Goal: Task Accomplishment & Management: Use online tool/utility

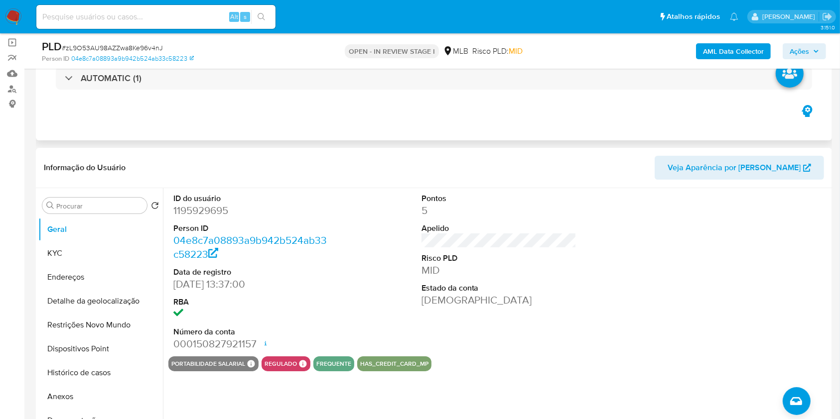
scroll to position [71, 0]
click at [194, 217] on dd "1195929695" at bounding box center [250, 210] width 155 height 14
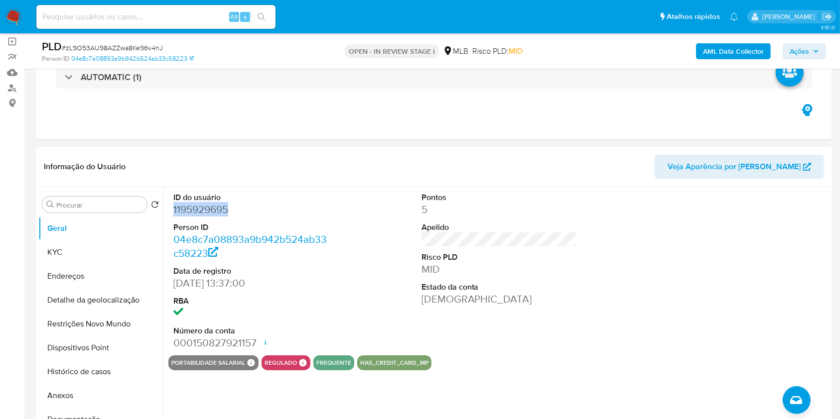
click at [194, 217] on dd "1195929695" at bounding box center [250, 210] width 155 height 14
copy dd "1195929695"
click at [111, 259] on button "KYC" at bounding box center [96, 253] width 117 height 24
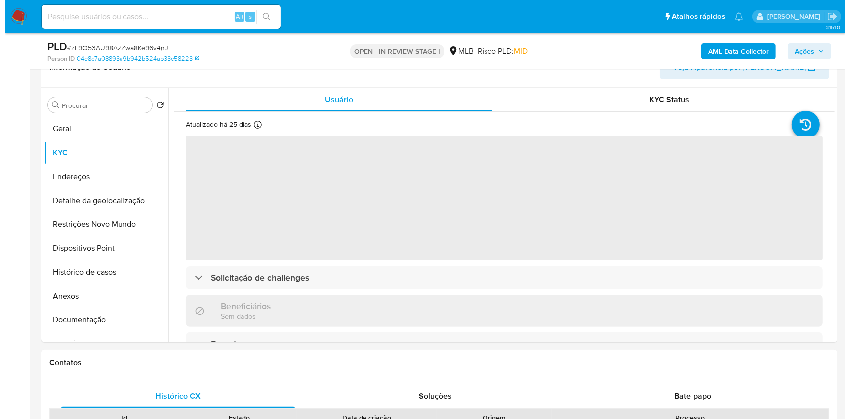
scroll to position [175, 0]
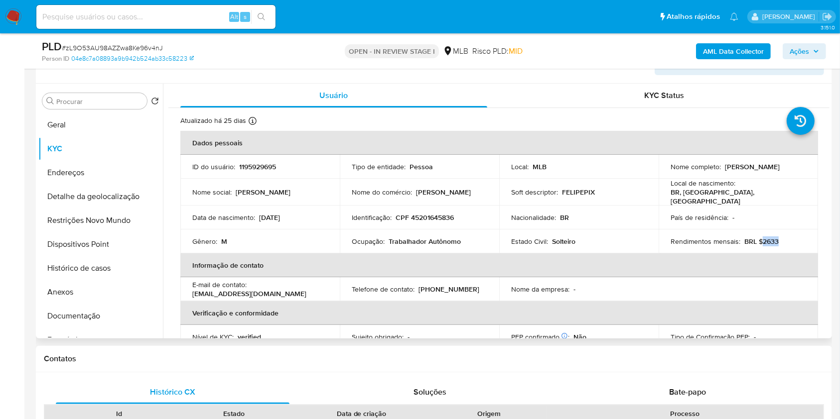
drag, startPoint x: 788, startPoint y: 250, endPoint x: 756, endPoint y: 254, distance: 32.1
click at [756, 246] on div "Rendimentos mensais : BRL $2633" at bounding box center [737, 241] width 135 height 9
copy p "2633"
click at [87, 328] on button "Documentação" at bounding box center [96, 316] width 117 height 24
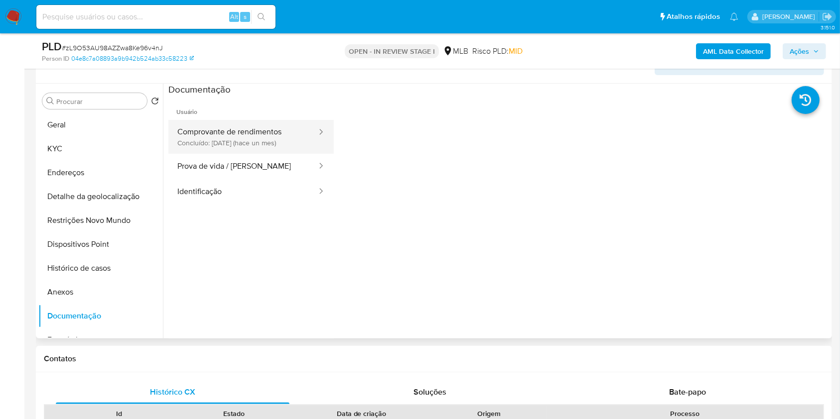
click at [294, 147] on button "Comprovante de rendimentos Concluído: 17/07/2025 (hace un mes)" at bounding box center [242, 137] width 149 height 34
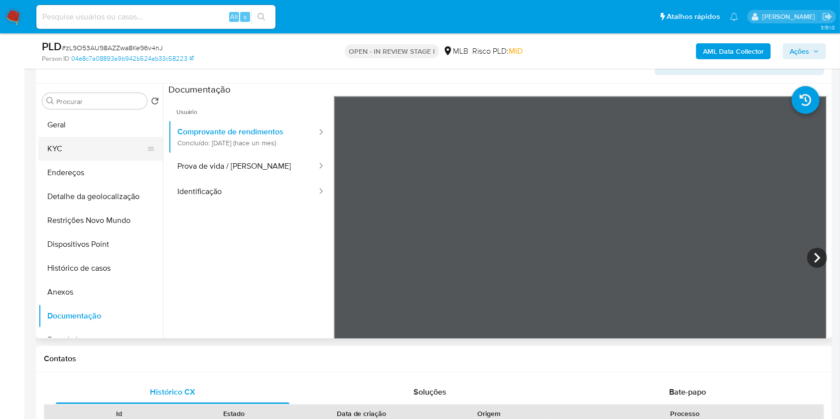
click at [95, 161] on button "KYC" at bounding box center [96, 149] width 117 height 24
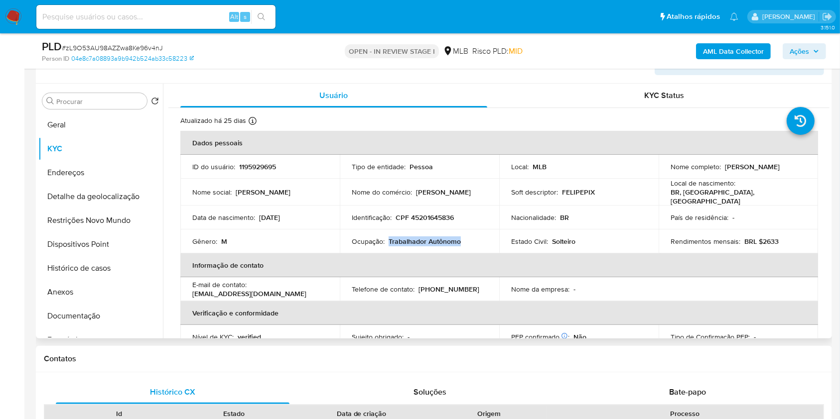
drag, startPoint x: 462, startPoint y: 254, endPoint x: 388, endPoint y: 256, distance: 74.3
click at [388, 246] on div "Ocupação : Trabalhador Autônomo" at bounding box center [419, 241] width 135 height 9
copy p "Trabalhador Autônomo"
click at [734, 46] on b "AML Data Collector" at bounding box center [733, 51] width 61 height 16
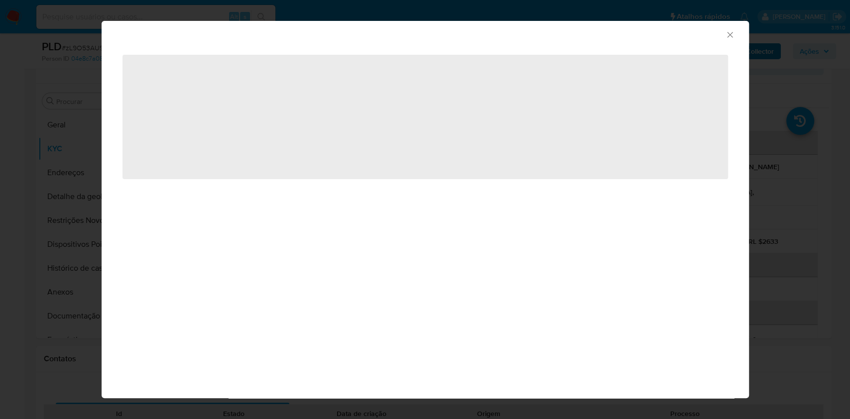
click at [734, 46] on div "‌" at bounding box center [425, 123] width 647 height 154
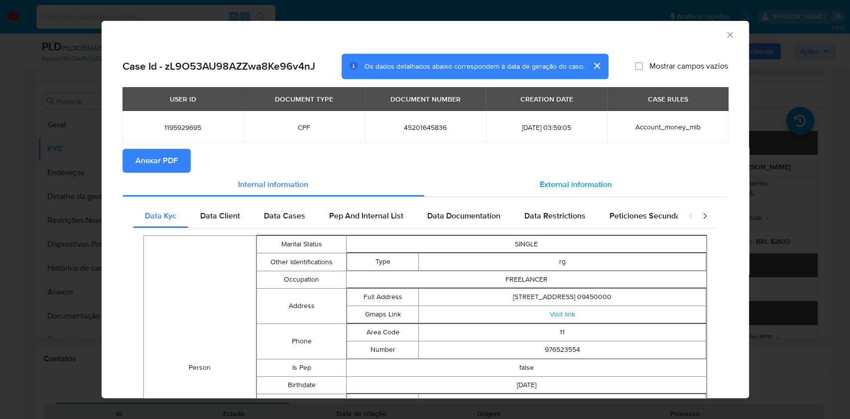
click at [574, 182] on span "External information" at bounding box center [576, 184] width 72 height 11
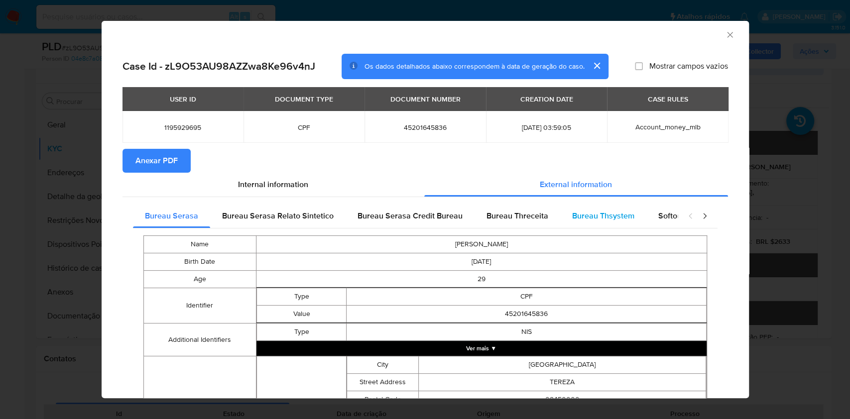
click at [589, 209] on div "Bureau Thsystem" at bounding box center [603, 216] width 86 height 24
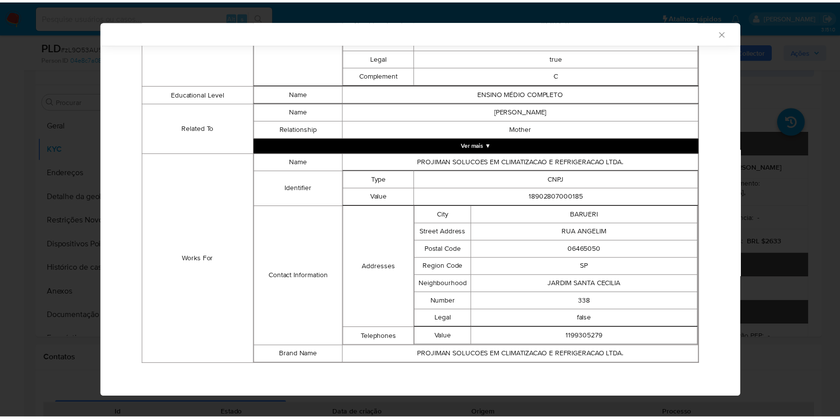
scroll to position [0, 0]
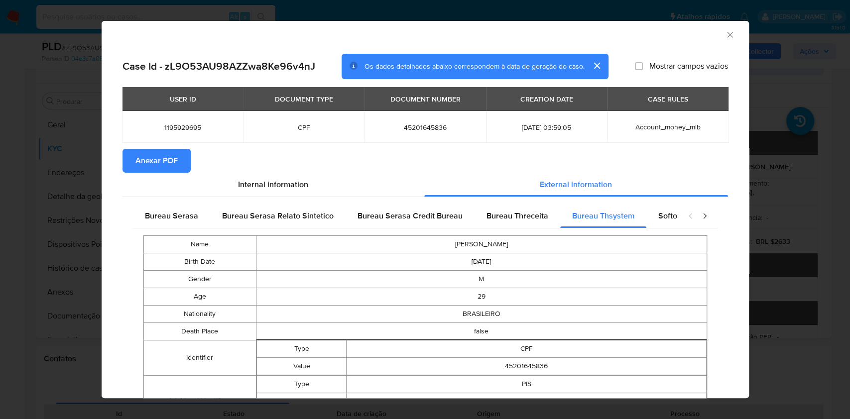
click at [150, 153] on span "Anexar PDF" at bounding box center [156, 161] width 42 height 22
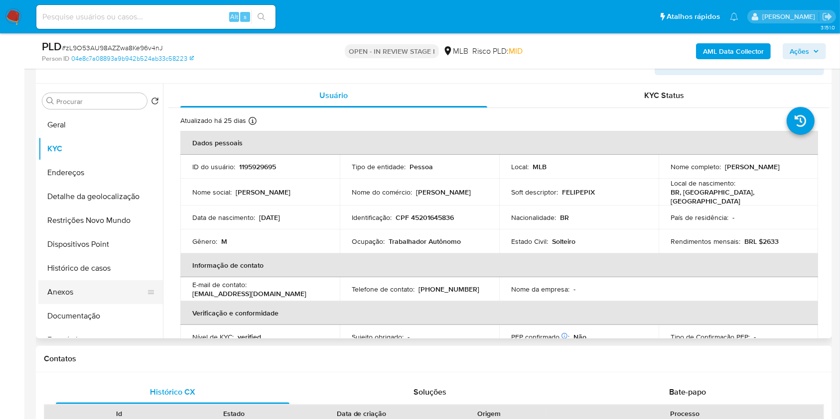
scroll to position [6, 0]
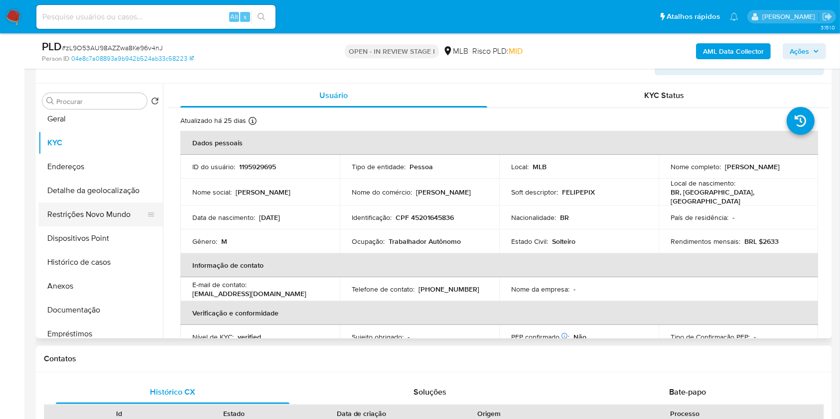
click at [96, 227] on button "Restrições Novo Mundo" at bounding box center [96, 215] width 117 height 24
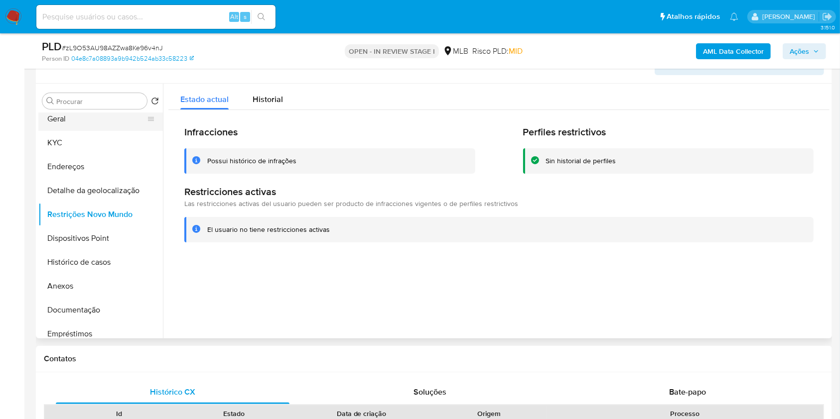
click at [80, 131] on button "Geral" at bounding box center [96, 119] width 117 height 24
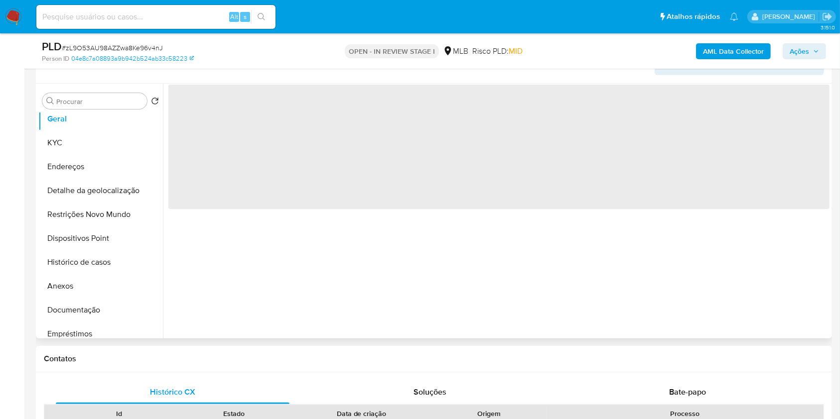
click at [226, 257] on div "‌" at bounding box center [496, 211] width 666 height 255
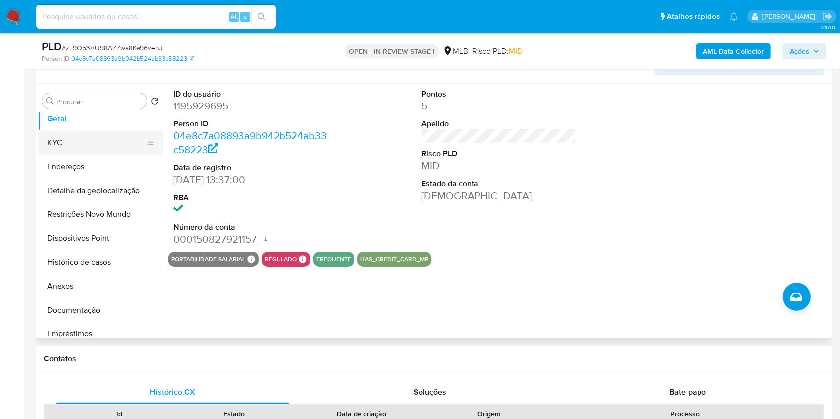
click at [106, 155] on button "KYC" at bounding box center [96, 143] width 117 height 24
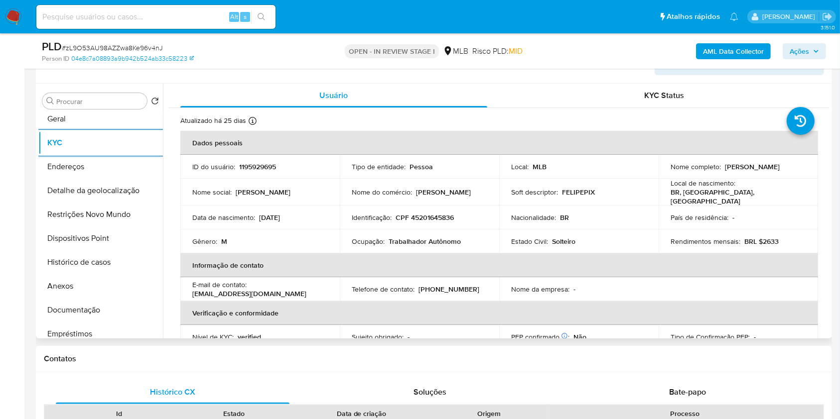
scroll to position [423, 0]
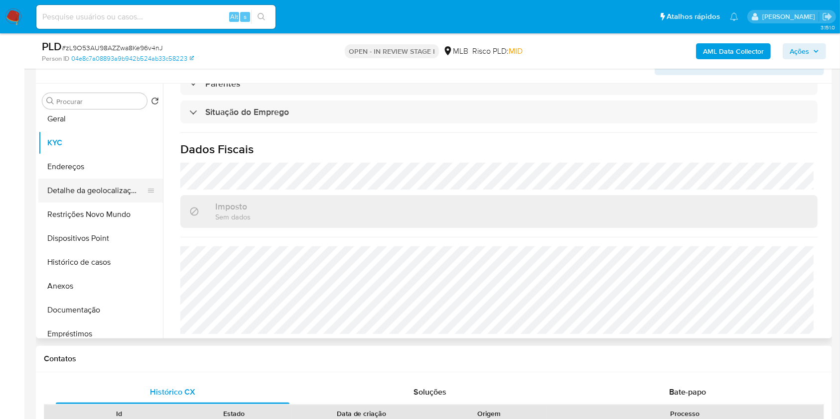
click at [71, 203] on button "Detalhe da geolocalização" at bounding box center [96, 191] width 117 height 24
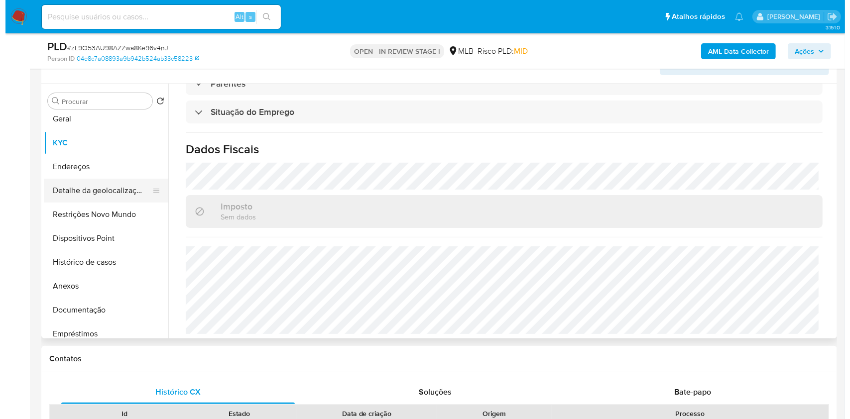
scroll to position [0, 0]
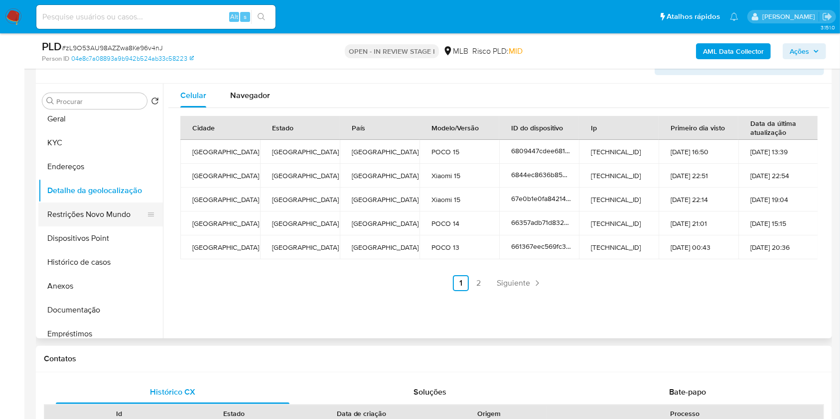
click at [85, 227] on button "Restrições Novo Mundo" at bounding box center [96, 215] width 117 height 24
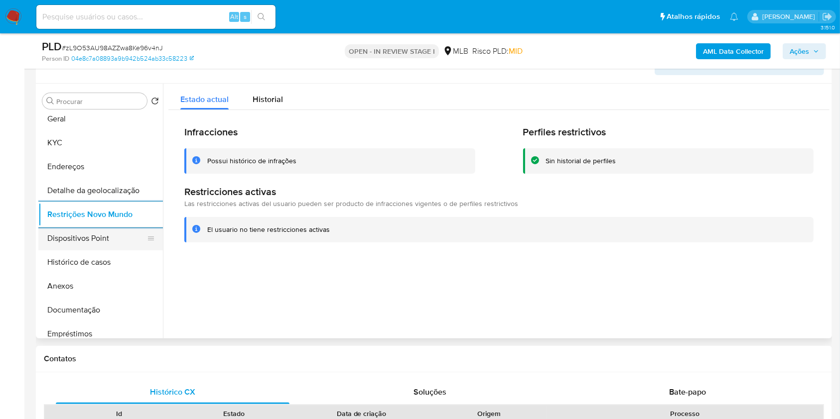
click at [124, 247] on button "Dispositivos Point" at bounding box center [96, 239] width 117 height 24
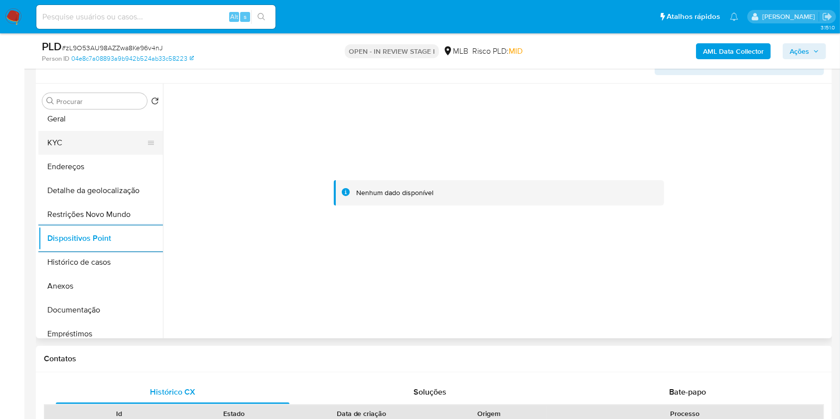
click at [95, 155] on button "KYC" at bounding box center [96, 143] width 117 height 24
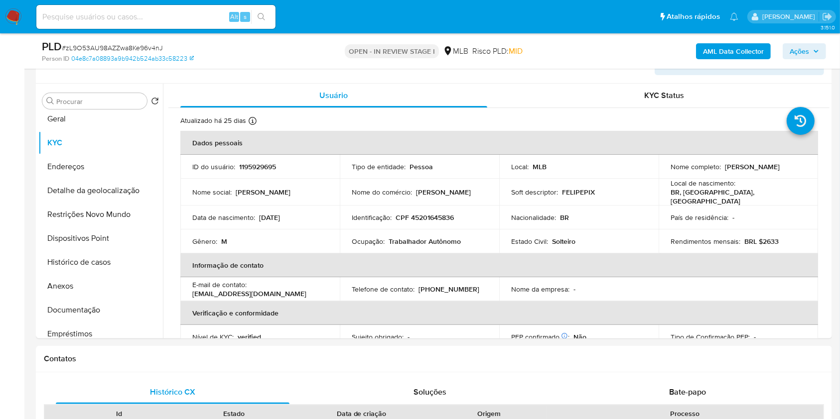
click at [813, 50] on icon "button" at bounding box center [816, 51] width 6 height 6
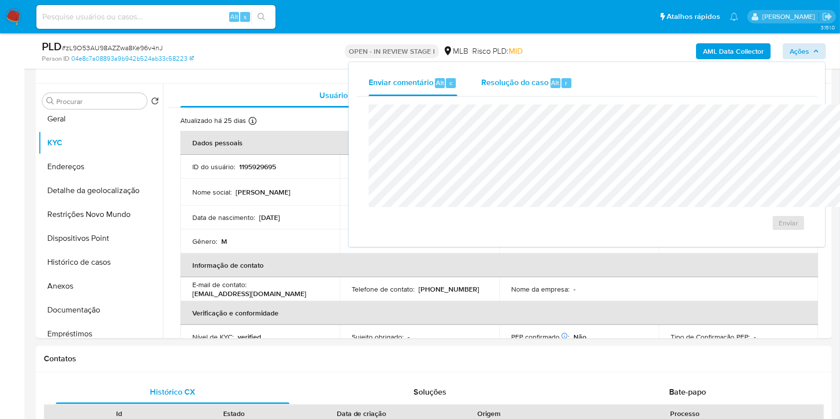
click at [481, 81] on span "Resolução do caso" at bounding box center [514, 82] width 67 height 11
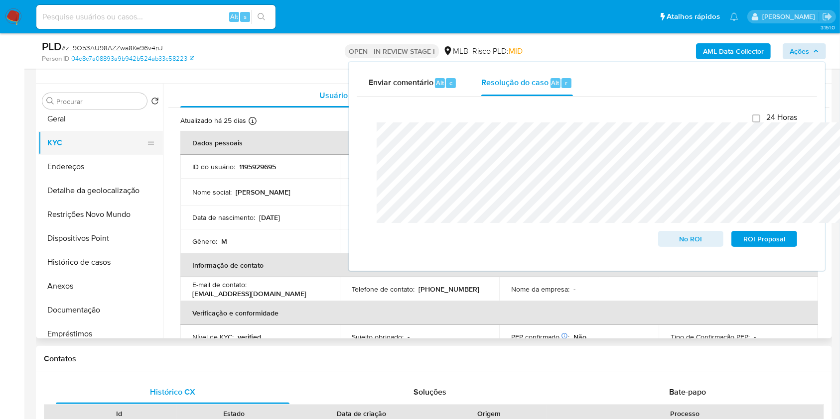
click at [66, 155] on button "KYC" at bounding box center [96, 143] width 117 height 24
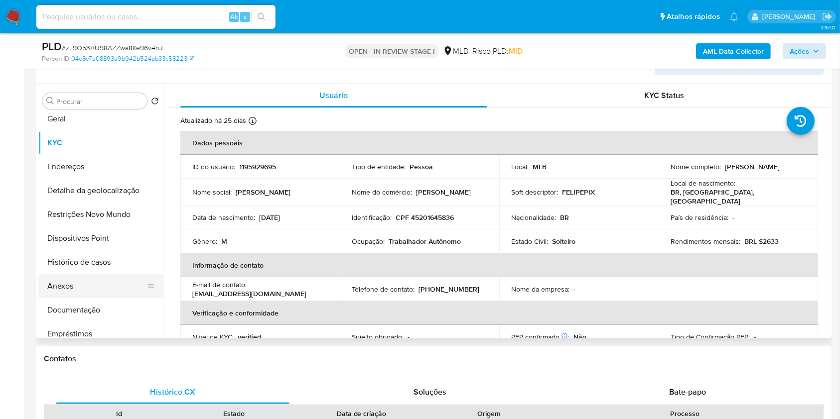
click at [67, 295] on button "Anexos" at bounding box center [96, 286] width 117 height 24
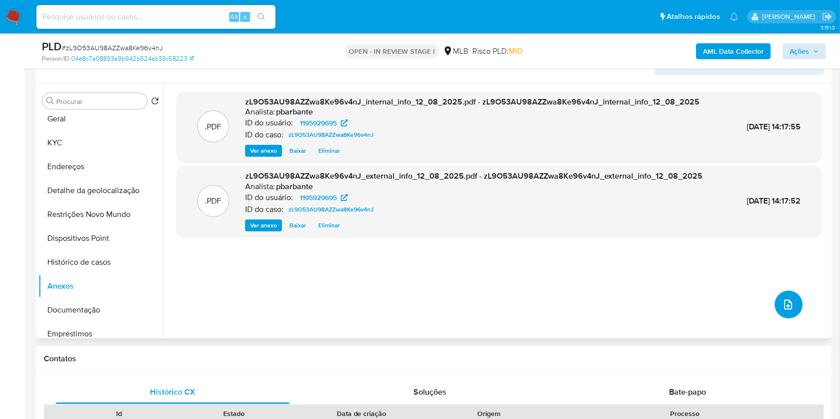
click at [774, 319] on button "upload-file" at bounding box center [788, 305] width 28 height 28
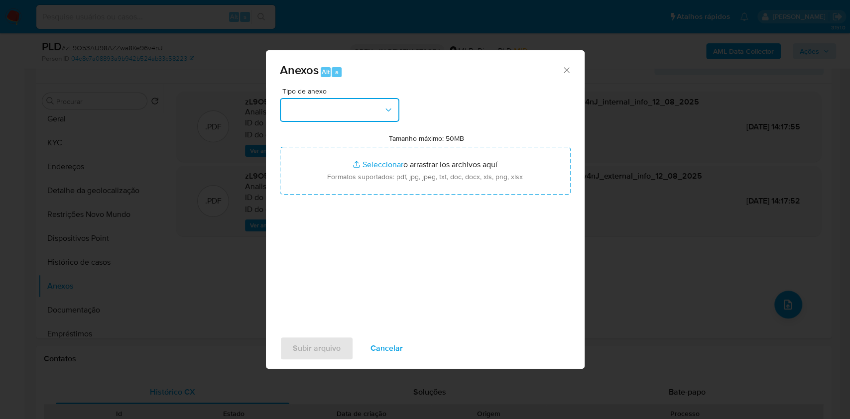
click at [350, 98] on button "button" at bounding box center [340, 110] width 120 height 24
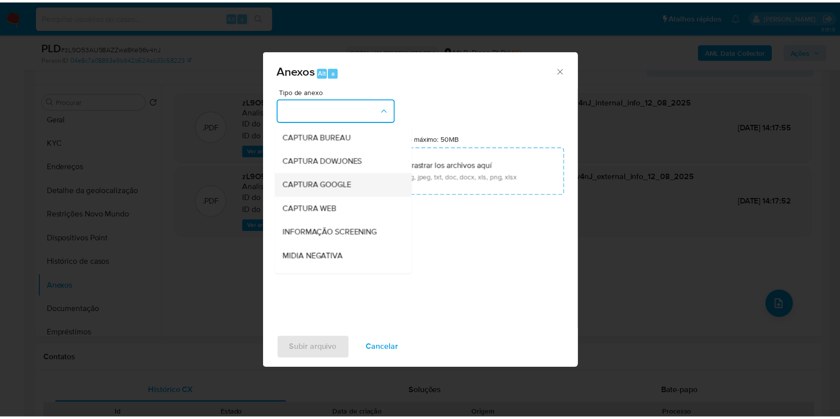
scroll to position [124, 0]
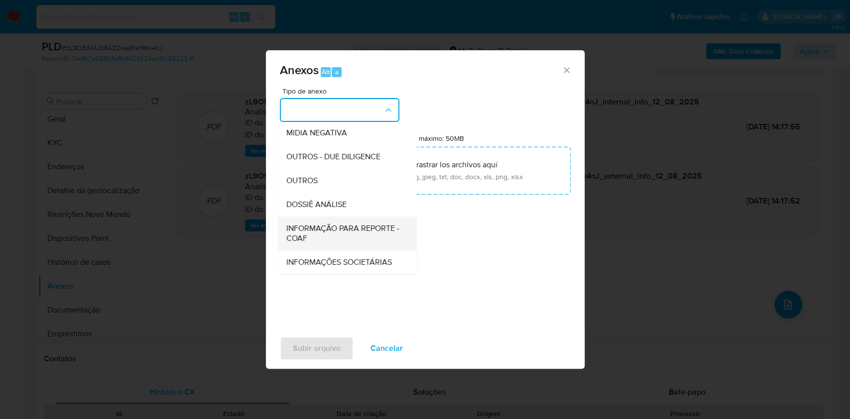
click at [305, 224] on span "INFORMAÇÃO PARA REPORTE - COAF" at bounding box center [344, 234] width 117 height 20
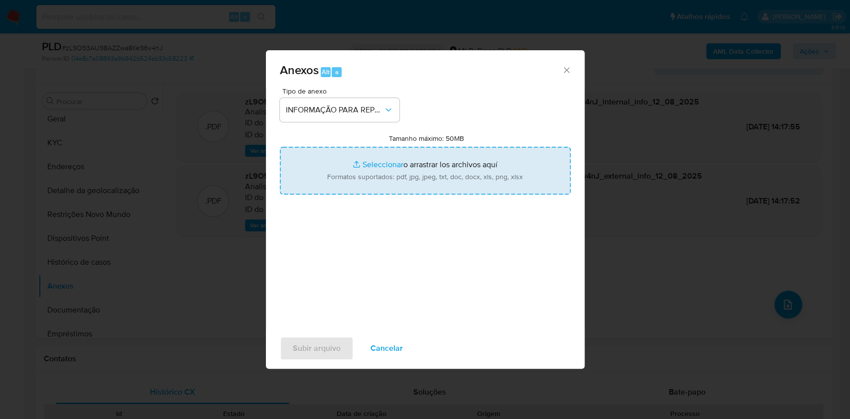
type input "C:\fakepath\SAR - _XXX - CPF 45201645836 - FELIPE PEREIRA CORDEIRO.pdf"
type input "C:\fakepath\Mulan 1195929695_2025_08_12_11_37_26.xlsx"
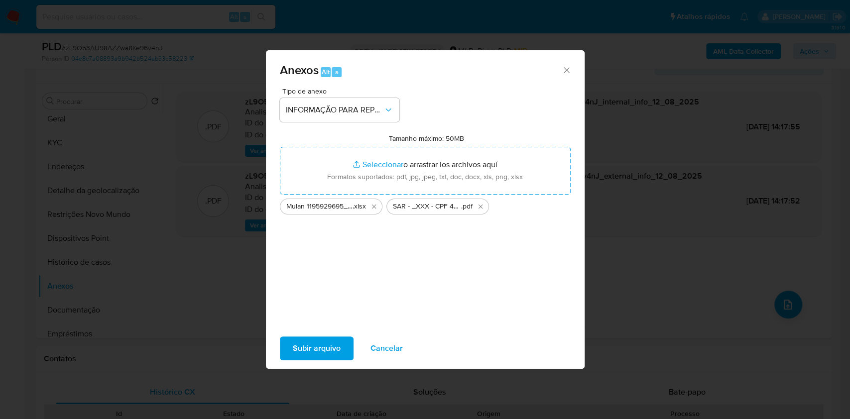
click at [296, 357] on span "Subir arquivo" at bounding box center [317, 349] width 48 height 22
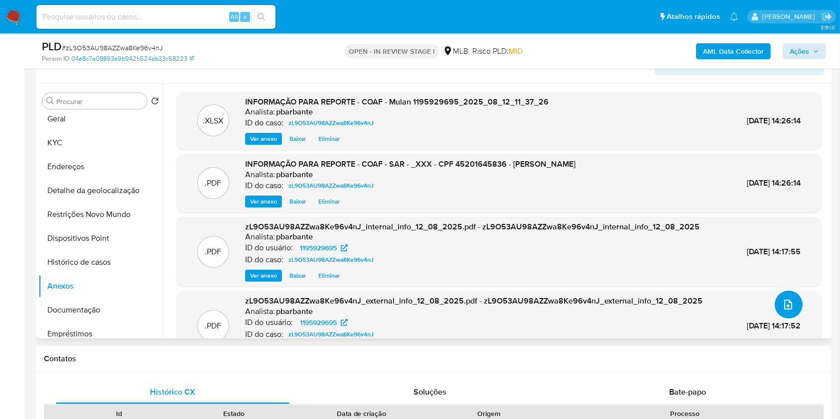
scroll to position [32, 0]
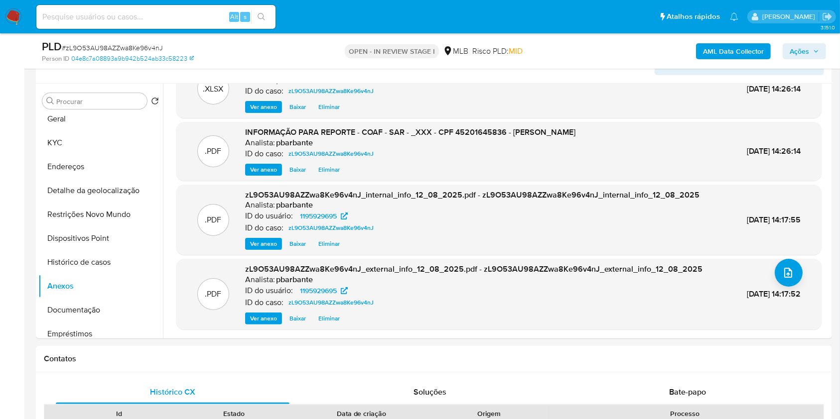
click at [818, 47] on span "Ações" at bounding box center [803, 51] width 29 height 14
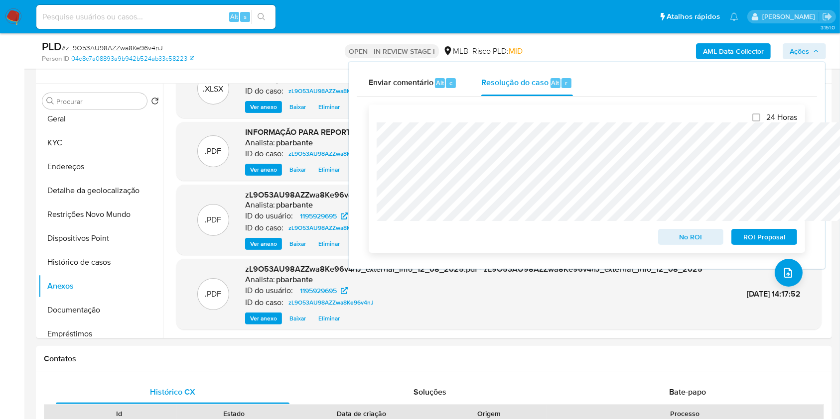
click at [753, 239] on span "ROI Proposal" at bounding box center [764, 237] width 52 height 14
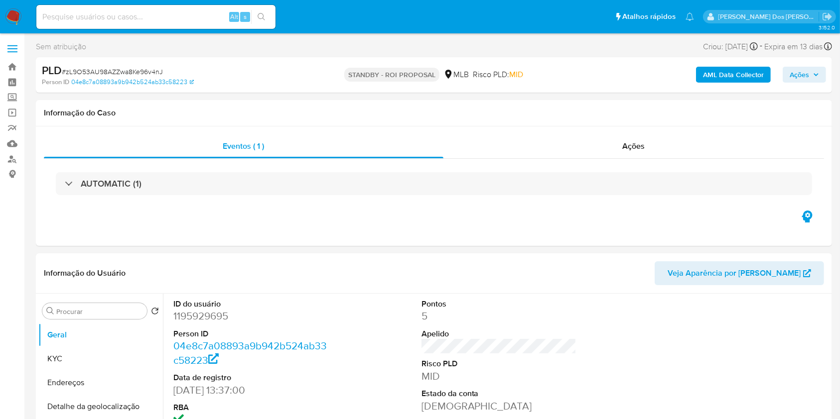
select select "10"
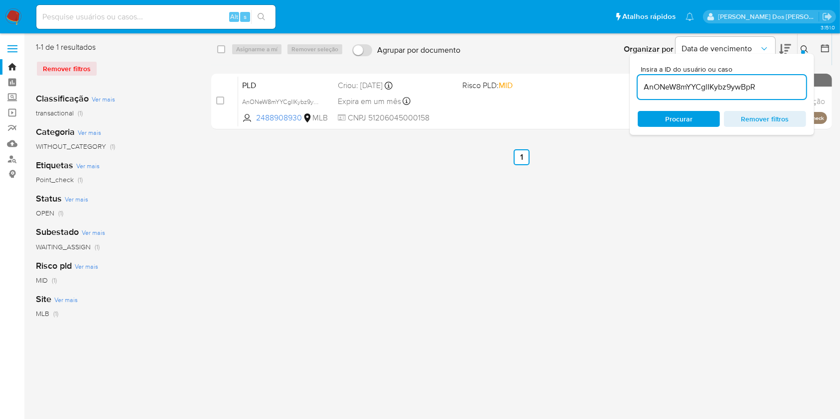
click at [10, 15] on img at bounding box center [13, 16] width 17 height 17
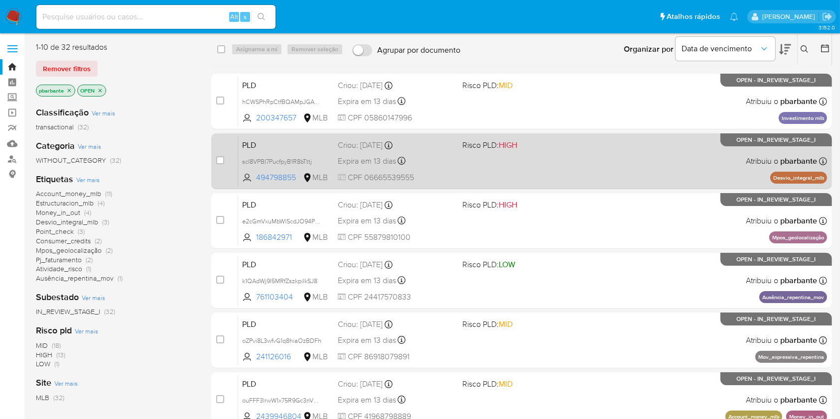
click at [525, 170] on div "PLD scI8VPBI7PucfpyB1R8bTttj 494798855 MLB Risco PLD: HIGH Criou: 12/07/2025 Cr…" at bounding box center [532, 161] width 589 height 50
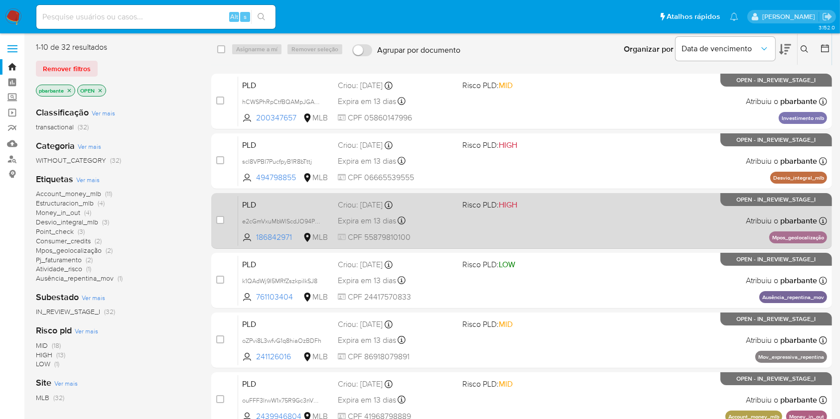
click at [514, 237] on div "PLD e2cGmVxuMbWlScdJO94PHp7K 186842971 MLB Risco PLD: HIGH Criou: 12/07/2025 Cr…" at bounding box center [532, 221] width 589 height 50
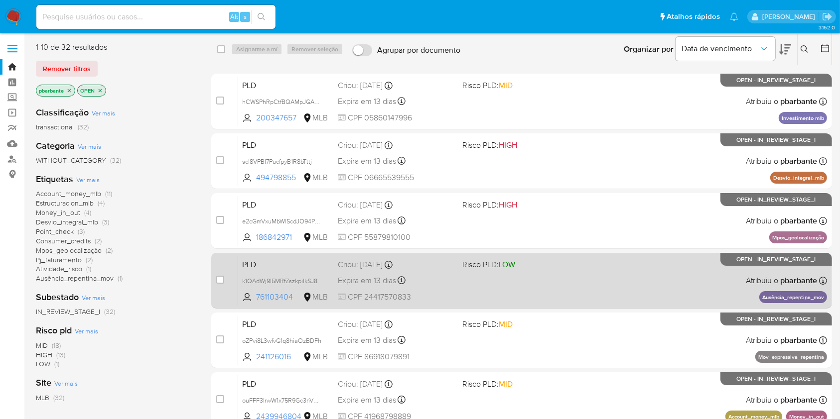
click at [515, 270] on span "Risco PLD: LOW" at bounding box center [488, 264] width 53 height 11
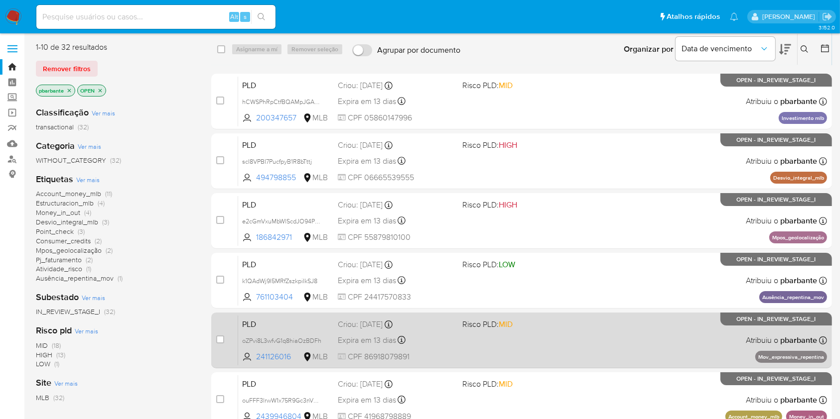
click at [542, 366] on div "PLD oZPvi8L3wfvG1q8hiaOzBDFh 241126016 MLB Risco PLD: MID Criou: 12/07/2025 Cri…" at bounding box center [532, 340] width 589 height 50
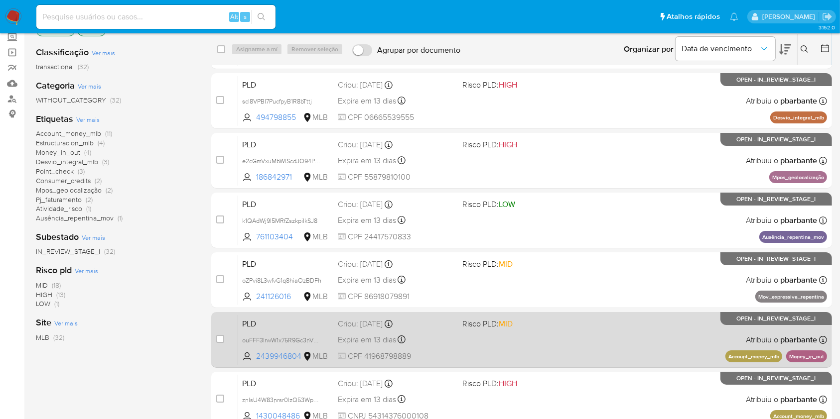
scroll to position [102, 0]
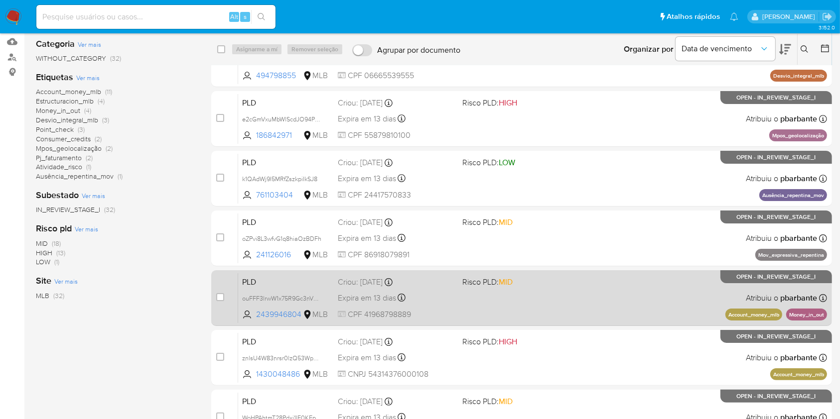
click at [550, 323] on div "PLD ouFFF3lrwW1x75R9Gc3nVTNh 2439946804 MLB Risco PLD: MID Criou: 12/07/2025 Cr…" at bounding box center [532, 298] width 589 height 50
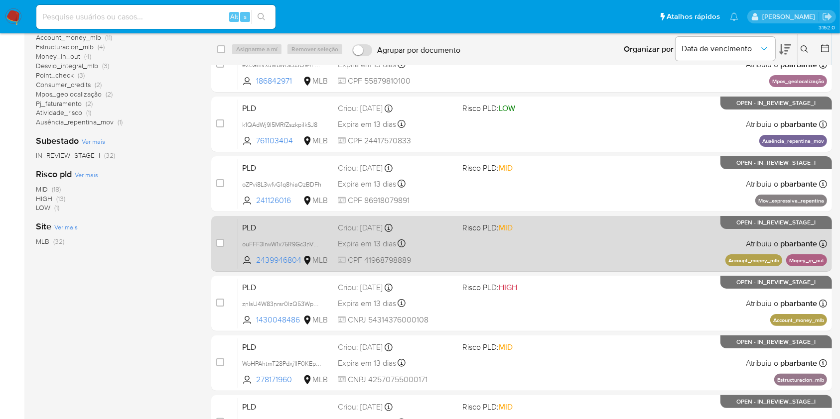
click at [550, 329] on div "PLD znlsU4W83nrsr0lzQ53Wp86a 1430048486 MLB Risco PLD: HIGH Criou: 12/07/2025 C…" at bounding box center [532, 303] width 589 height 50
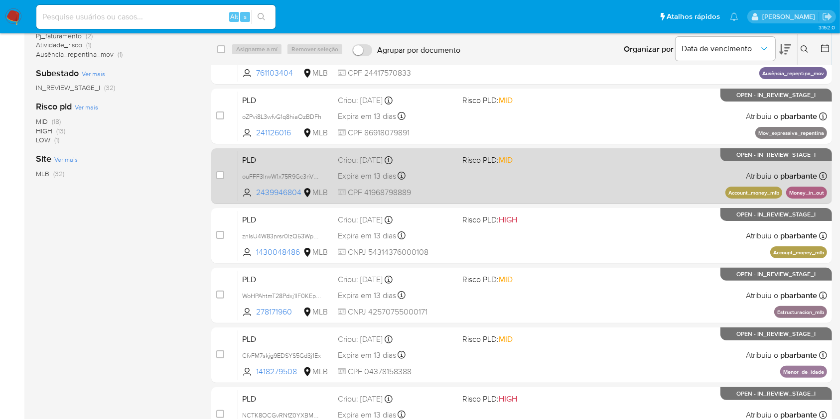
click at [550, 321] on div "PLD WoHPAhtmT28Pdxj1IF0KEp0U 278171960 MLB Risco PLD: MID Criou: 12/07/2025 Cri…" at bounding box center [532, 295] width 589 height 50
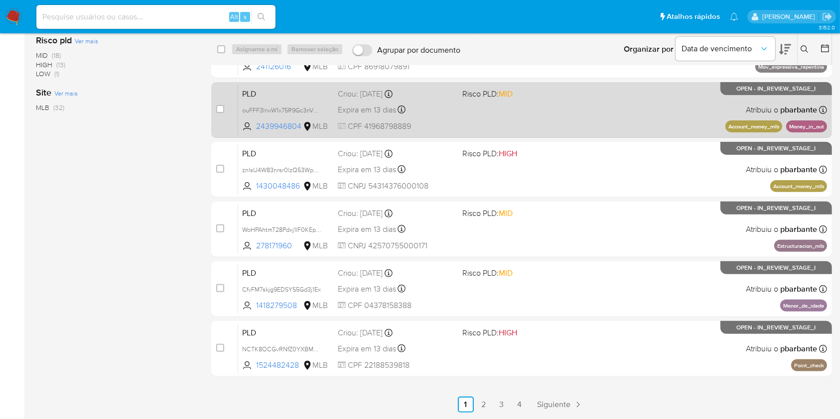
scroll to position [301, 0]
click at [550, 314] on div "PLD CfvFM7skjg9EDSYS5Gd3j1Ex 1418279508 MLB Risco PLD: MID Criou: 12/07/2025 Cr…" at bounding box center [532, 289] width 589 height 50
click at [550, 344] on div "PLD NCTK8OCGvRNfZ0YXBM5RIc3d 1524482428 MLB Risco PLD: HIGH Criou: 12/07/2025 C…" at bounding box center [532, 349] width 589 height 50
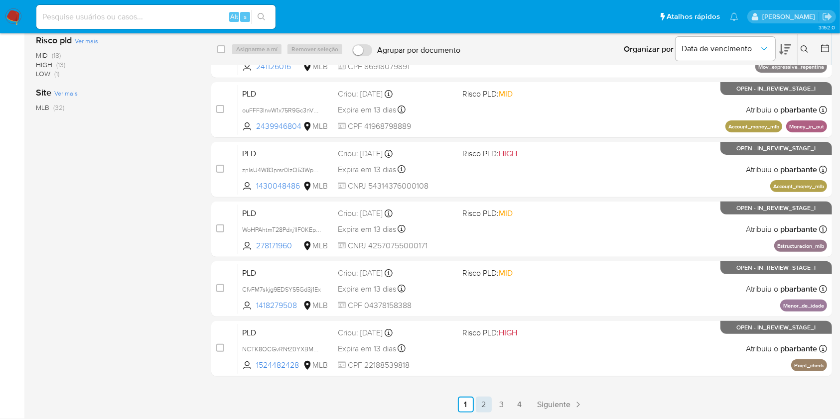
click at [492, 400] on link "2" at bounding box center [484, 405] width 16 height 16
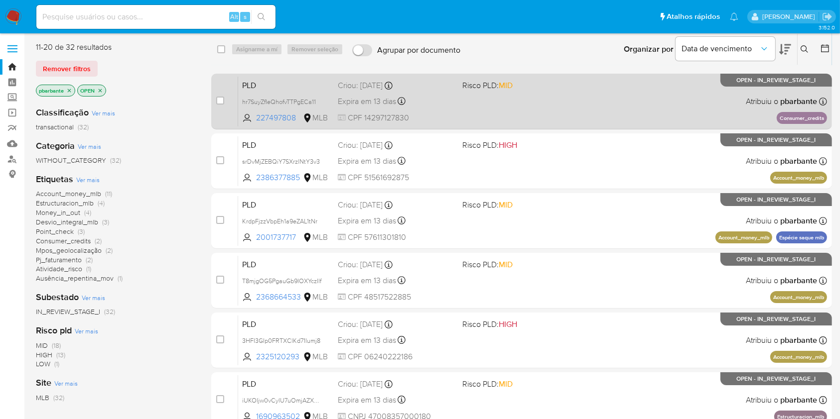
click at [512, 91] on span "MID" at bounding box center [506, 85] width 14 height 11
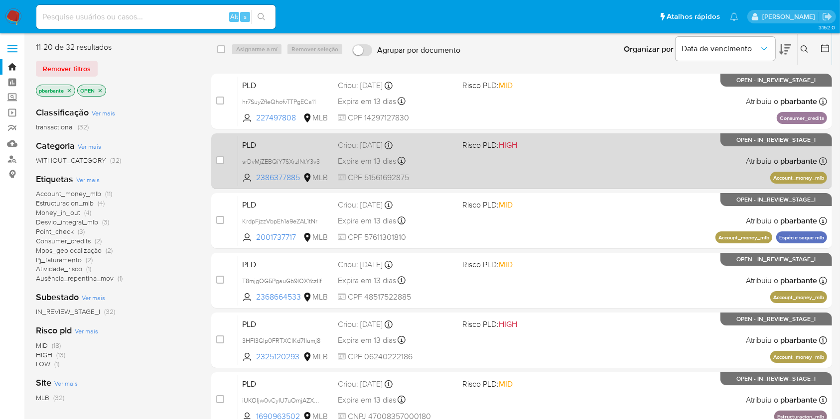
click at [529, 171] on div "PLD srDvMjZEBQiY7SXrzlNtY3v3 2386377885 MLB Risco PLD: HIGH Criou: 12/07/2025 C…" at bounding box center [532, 161] width 589 height 50
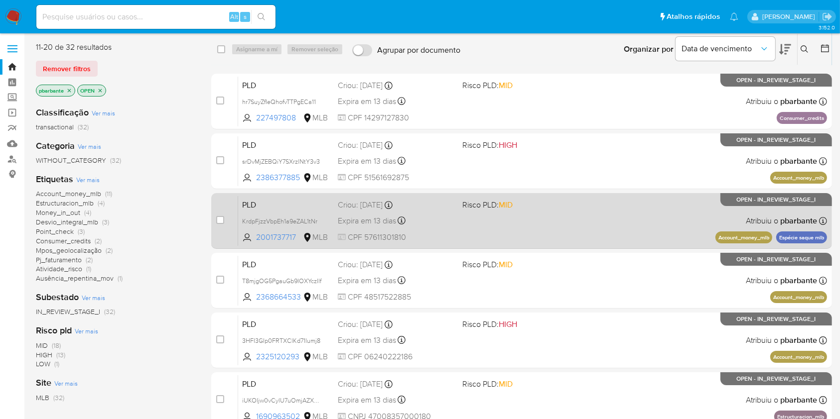
click at [538, 246] on div "PLD KrdpFjzzVbpEh1a9eZAL1tNr 2001737717 MLB Risco PLD: MID Criou: 12/07/2025 Cr…" at bounding box center [532, 221] width 589 height 50
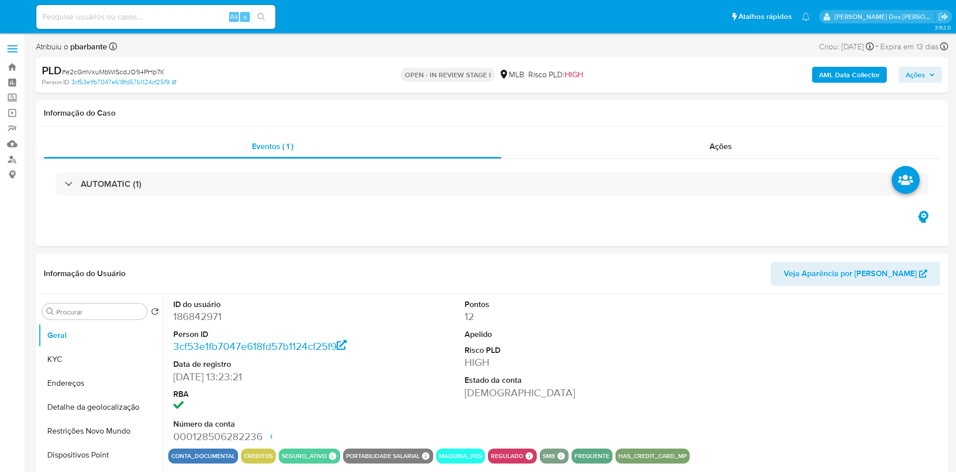
select select "10"
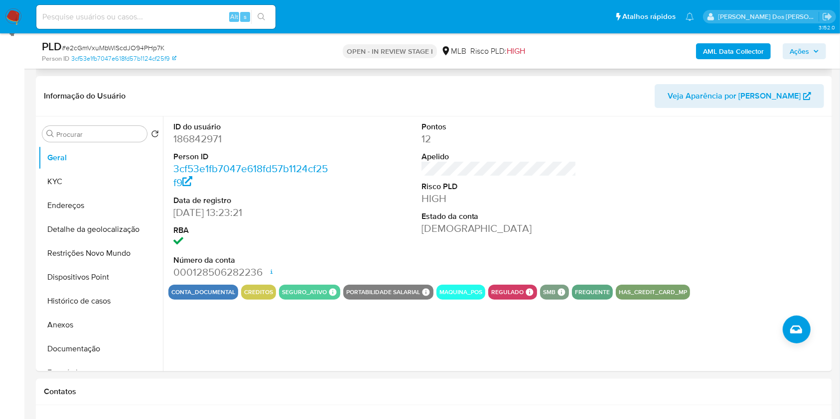
scroll to position [164, 0]
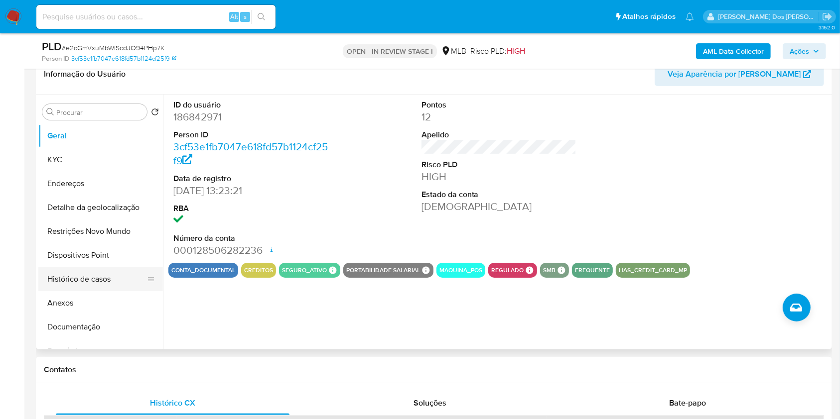
click at [112, 291] on button "Histórico de casos" at bounding box center [96, 279] width 117 height 24
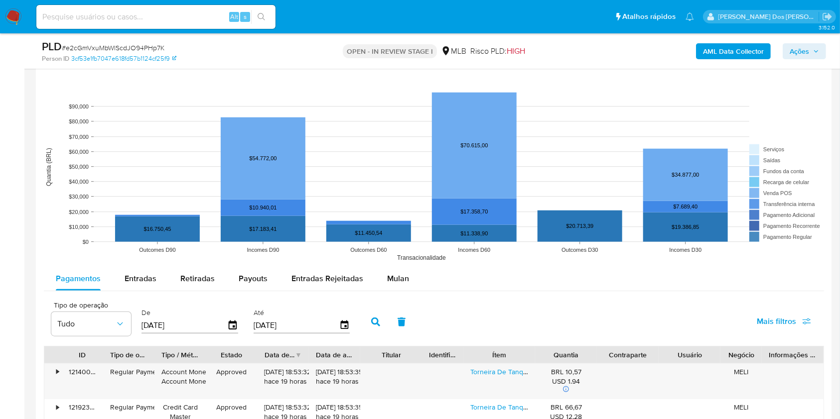
scroll to position [914, 0]
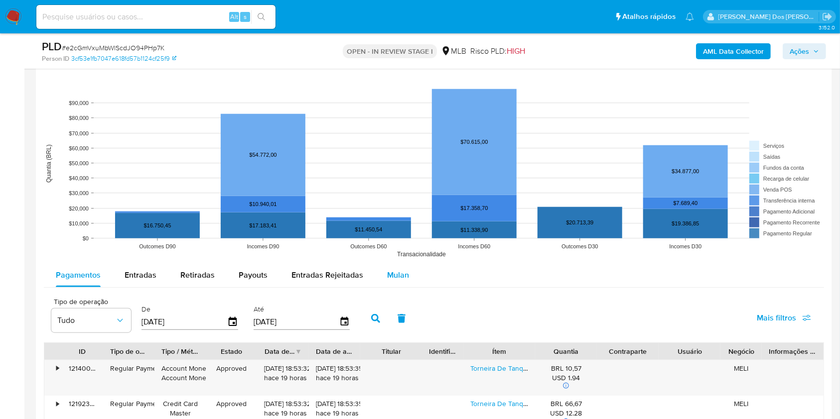
click at [394, 281] on span "Mulan" at bounding box center [398, 274] width 22 height 11
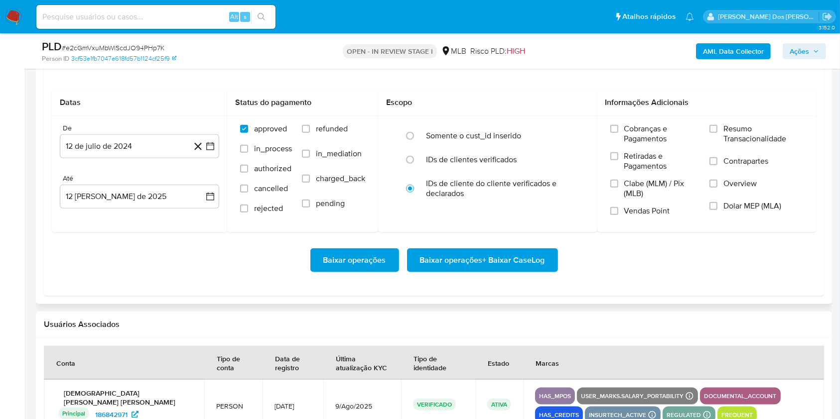
scroll to position [1157, 0]
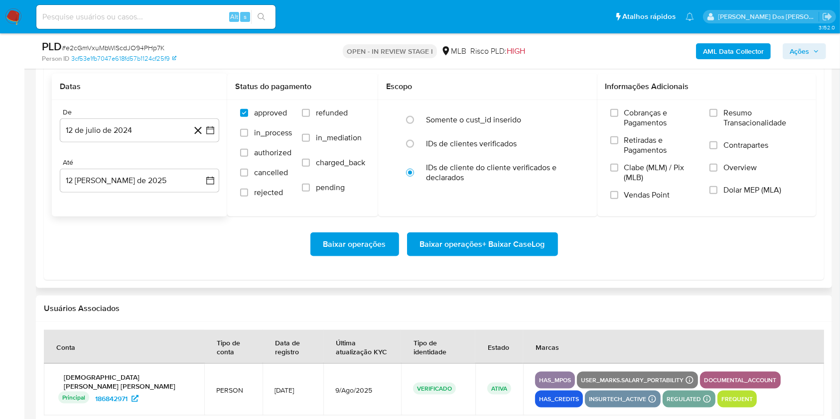
click at [222, 149] on div "De 12 de julio de 2024 12-07-2024 Até 12 de agosto de 2025 12-08-2025" at bounding box center [139, 158] width 175 height 117
click at [211, 135] on icon "button" at bounding box center [210, 131] width 10 height 10
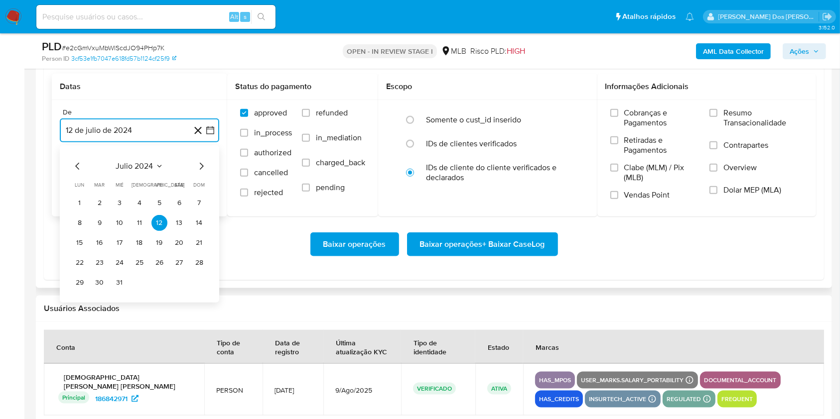
click at [201, 172] on icon "Mes siguiente" at bounding box center [201, 166] width 12 height 12
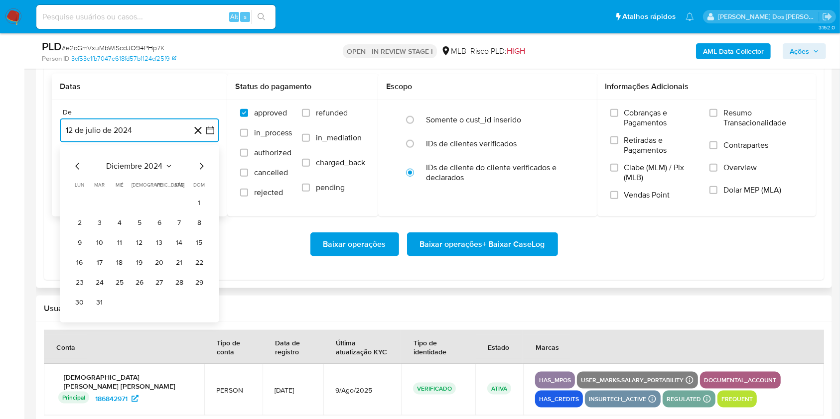
click at [201, 172] on icon "Mes siguiente" at bounding box center [201, 166] width 12 height 12
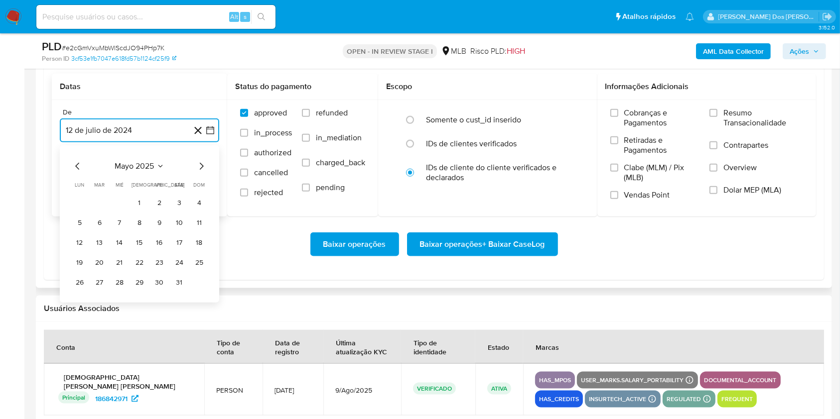
click at [201, 172] on icon "Mes siguiente" at bounding box center [201, 166] width 12 height 12
click at [198, 211] on button "1" at bounding box center [199, 203] width 16 height 16
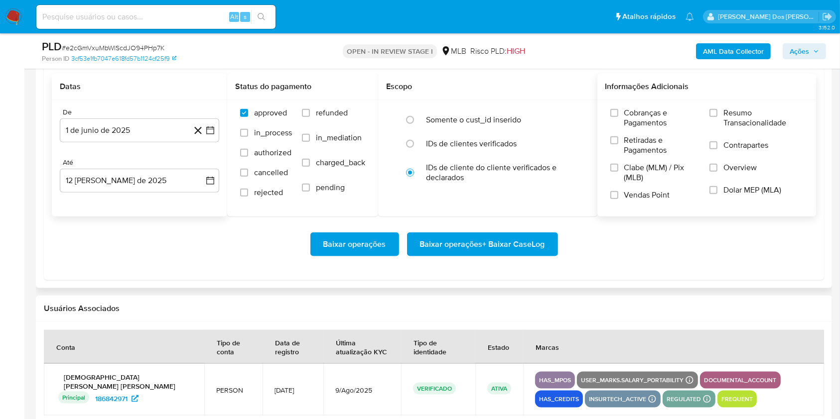
click at [733, 140] on label "Resumo Transacionalidade" at bounding box center [756, 124] width 94 height 32
click at [717, 117] on input "Resumo Transacionalidade" at bounding box center [713, 113] width 8 height 8
click at [516, 255] on span "Baixar operações + Baixar CaseLog" at bounding box center [482, 245] width 125 height 22
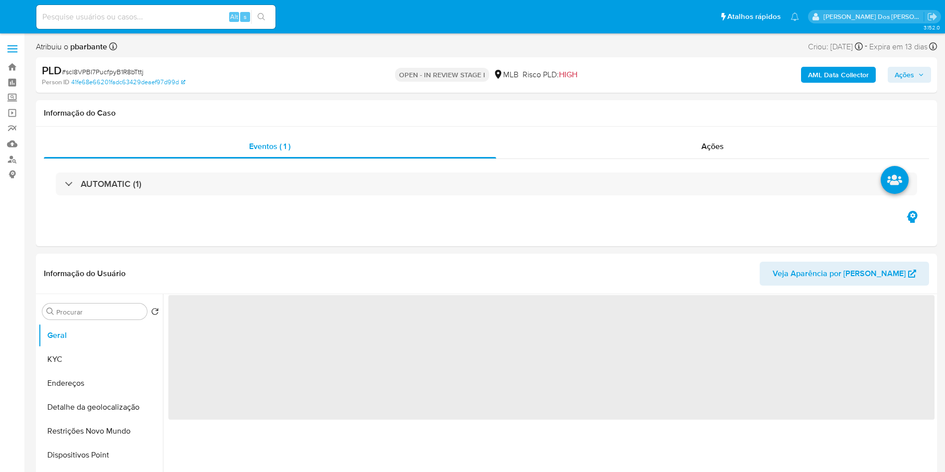
select select "10"
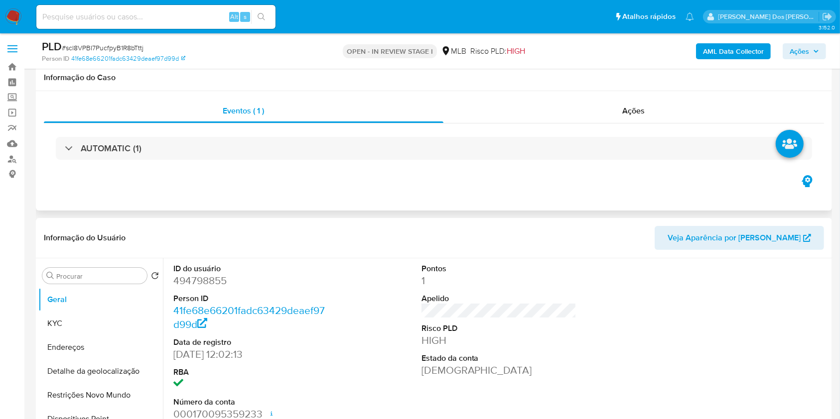
scroll to position [255, 0]
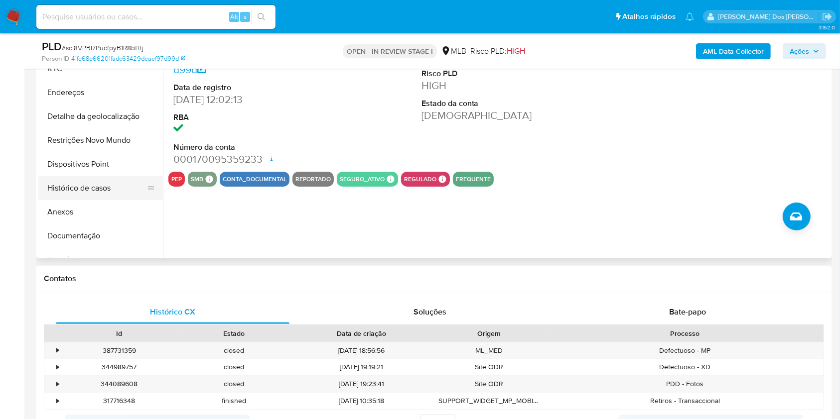
click at [108, 194] on button "Histórico de casos" at bounding box center [96, 188] width 117 height 24
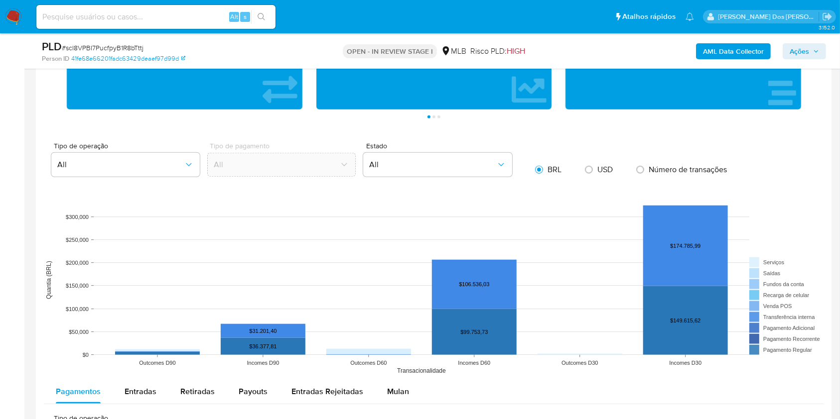
scroll to position [784, 0]
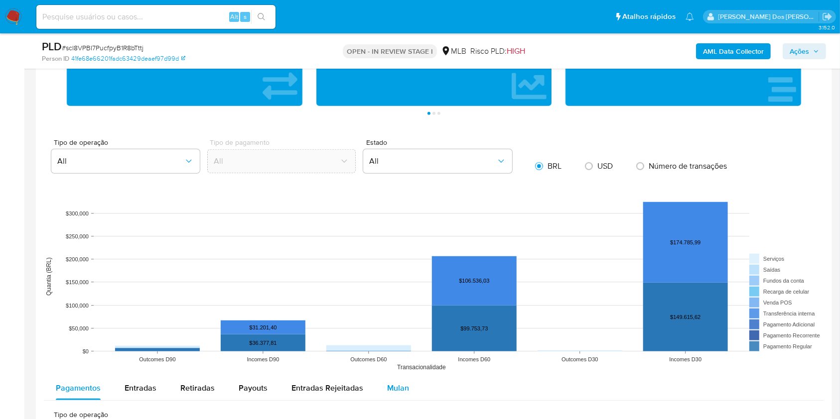
click at [400, 394] on span "Mulan" at bounding box center [398, 388] width 22 height 11
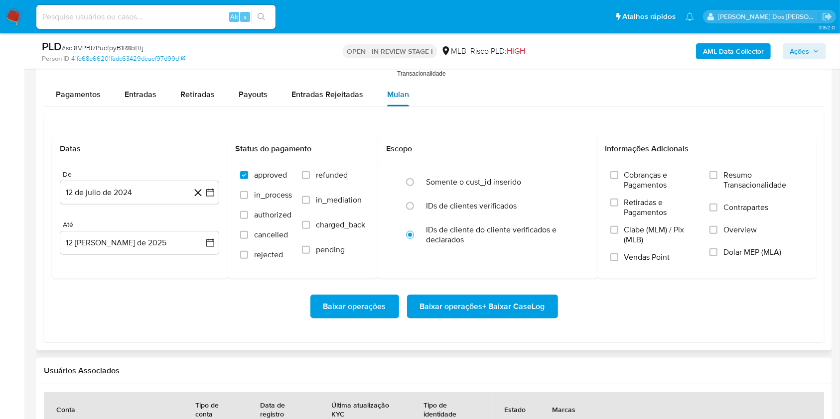
scroll to position [1080, 0]
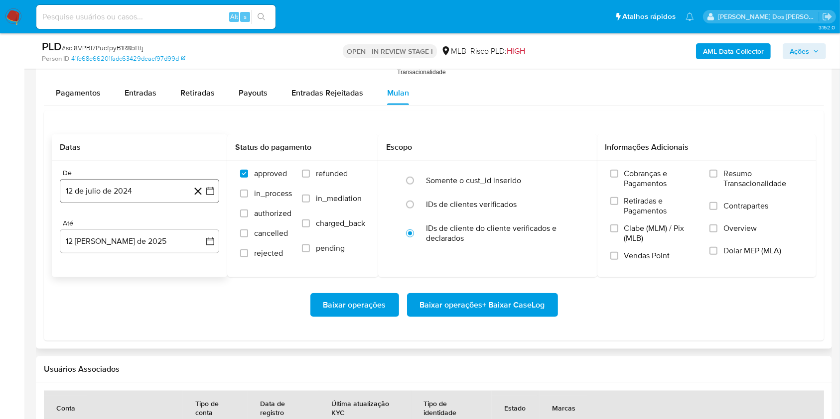
click at [217, 201] on button "12 de julio de 2024" at bounding box center [139, 191] width 159 height 24
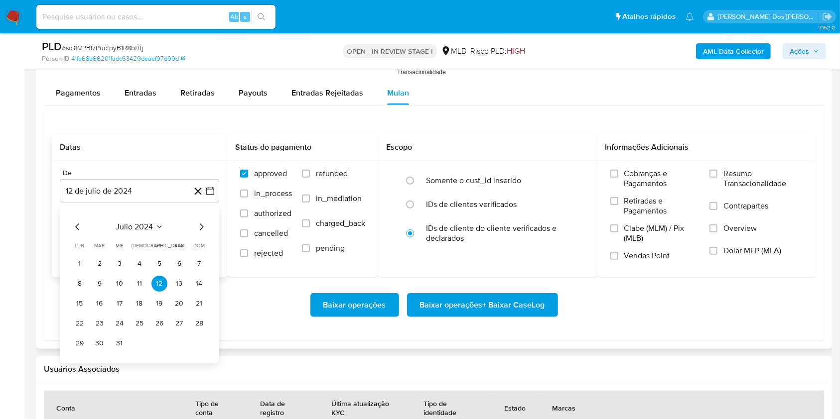
click at [201, 233] on icon "Mes siguiente" at bounding box center [201, 227] width 12 height 12
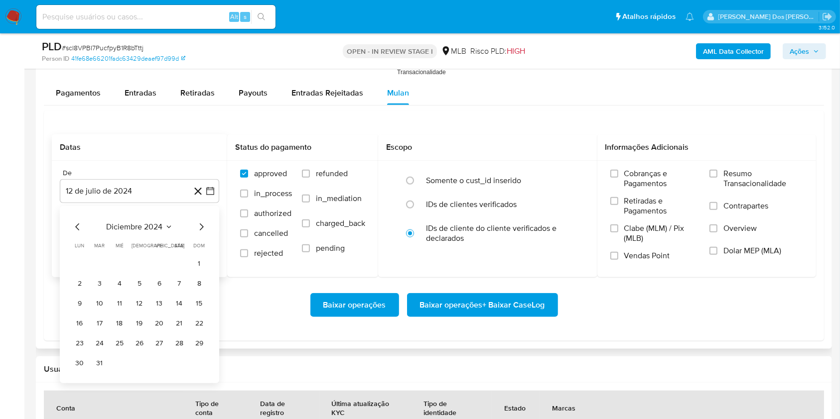
click at [201, 233] on icon "Mes siguiente" at bounding box center [201, 227] width 12 height 12
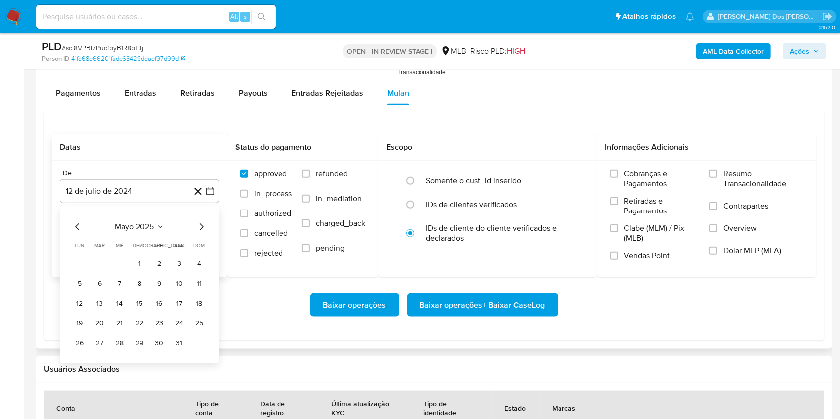
click at [201, 233] on icon "Mes siguiente" at bounding box center [201, 227] width 12 height 12
click at [75, 233] on icon "Mes anterior" at bounding box center [78, 227] width 12 height 12
click at [202, 272] on button "1" at bounding box center [199, 264] width 16 height 16
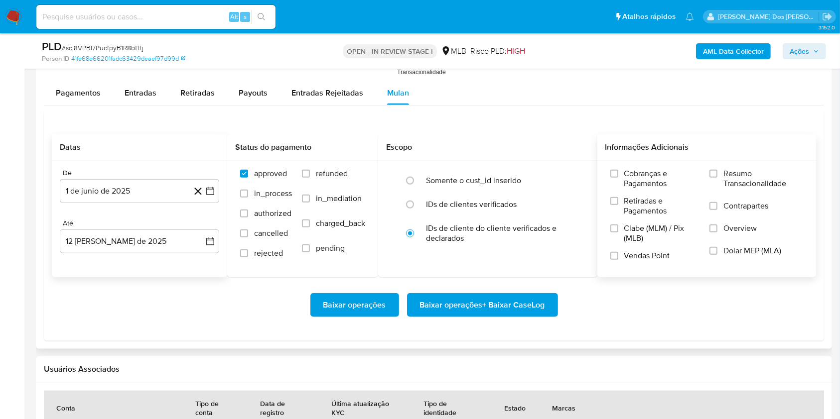
click at [722, 192] on label "Resumo Transacionalidade" at bounding box center [756, 185] width 94 height 32
click at [717, 178] on input "Resumo Transacionalidade" at bounding box center [713, 174] width 8 height 8
click at [522, 316] on span "Baixar operações + Baixar CaseLog" at bounding box center [482, 305] width 125 height 22
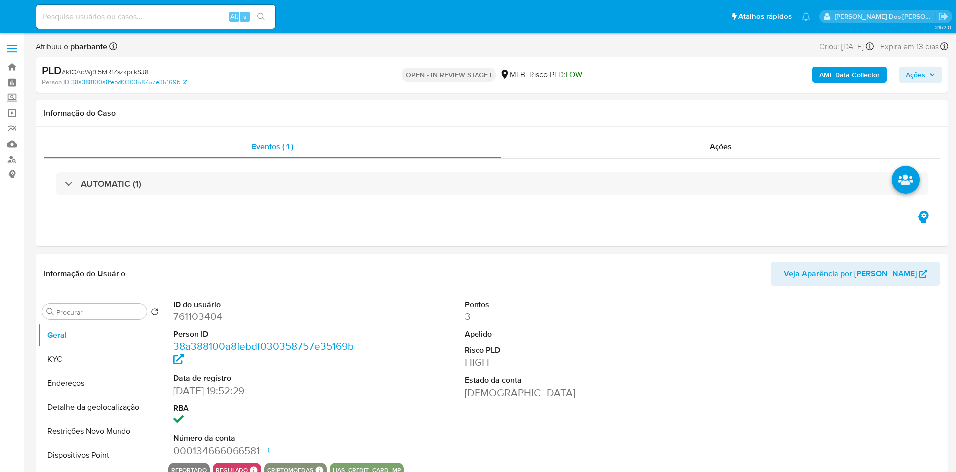
select select "10"
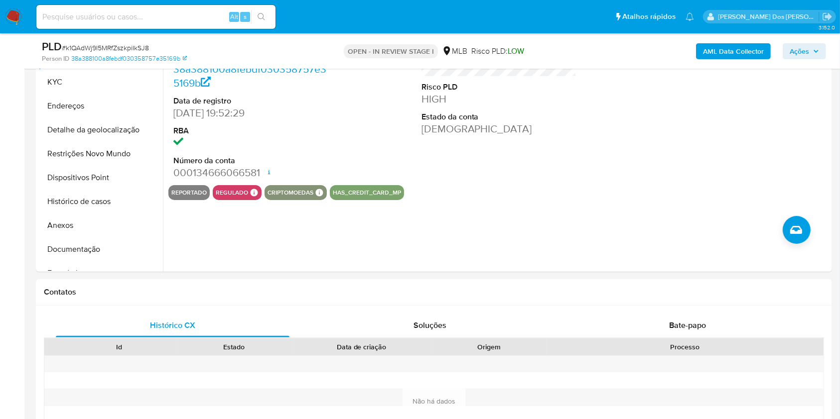
scroll to position [250, 0]
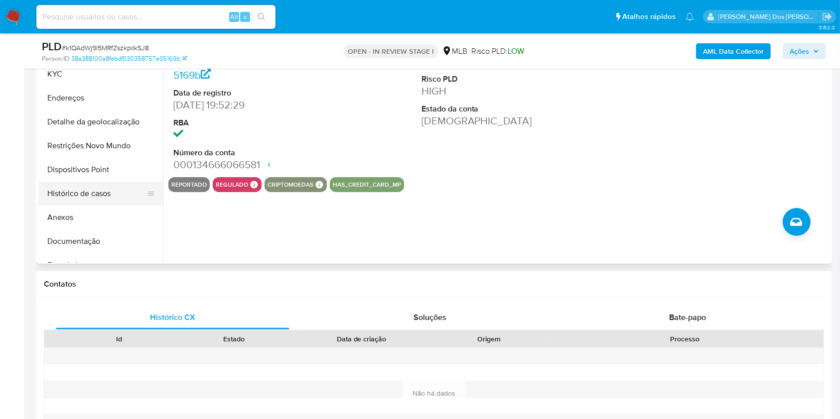
click at [103, 206] on button "Histórico de casos" at bounding box center [96, 194] width 117 height 24
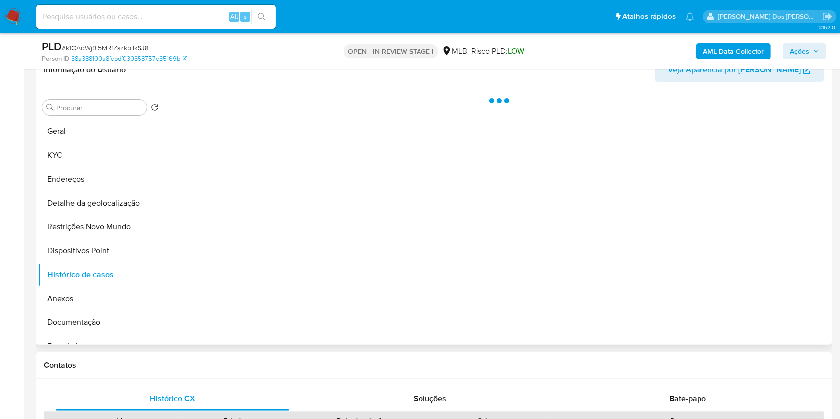
scroll to position [162, 0]
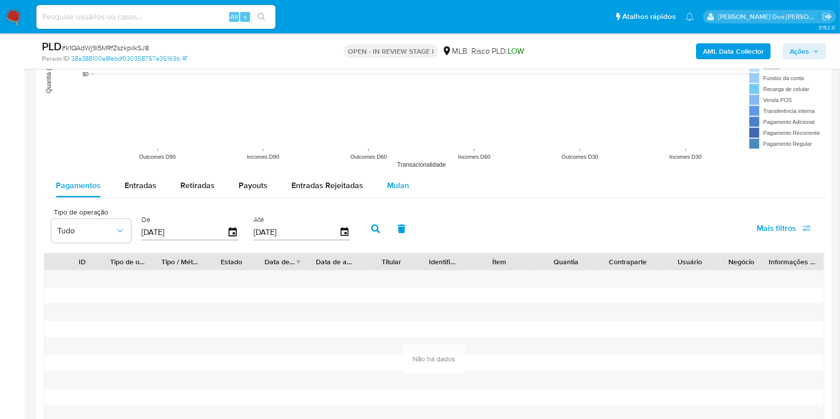
click at [403, 191] on span "Mulan" at bounding box center [398, 185] width 22 height 11
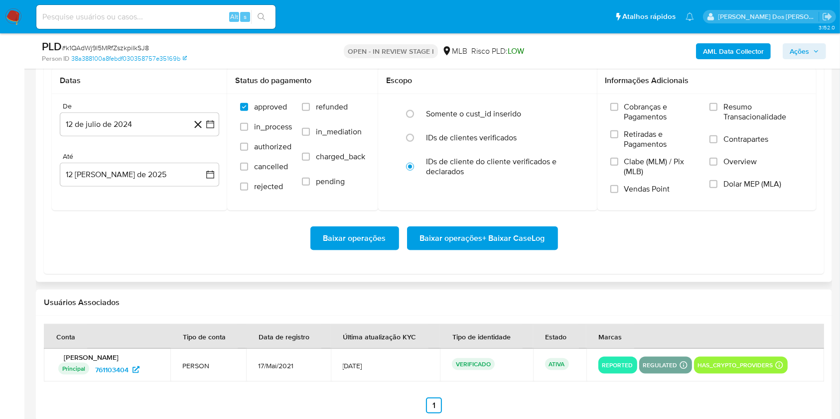
scroll to position [1175, 0]
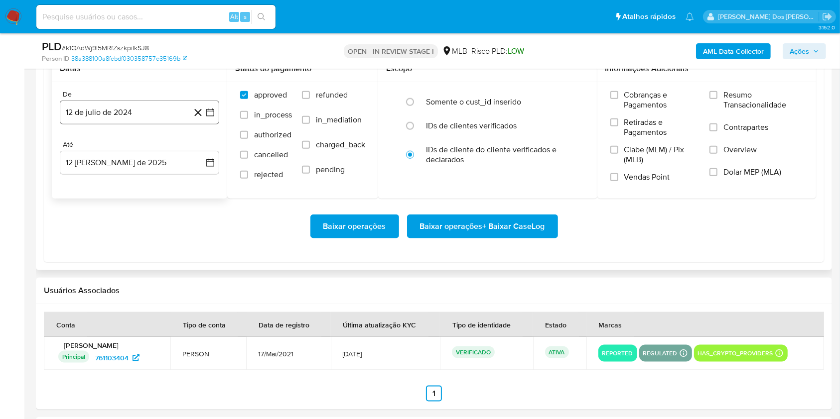
click at [214, 118] on icon "button" at bounding box center [210, 113] width 10 height 10
click at [299, 136] on div "approved in_process authorized cancelled rejected refunded in_mediation charged…" at bounding box center [302, 140] width 135 height 100
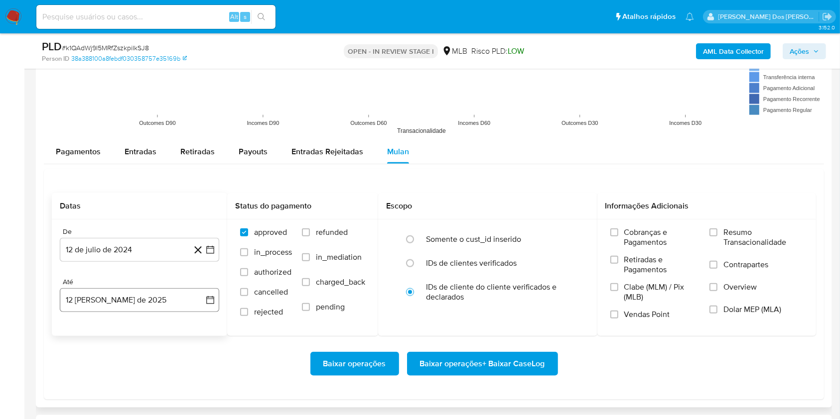
scroll to position [1020, 0]
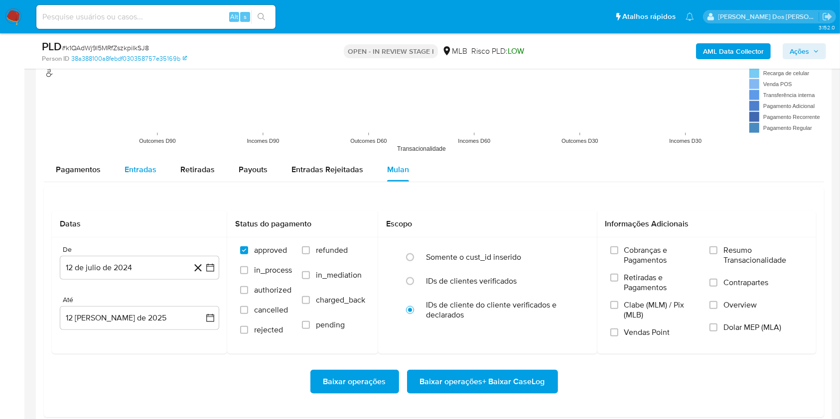
click at [148, 175] on span "Entradas" at bounding box center [141, 169] width 32 height 11
select select "10"
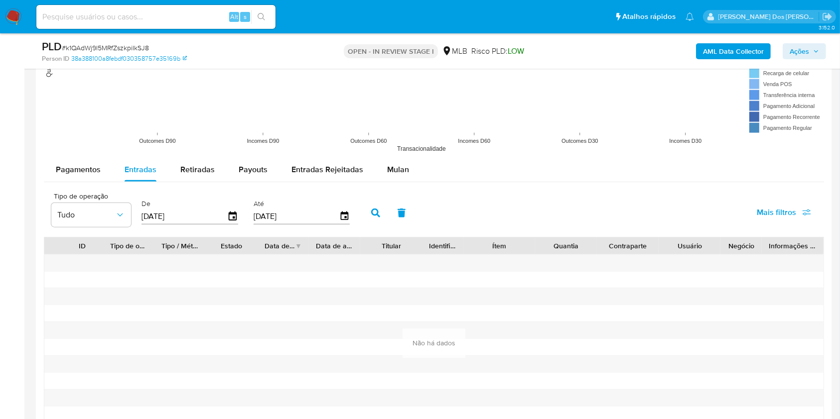
scroll to position [1072, 0]
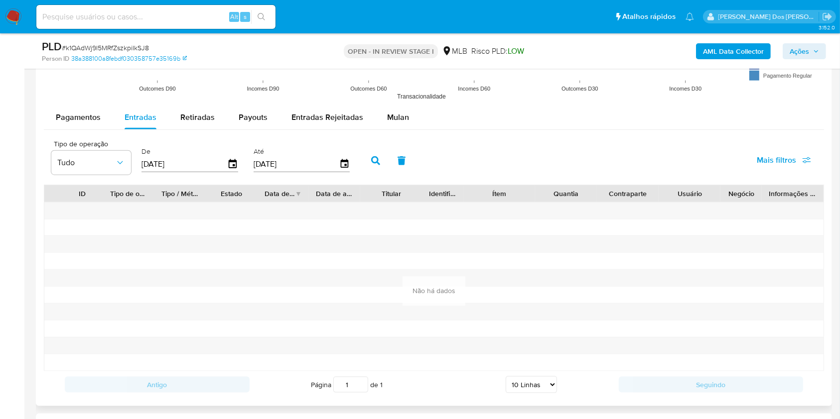
click at [223, 156] on label "De" at bounding box center [189, 151] width 97 height 9
click at [225, 171] on input "[DATE]" at bounding box center [184, 164] width 86 height 16
click at [231, 172] on icon "button" at bounding box center [232, 164] width 17 height 17
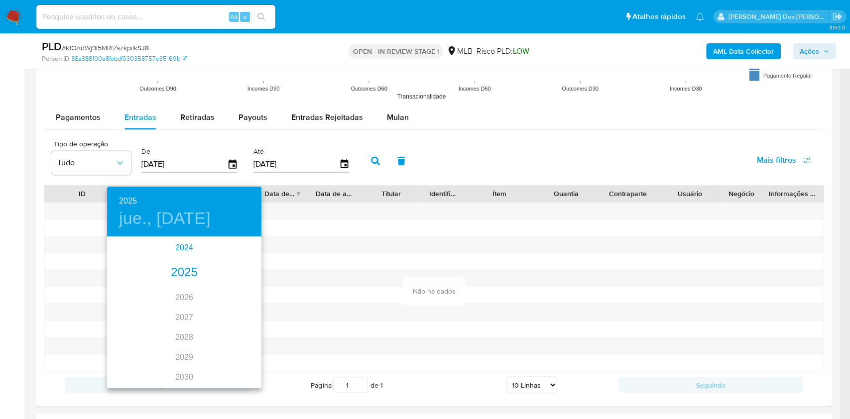
click at [184, 245] on div "2024" at bounding box center [184, 248] width 154 height 20
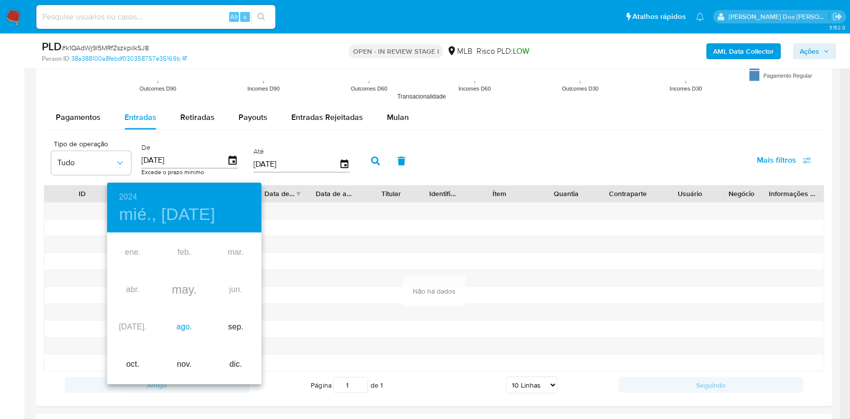
click at [187, 321] on div "ago." at bounding box center [183, 327] width 51 height 37
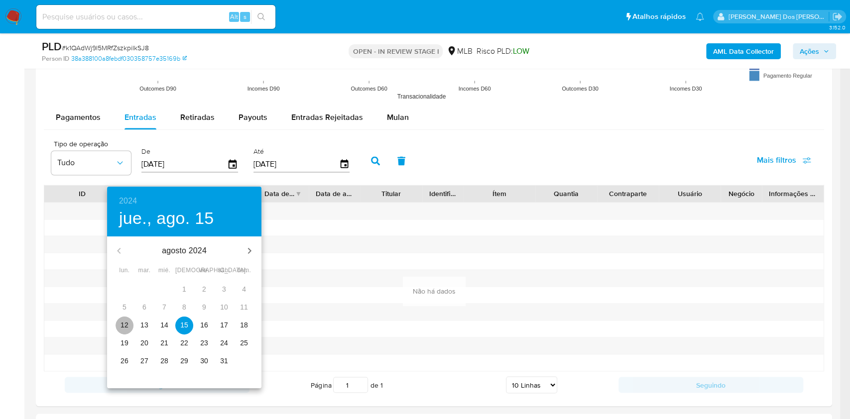
click at [133, 326] on span "12" at bounding box center [125, 325] width 18 height 10
type input "12/08/2024"
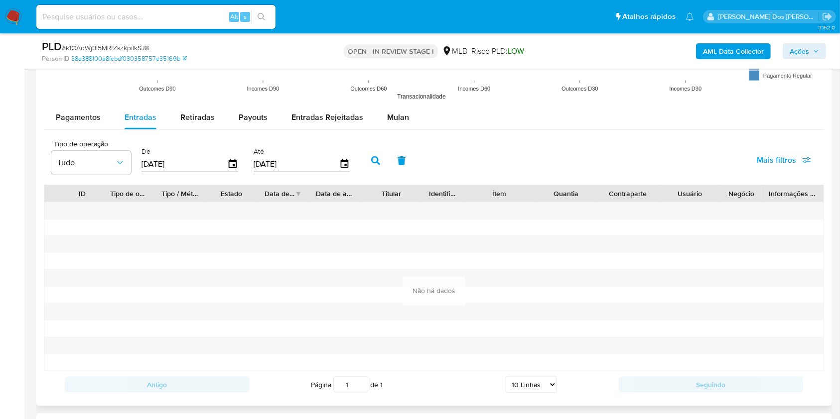
click at [368, 173] on button "button" at bounding box center [376, 161] width 26 height 24
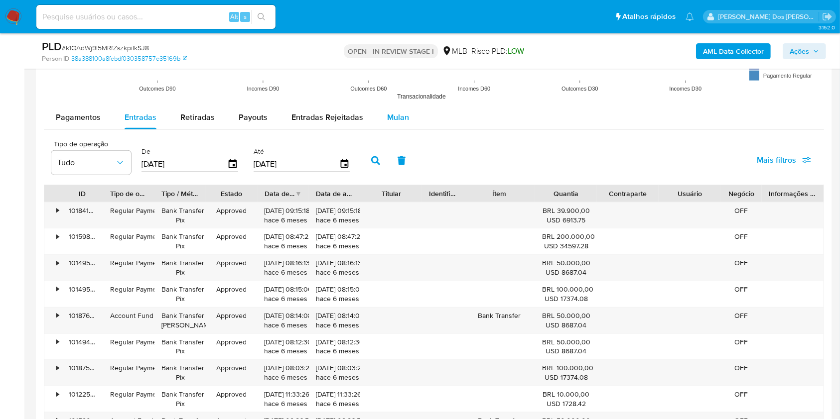
click at [390, 123] on span "Mulan" at bounding box center [398, 117] width 22 height 11
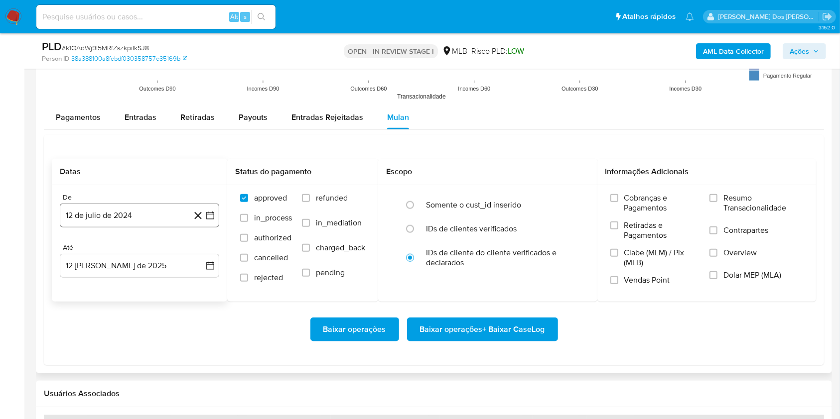
click at [209, 221] on icon "button" at bounding box center [210, 216] width 10 height 10
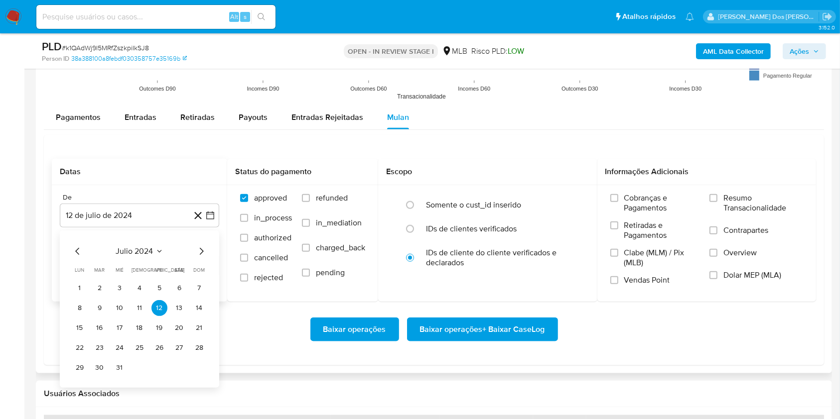
click at [82, 257] on icon "Mes anterior" at bounding box center [78, 252] width 12 height 12
click at [197, 257] on icon "Mes siguiente" at bounding box center [201, 252] width 12 height 12
click at [179, 296] on button "1" at bounding box center [179, 288] width 16 height 16
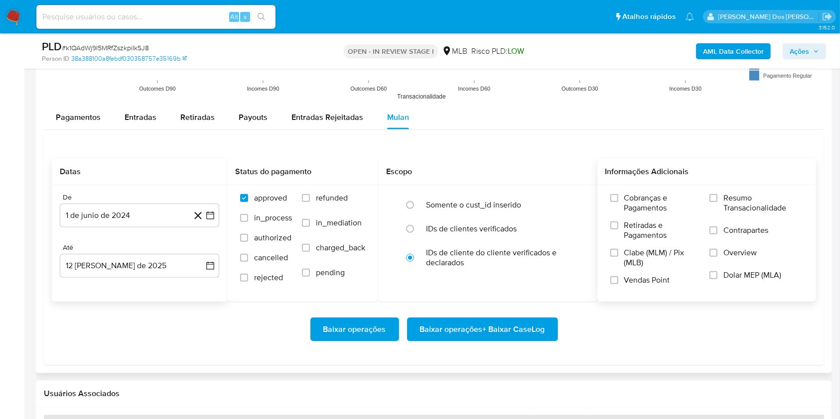
click at [711, 222] on label "Resumo Transacionalidade" at bounding box center [756, 209] width 94 height 32
click at [711, 202] on input "Resumo Transacionalidade" at bounding box center [713, 198] width 8 height 8
click at [474, 341] on span "Baixar operações + Baixar CaseLog" at bounding box center [482, 330] width 125 height 22
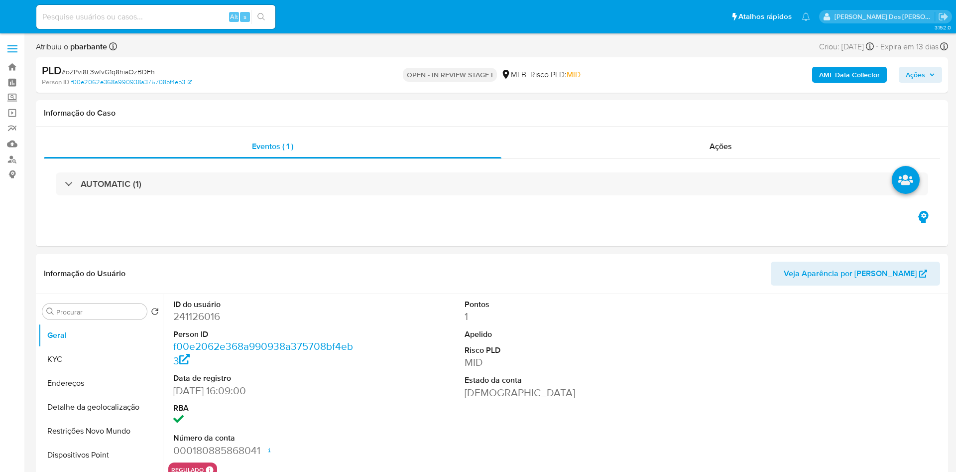
select select "10"
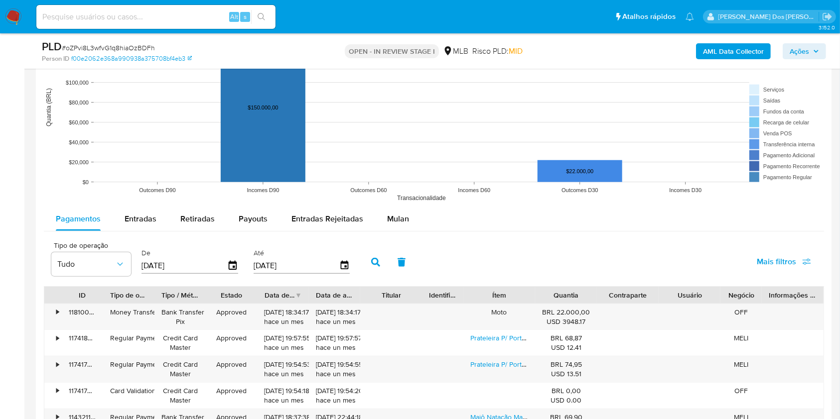
scroll to position [973, 0]
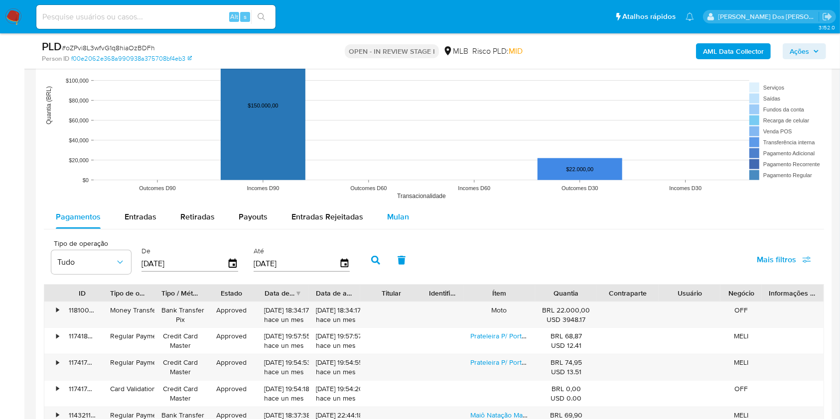
click at [415, 229] on button "Mulan" at bounding box center [398, 217] width 46 height 24
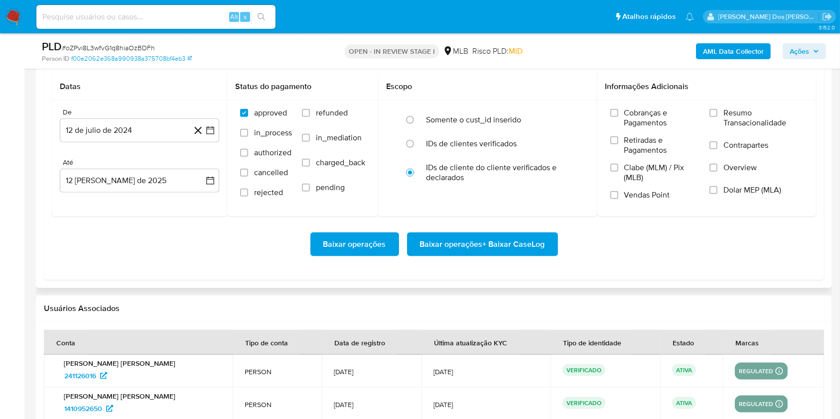
scroll to position [1166, 0]
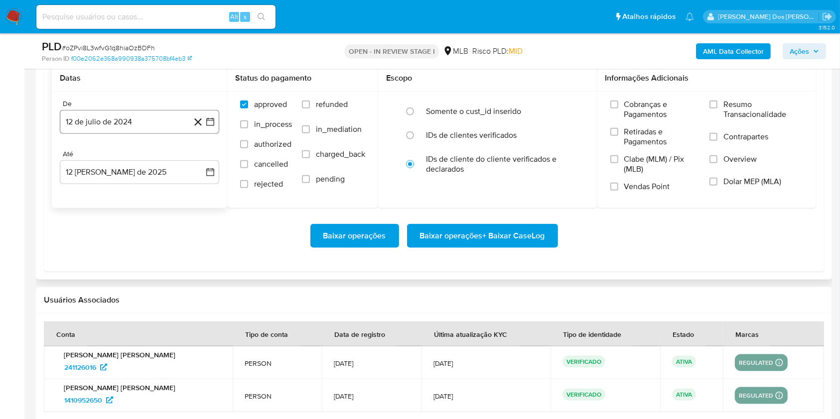
click at [212, 134] on button "12 de julio de 2024" at bounding box center [139, 122] width 159 height 24
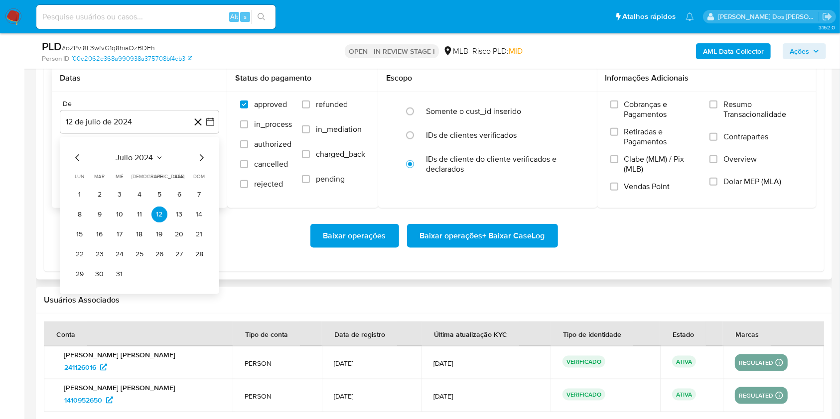
click at [202, 164] on icon "Mes siguiente" at bounding box center [201, 158] width 12 height 12
click at [201, 164] on icon "Mes siguiente" at bounding box center [201, 158] width 12 height 12
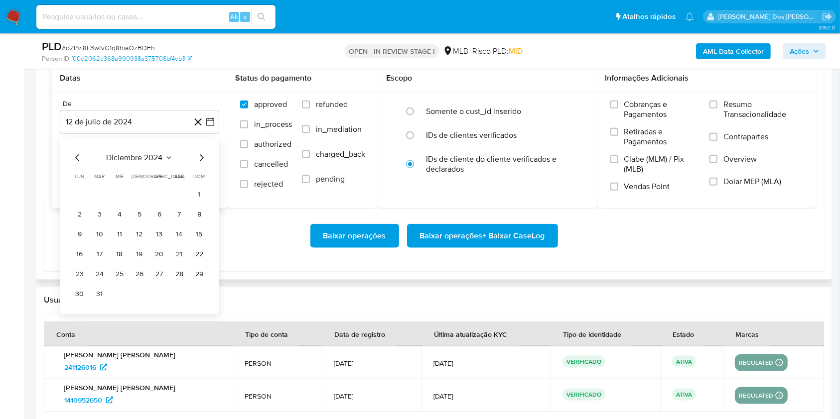
click at [201, 164] on icon "Mes siguiente" at bounding box center [201, 158] width 12 height 12
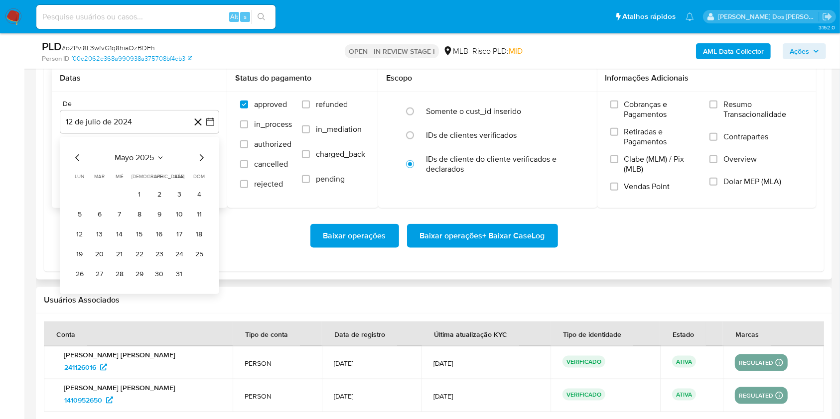
click at [201, 164] on icon "Mes siguiente" at bounding box center [201, 158] width 12 height 12
click at [199, 203] on button "1" at bounding box center [199, 195] width 16 height 16
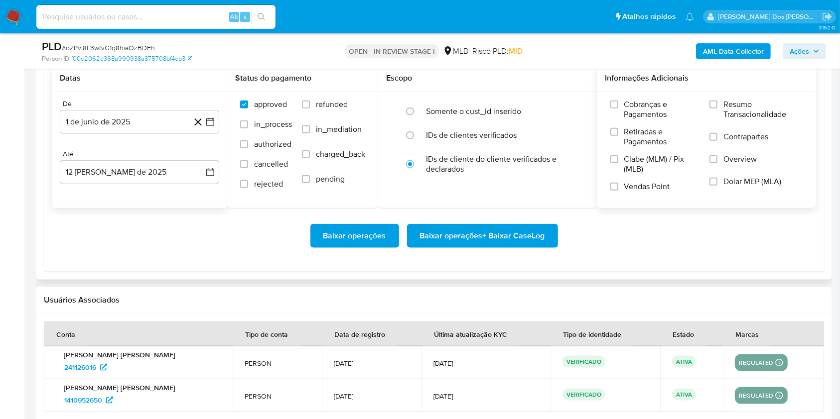
click at [758, 120] on span "Resumo Transacionalidade" at bounding box center [763, 110] width 80 height 20
click at [717, 109] on input "Resumo Transacionalidade" at bounding box center [713, 105] width 8 height 8
click at [525, 247] on span "Baixar operações + Baixar CaseLog" at bounding box center [482, 236] width 125 height 22
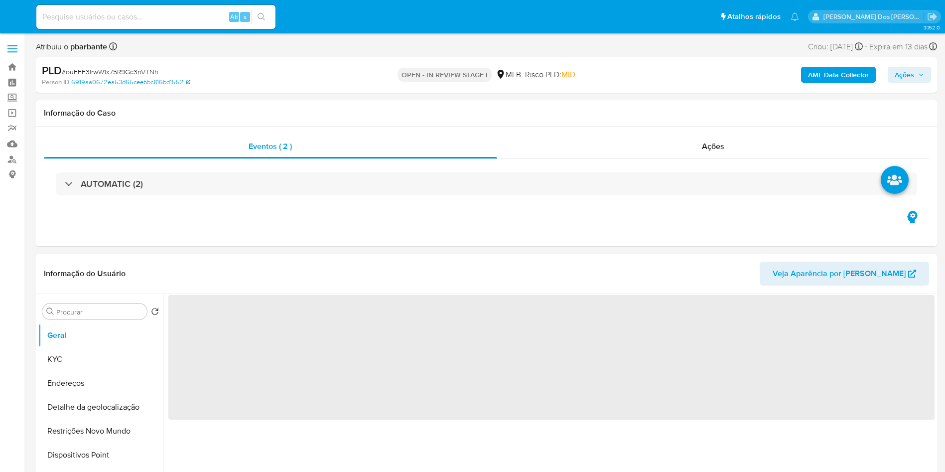
select select "10"
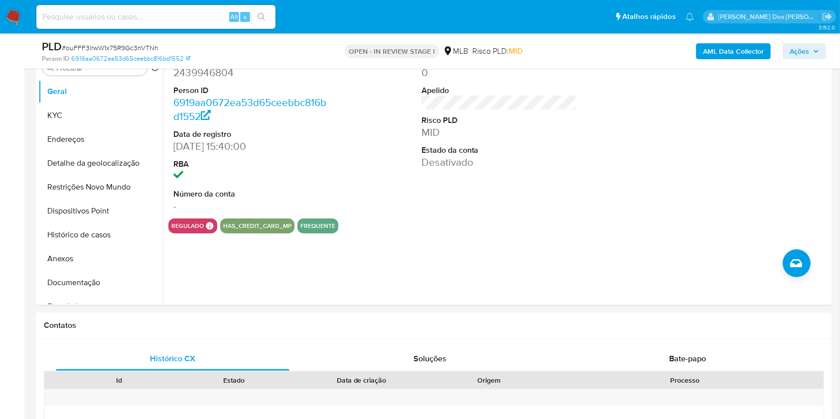
scroll to position [208, 0]
click at [108, 247] on button "Histórico de casos" at bounding box center [96, 235] width 117 height 24
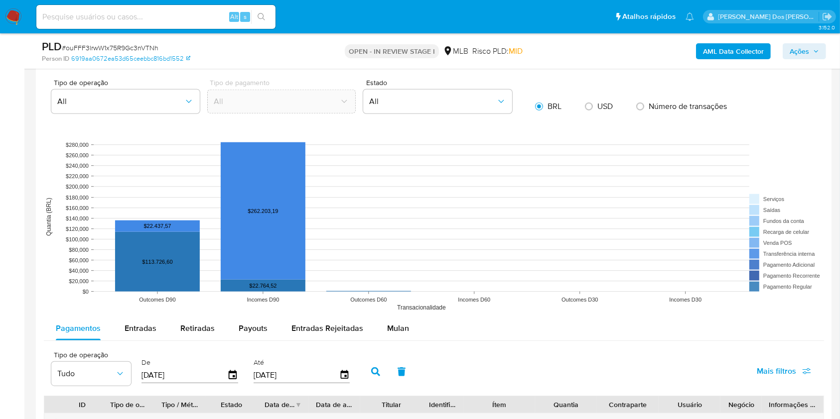
scroll to position [863, 0]
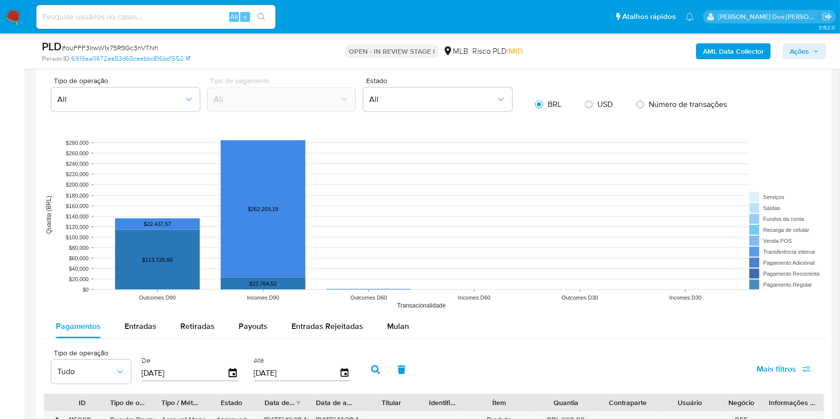
click at [400, 332] on span "Mulan" at bounding box center [398, 326] width 22 height 11
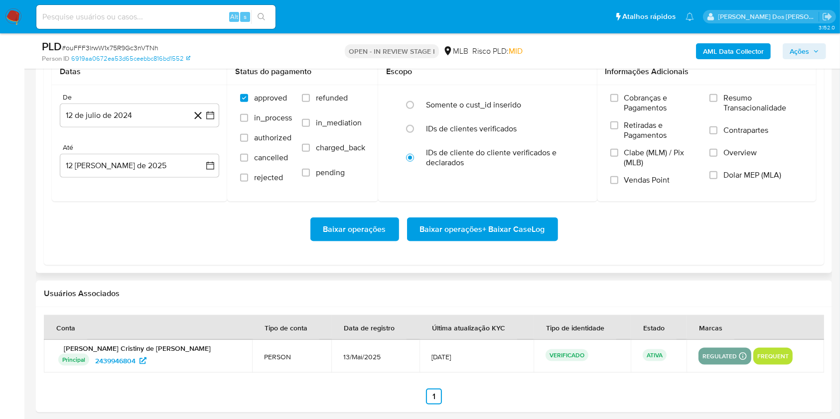
scroll to position [1176, 0]
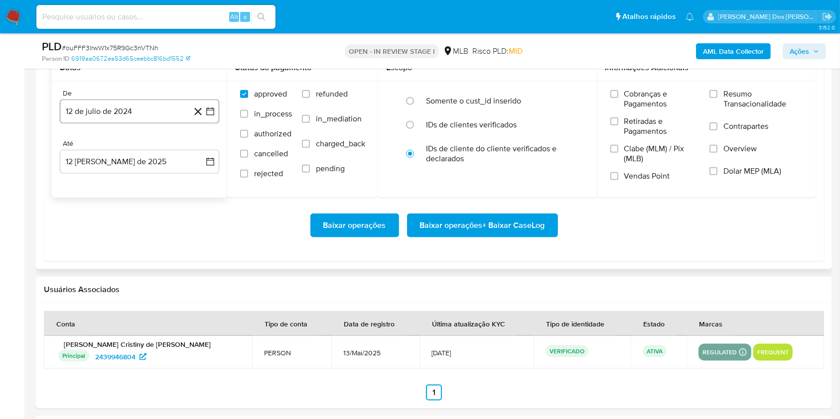
click at [209, 117] on icon "button" at bounding box center [210, 112] width 10 height 10
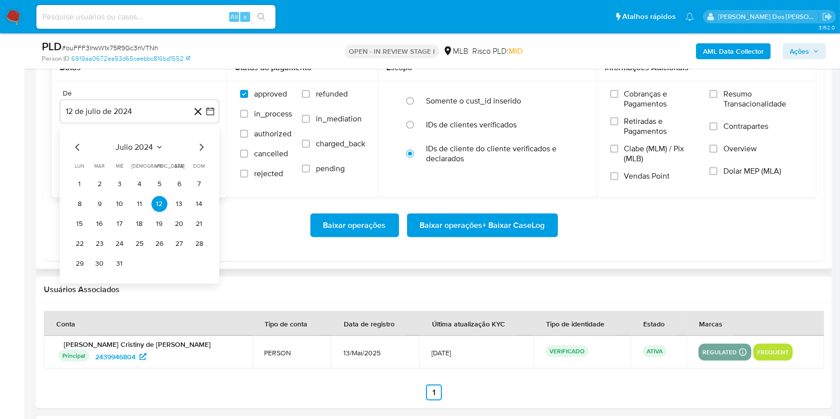
click at [204, 153] on icon "Mes siguiente" at bounding box center [201, 147] width 12 height 12
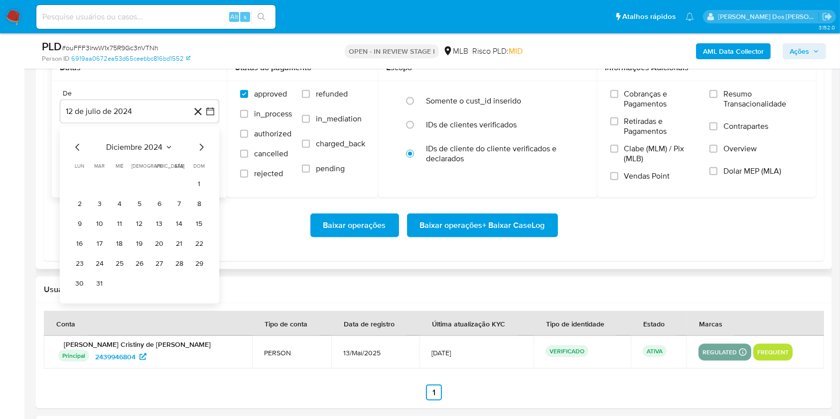
click at [204, 153] on icon "Mes siguiente" at bounding box center [201, 147] width 12 height 12
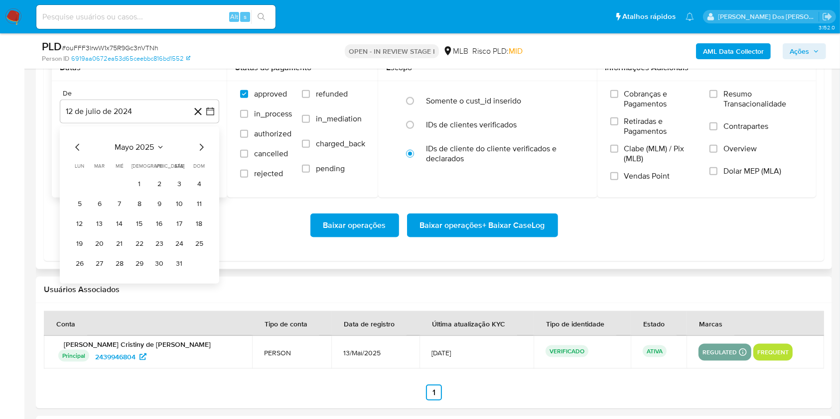
click at [204, 153] on icon "Mes siguiente" at bounding box center [201, 147] width 12 height 12
click at [202, 212] on button "8" at bounding box center [199, 204] width 16 height 16
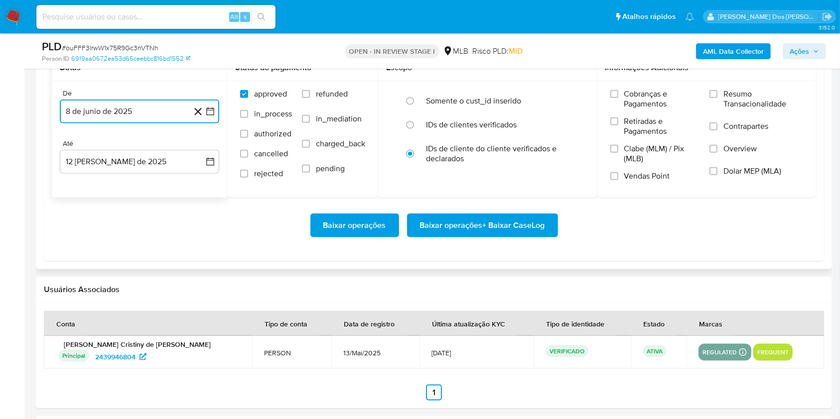
click at [208, 117] on icon "button" at bounding box center [210, 112] width 10 height 10
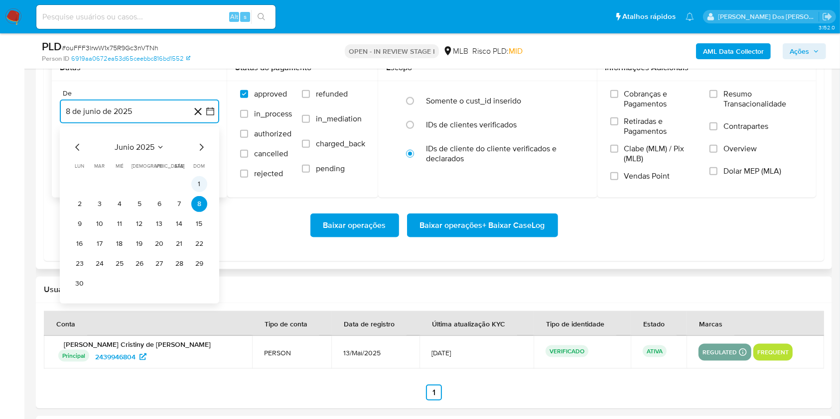
click at [204, 192] on button "1" at bounding box center [199, 184] width 16 height 16
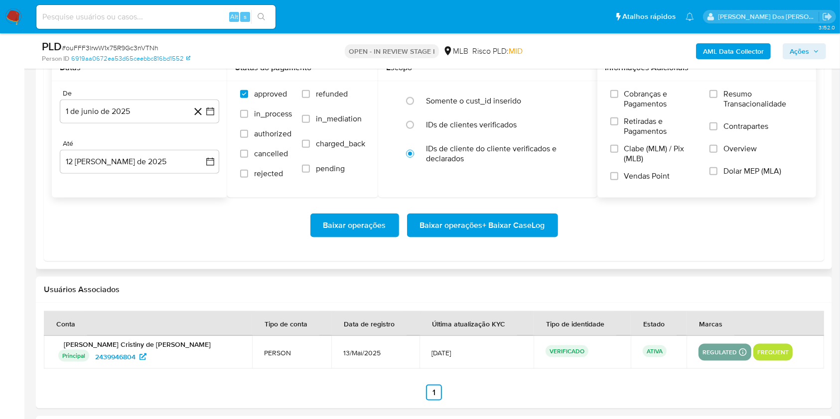
click at [750, 108] on span "Resumo Transacionalidade" at bounding box center [763, 99] width 80 height 20
click at [717, 98] on input "Resumo Transacionalidade" at bounding box center [713, 94] width 8 height 8
click at [468, 237] on span "Baixar operações + Baixar CaseLog" at bounding box center [482, 226] width 125 height 22
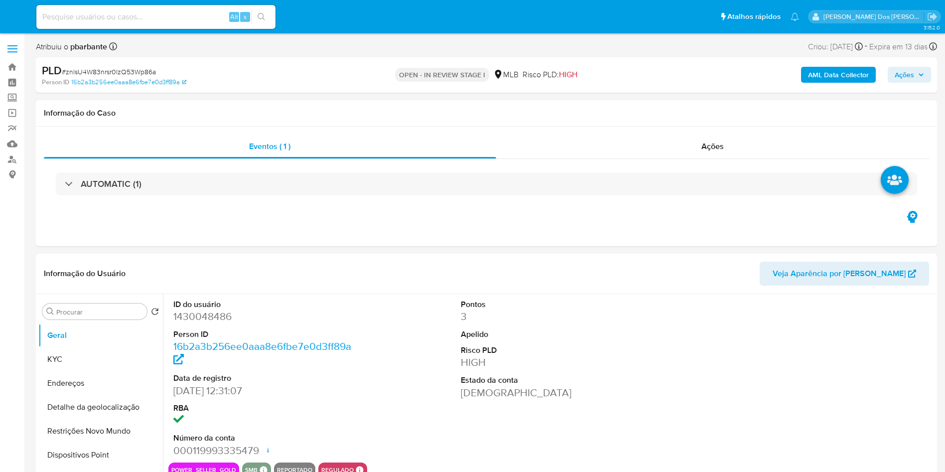
select select "10"
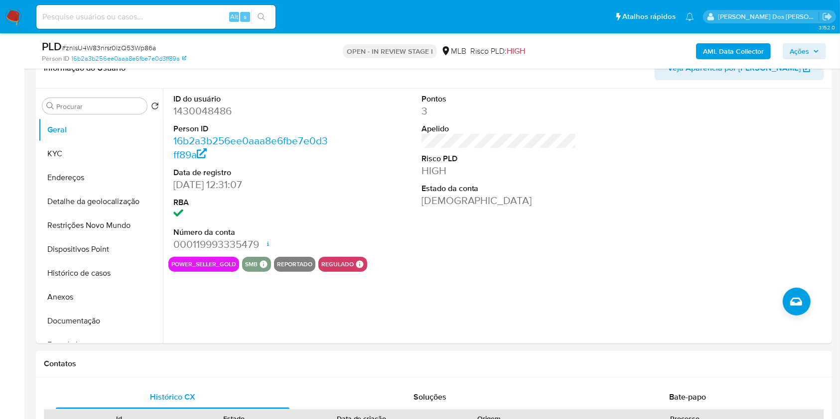
scroll to position [175, 0]
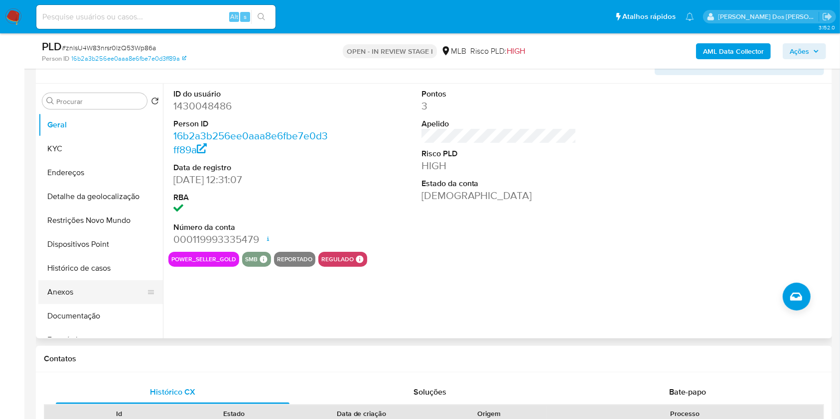
click at [79, 304] on button "Anexos" at bounding box center [96, 292] width 117 height 24
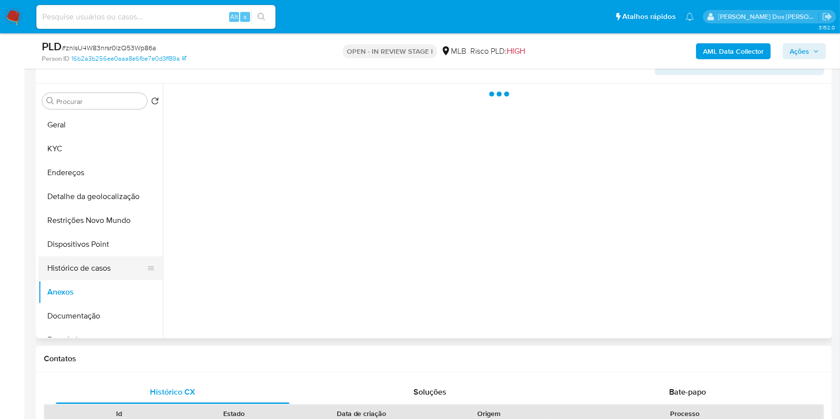
click at [96, 280] on button "Histórico de casos" at bounding box center [96, 268] width 117 height 24
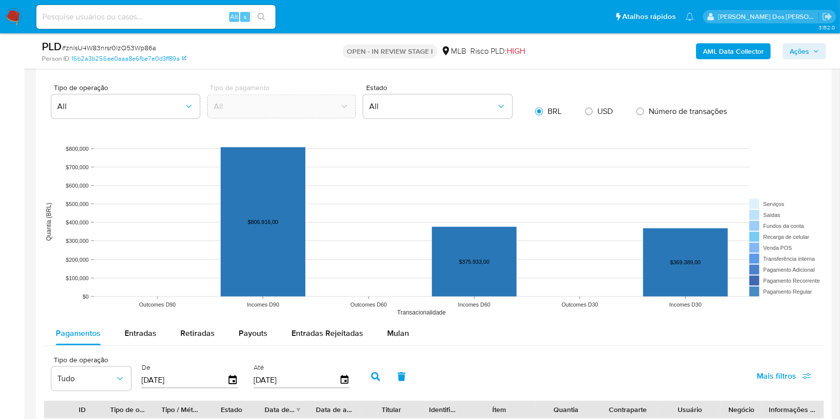
scroll to position [857, 0]
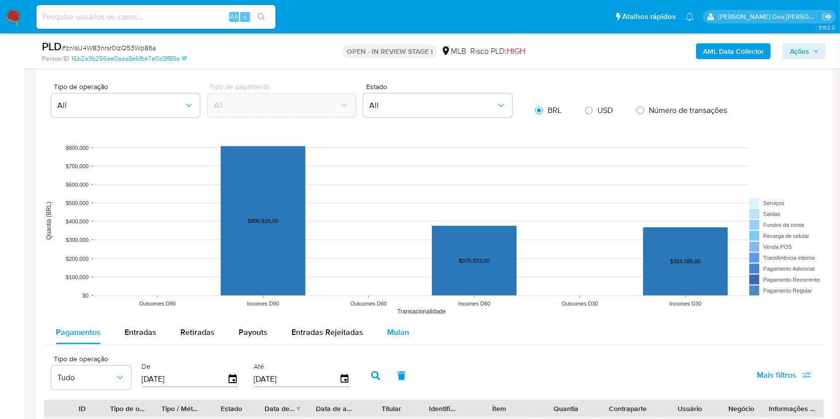
click at [411, 344] on button "Mulan" at bounding box center [398, 333] width 46 height 24
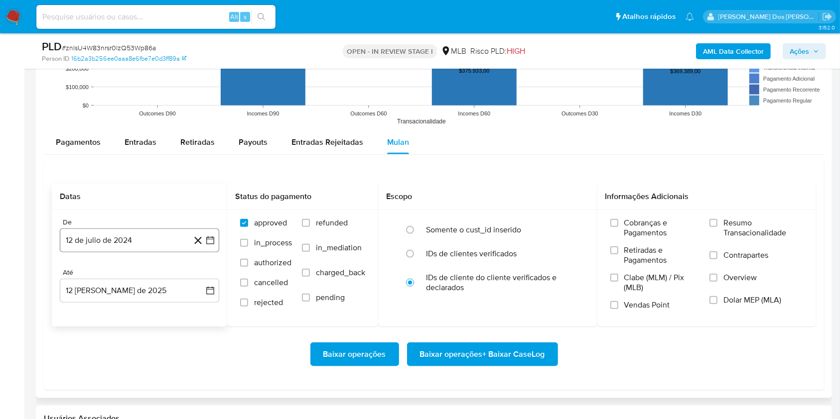
click at [207, 246] on icon "button" at bounding box center [210, 241] width 10 height 10
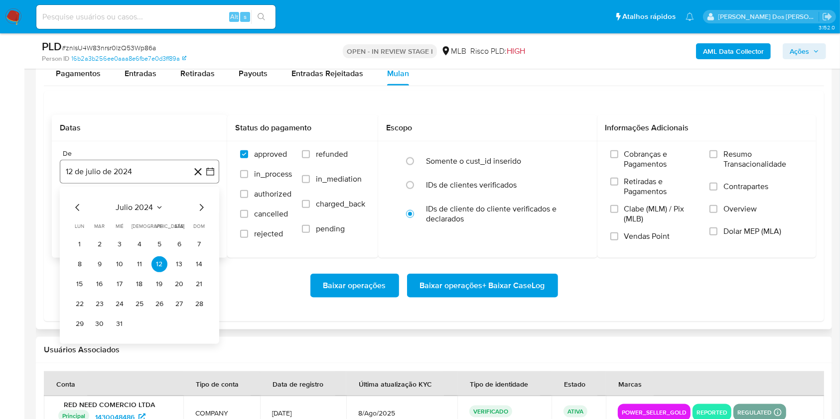
scroll to position [1159, 0]
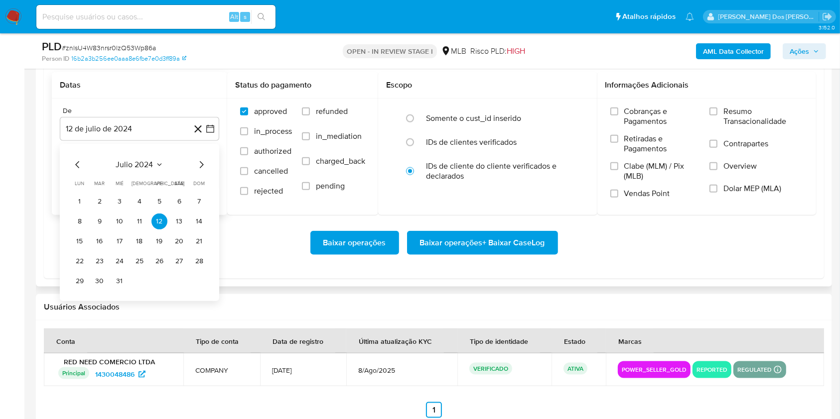
click at [204, 171] on icon "Mes siguiente" at bounding box center [201, 165] width 12 height 12
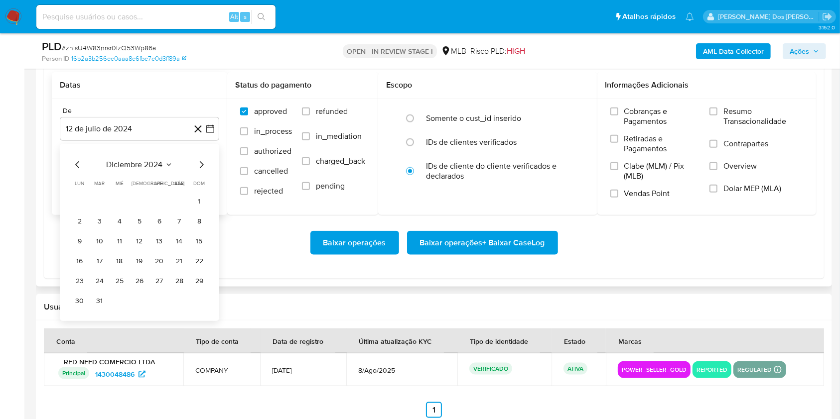
click at [204, 171] on icon "Mes siguiente" at bounding box center [201, 165] width 12 height 12
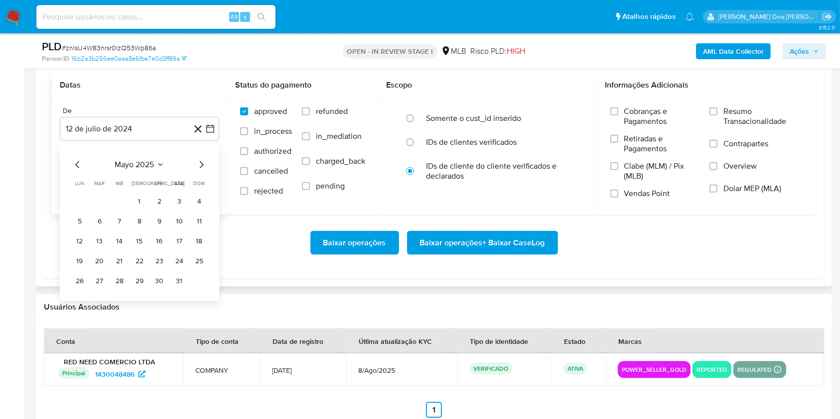
click at [204, 171] on icon "Mes siguiente" at bounding box center [201, 165] width 12 height 12
click at [205, 210] on button "1" at bounding box center [199, 202] width 16 height 16
click at [749, 127] on span "Resumo Transacionalidade" at bounding box center [763, 117] width 80 height 20
click at [717, 116] on input "Resumo Transacionalidade" at bounding box center [713, 112] width 8 height 8
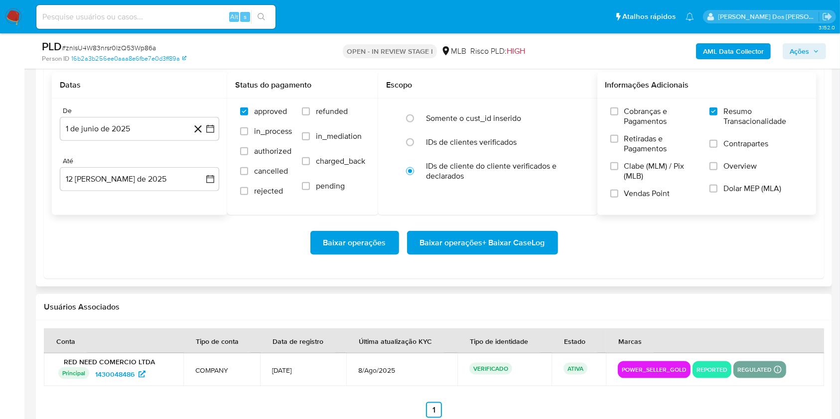
click at [554, 255] on button "Baixar operações + Baixar CaseLog" at bounding box center [482, 243] width 151 height 24
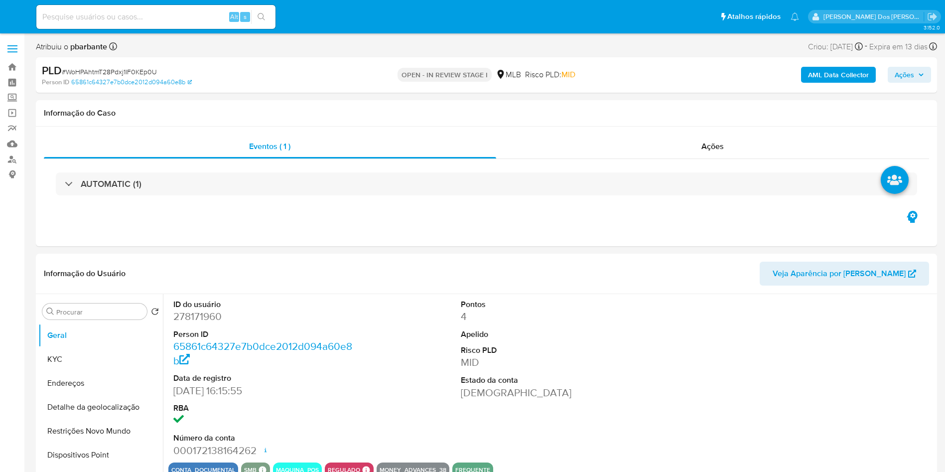
select select "10"
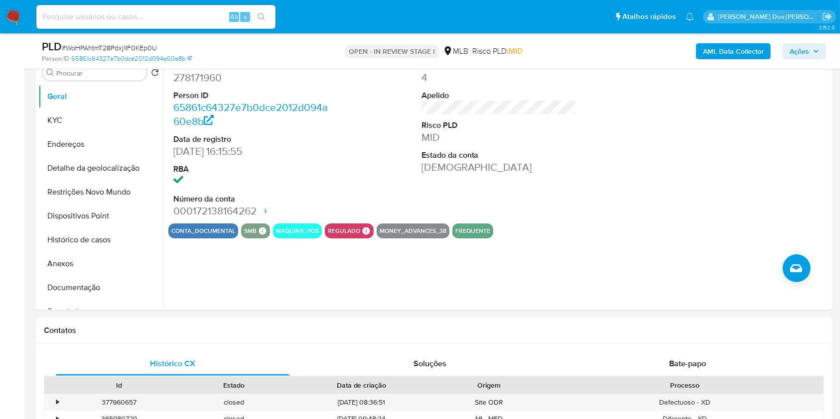
scroll to position [215, 0]
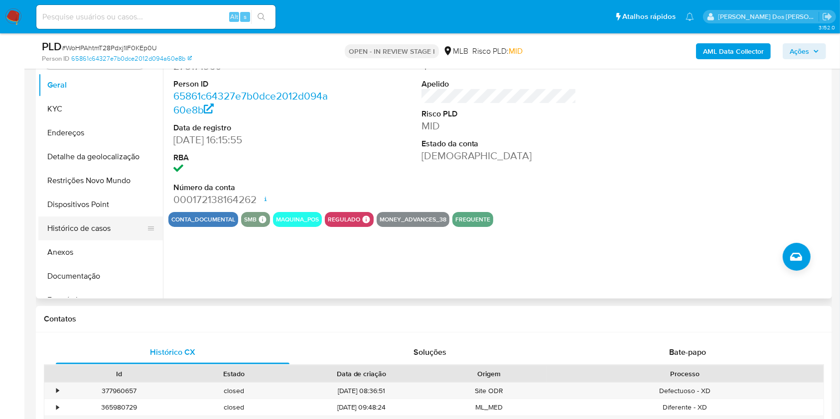
click at [105, 241] on button "Histórico de casos" at bounding box center [96, 229] width 117 height 24
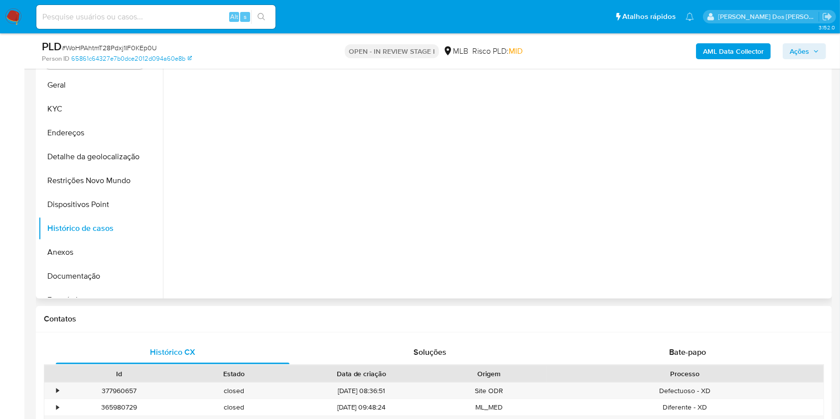
scroll to position [171, 0]
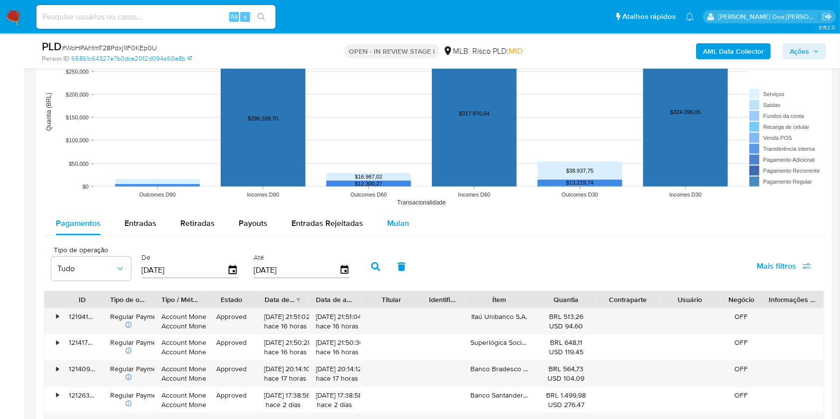
click at [387, 236] on div "Mulan" at bounding box center [398, 224] width 22 height 24
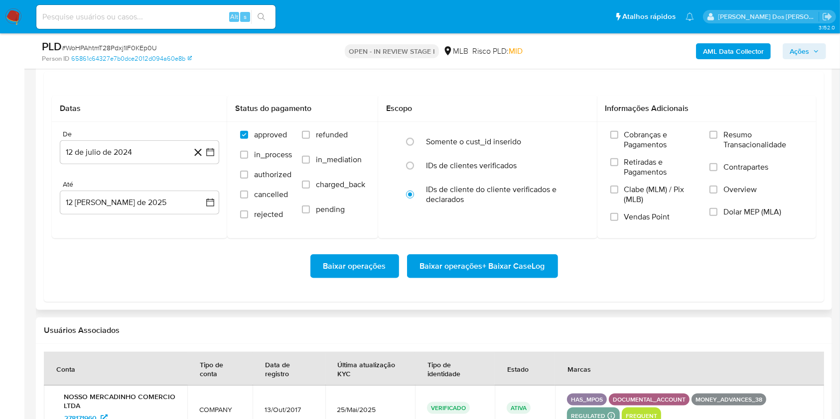
scroll to position [1142, 0]
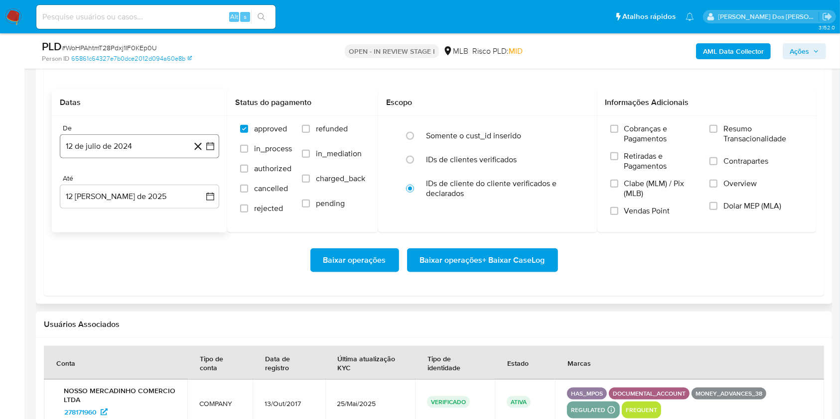
click at [212, 151] on icon "button" at bounding box center [210, 146] width 10 height 10
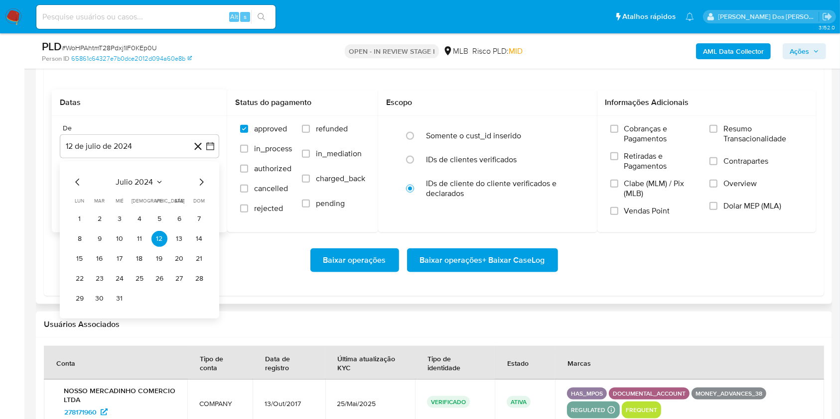
click at [202, 188] on icon "Mes siguiente" at bounding box center [201, 182] width 12 height 12
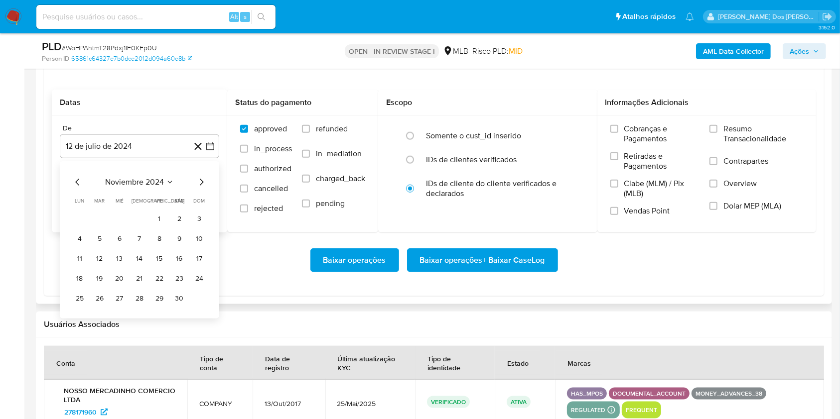
click at [202, 188] on icon "Mes siguiente" at bounding box center [201, 182] width 12 height 12
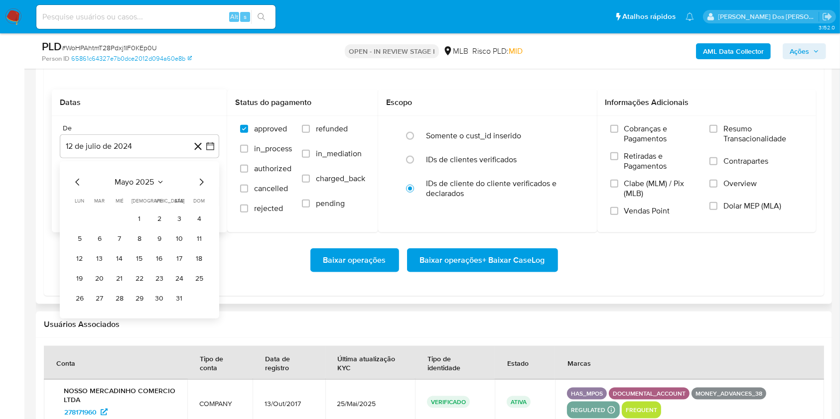
click at [202, 188] on icon "Mes siguiente" at bounding box center [201, 182] width 12 height 12
click at [80, 188] on icon "Mes anterior" at bounding box center [78, 182] width 12 height 12
click at [197, 227] on button "1" at bounding box center [199, 219] width 16 height 16
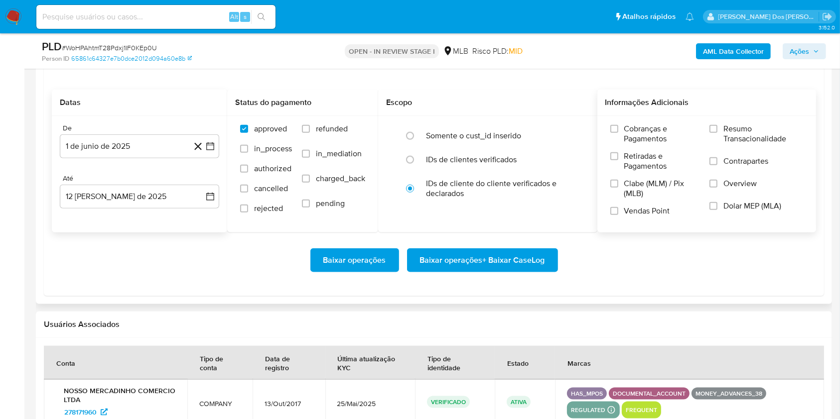
click at [755, 144] on span "Resumo Transacionalidade" at bounding box center [763, 134] width 80 height 20
click at [717, 133] on input "Resumo Transacionalidade" at bounding box center [713, 129] width 8 height 8
click at [450, 271] on span "Baixar operações + Baixar CaseLog" at bounding box center [482, 261] width 125 height 22
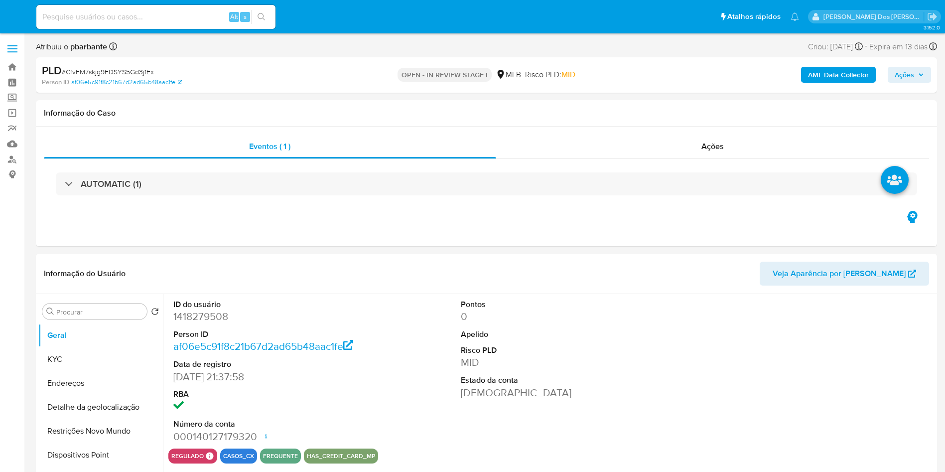
select select "10"
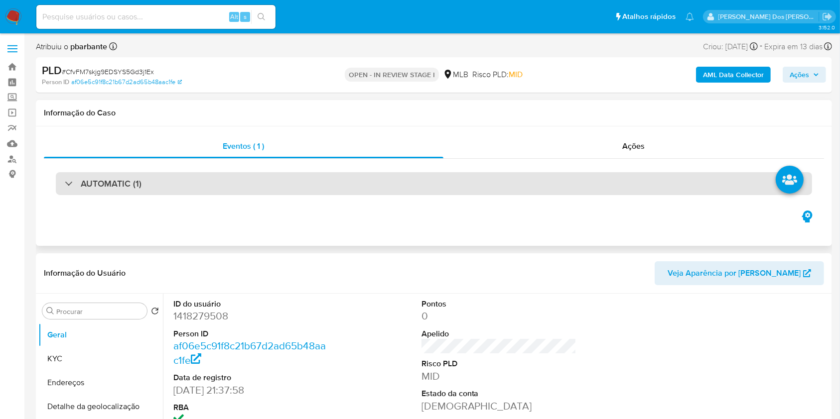
click at [381, 179] on div "AUTOMATIC (1)" at bounding box center [434, 183] width 756 height 23
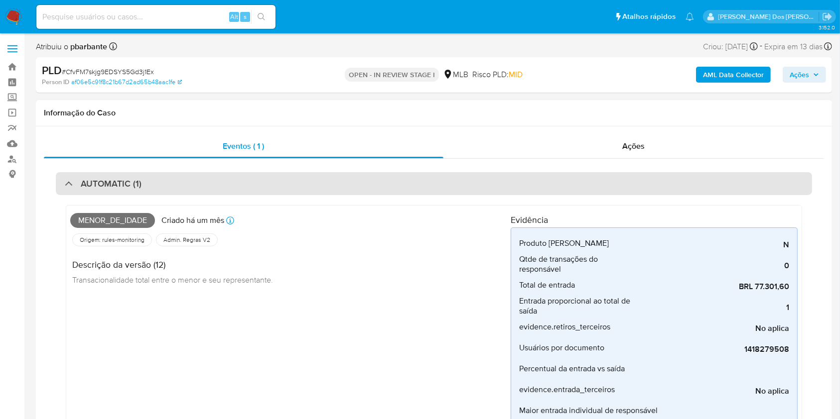
click at [381, 179] on div "AUTOMATIC (1)" at bounding box center [434, 183] width 756 height 23
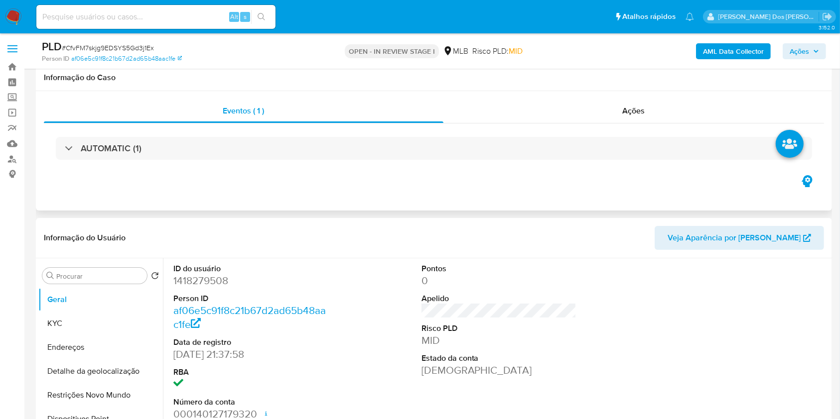
scroll to position [186, 0]
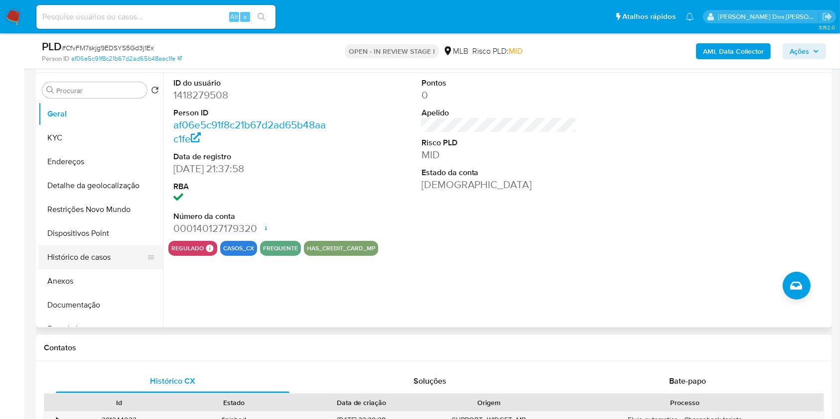
click at [104, 266] on button "Histórico de casos" at bounding box center [96, 258] width 117 height 24
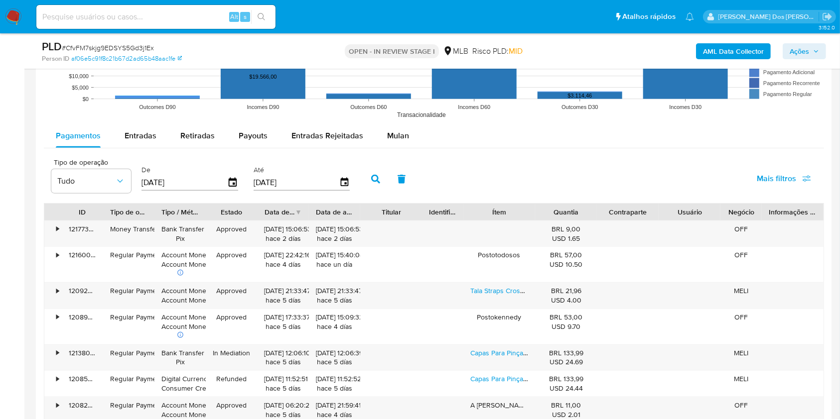
scroll to position [1054, 0]
click at [398, 141] on span "Mulan" at bounding box center [398, 134] width 22 height 11
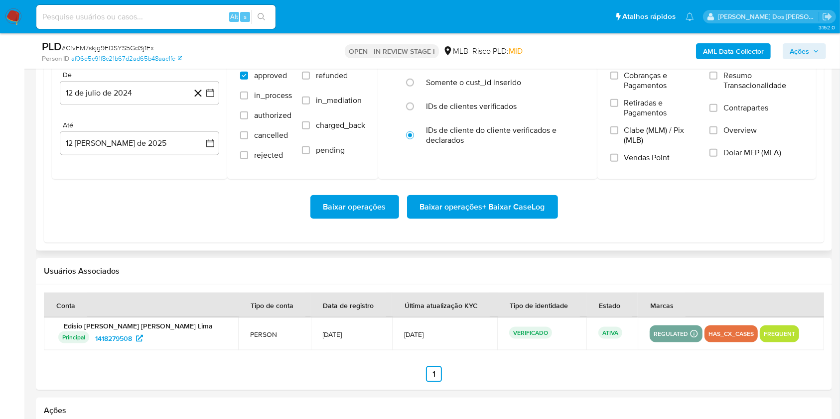
scroll to position [1203, 0]
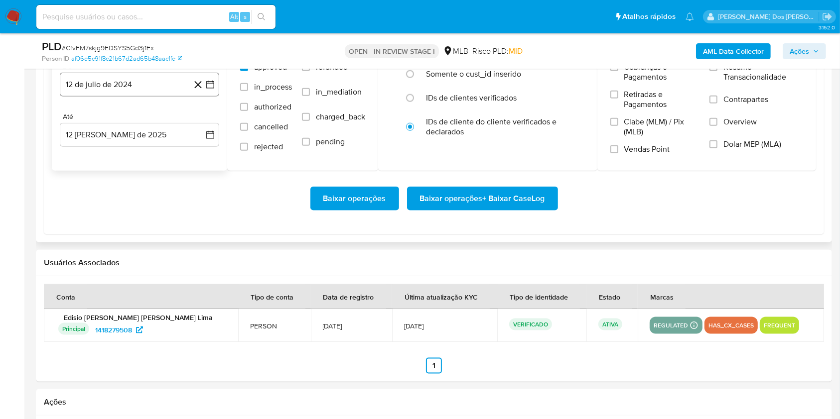
click at [213, 90] on icon "button" at bounding box center [210, 85] width 10 height 10
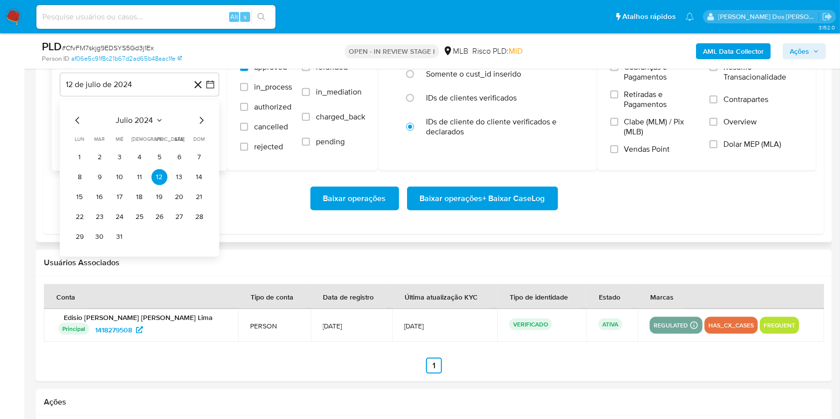
click at [204, 127] on icon "Mes siguiente" at bounding box center [201, 121] width 12 height 12
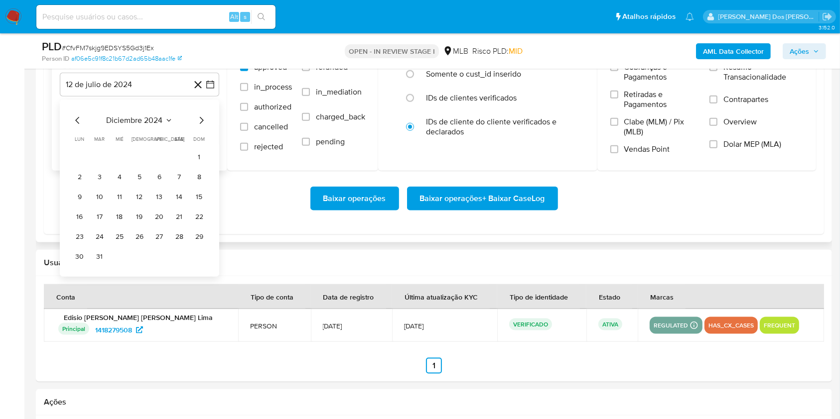
click at [204, 127] on icon "Mes siguiente" at bounding box center [201, 121] width 12 height 12
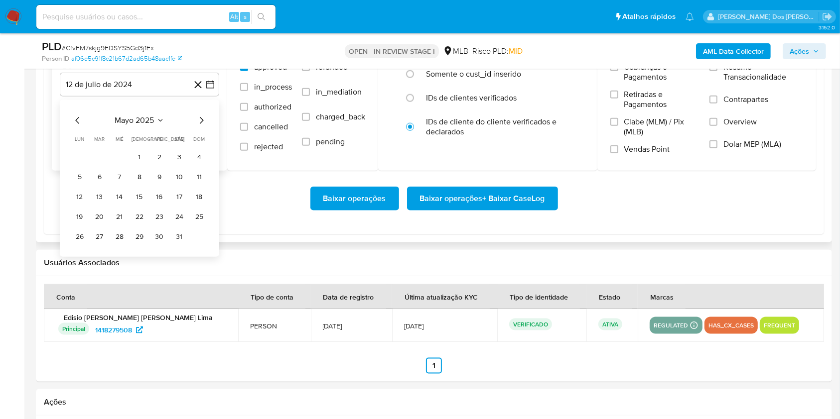
click at [204, 127] on icon "Mes siguiente" at bounding box center [201, 121] width 12 height 12
click at [204, 165] on button "1" at bounding box center [199, 157] width 16 height 16
click at [734, 82] on span "Resumo Transacionalidade" at bounding box center [763, 72] width 80 height 20
click at [717, 71] on input "Resumo Transacionalidade" at bounding box center [713, 67] width 8 height 8
click at [505, 210] on span "Baixar operações + Baixar CaseLog" at bounding box center [482, 199] width 125 height 22
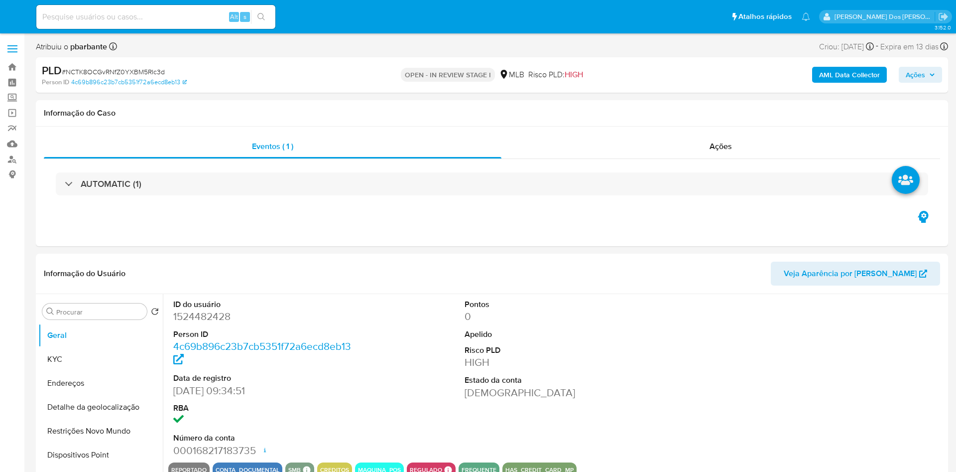
select select "10"
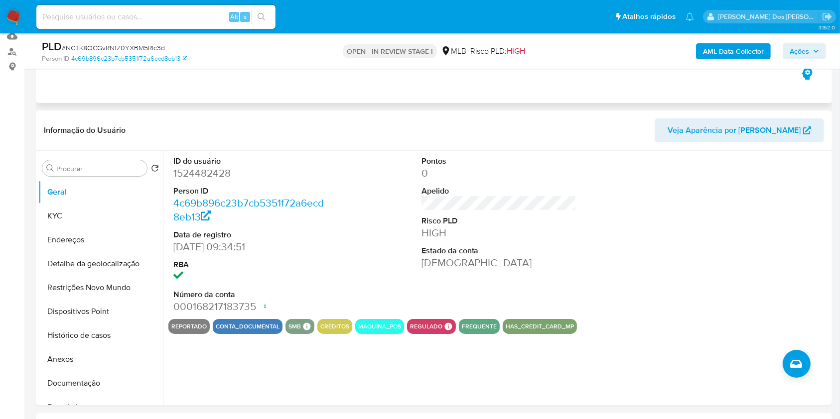
scroll to position [110, 0]
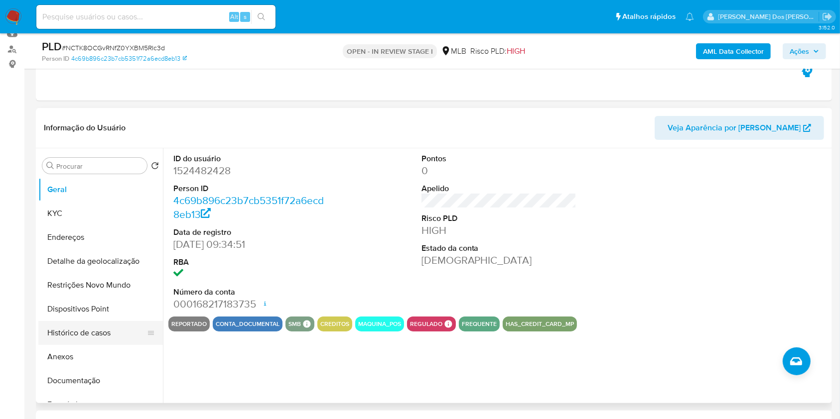
click at [98, 345] on button "Histórico de casos" at bounding box center [96, 333] width 117 height 24
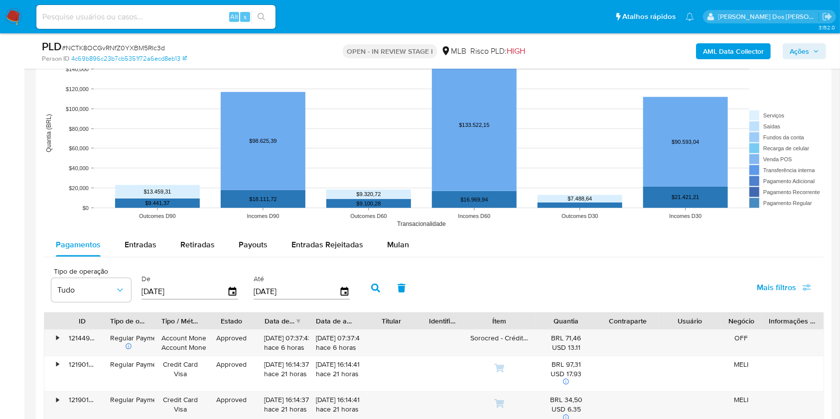
scroll to position [916, 0]
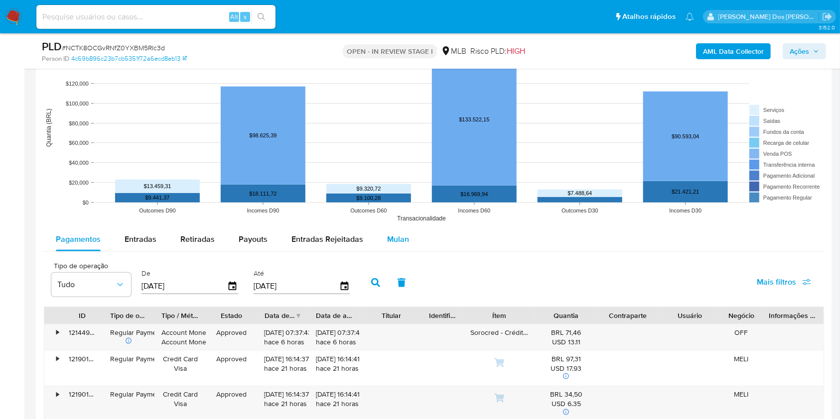
click at [414, 252] on button "Mulan" at bounding box center [398, 240] width 46 height 24
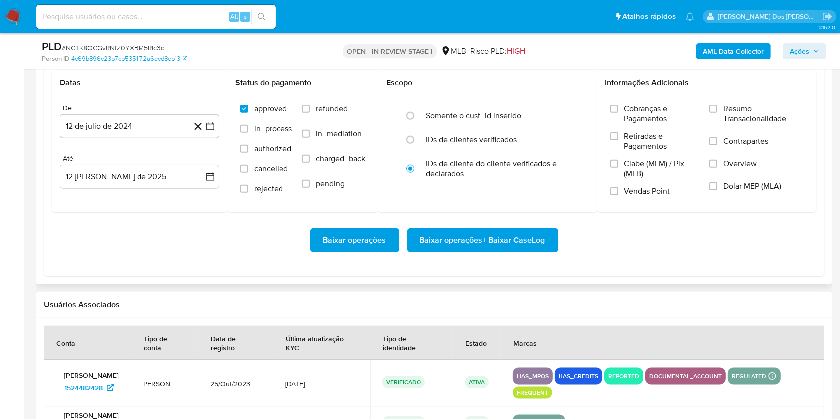
scroll to position [1142, 0]
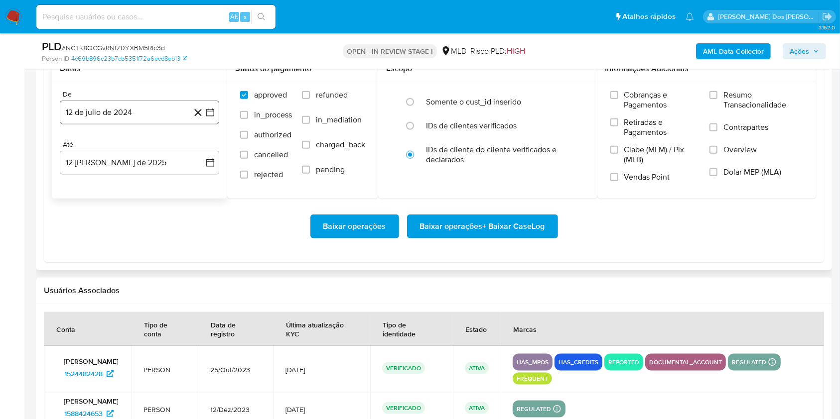
click at [216, 125] on button "12 de julio de 2024" at bounding box center [139, 113] width 159 height 24
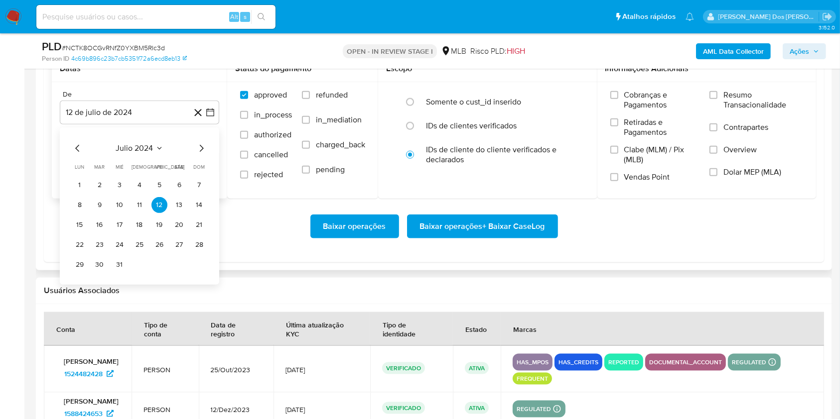
click at [201, 152] on icon "Mes siguiente" at bounding box center [202, 148] width 4 height 7
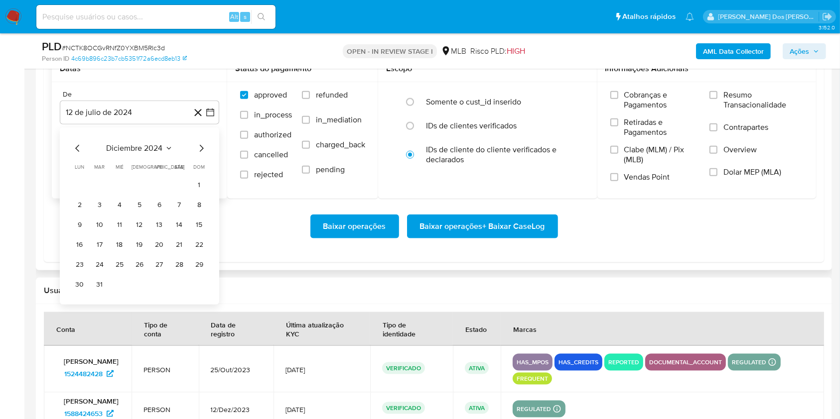
click at [201, 152] on icon "Mes siguiente" at bounding box center [202, 148] width 4 height 7
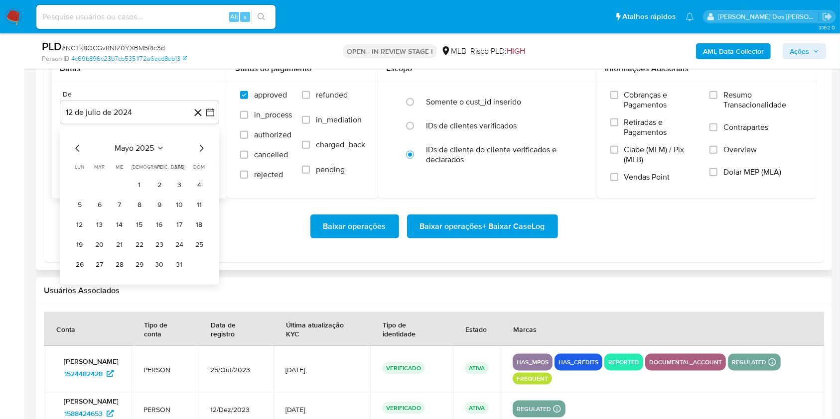
click at [201, 152] on icon "Mes siguiente" at bounding box center [202, 148] width 4 height 7
click at [71, 166] on div "julio 2025 julio 2025 lun lunes mar martes mié miércoles jue jueves vie viernes…" at bounding box center [139, 206] width 159 height 157
click at [77, 152] on icon "Mes anterior" at bounding box center [77, 148] width 4 height 7
click at [199, 193] on button "1" at bounding box center [199, 185] width 16 height 16
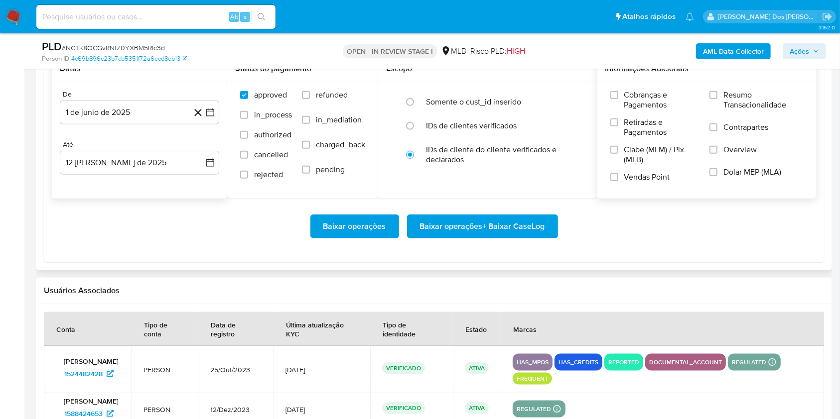
click at [750, 105] on div "Cobranças e Pagamentos Retiradas e Pagamentos Clabe (MLM) / Pix (MLB) Vendas Po…" at bounding box center [706, 140] width 219 height 116
click at [737, 110] on span "Resumo Transacionalidade" at bounding box center [763, 100] width 80 height 20
click at [717, 99] on input "Resumo Transacionalidade" at bounding box center [713, 95] width 8 height 8
click at [532, 238] on span "Baixar operações + Baixar CaseLog" at bounding box center [482, 227] width 125 height 22
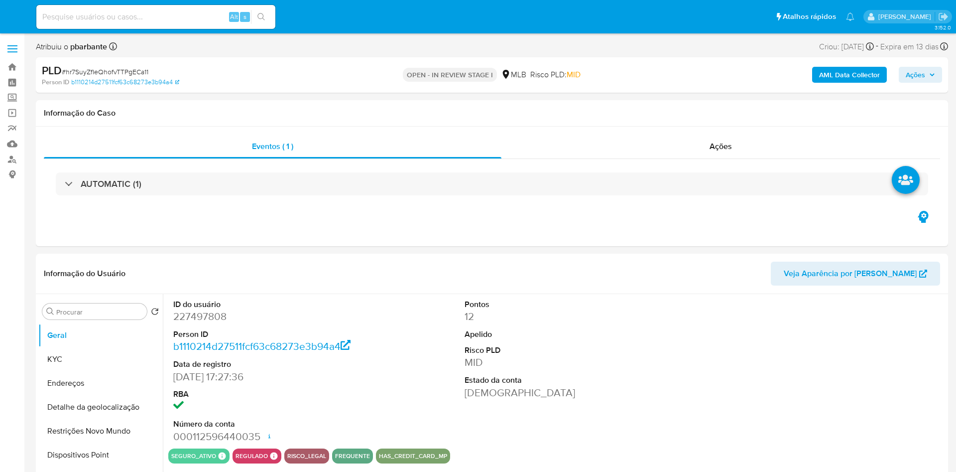
select select "10"
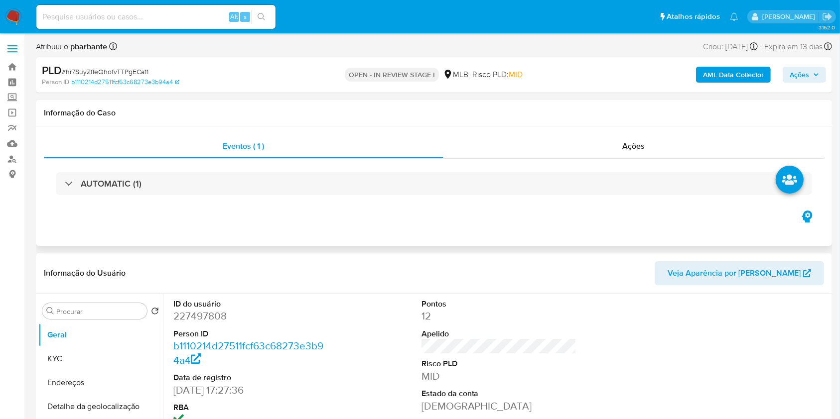
click at [395, 196] on div "AUTOMATIC (1)" at bounding box center [434, 184] width 780 height 50
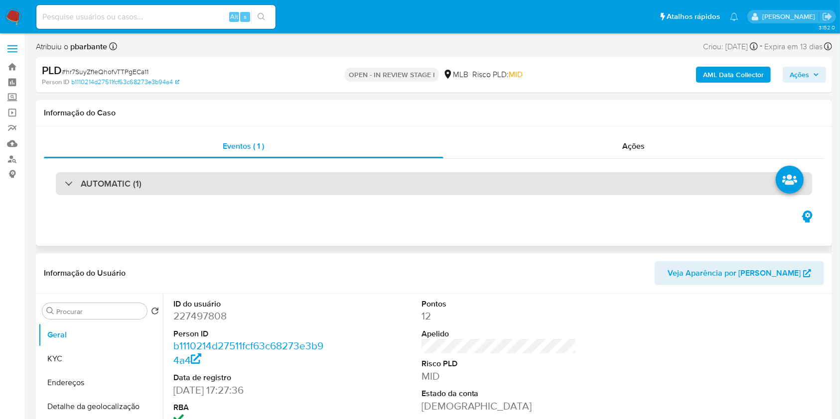
click at [406, 186] on div "AUTOMATIC (1)" at bounding box center [434, 183] width 756 height 23
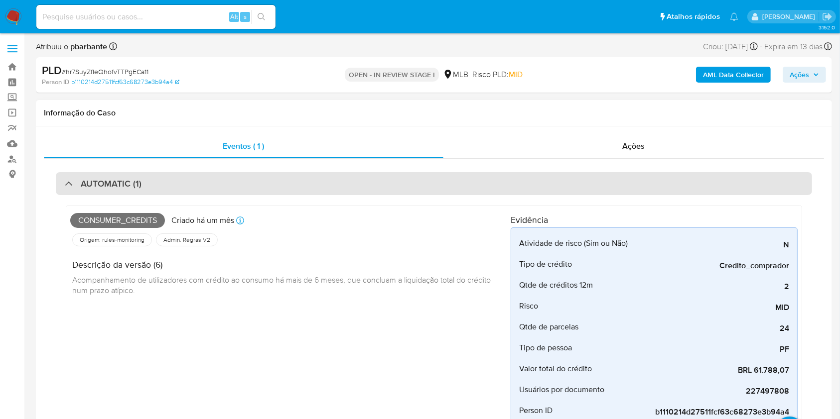
click at [406, 186] on div "AUTOMATIC (1)" at bounding box center [434, 183] width 756 height 23
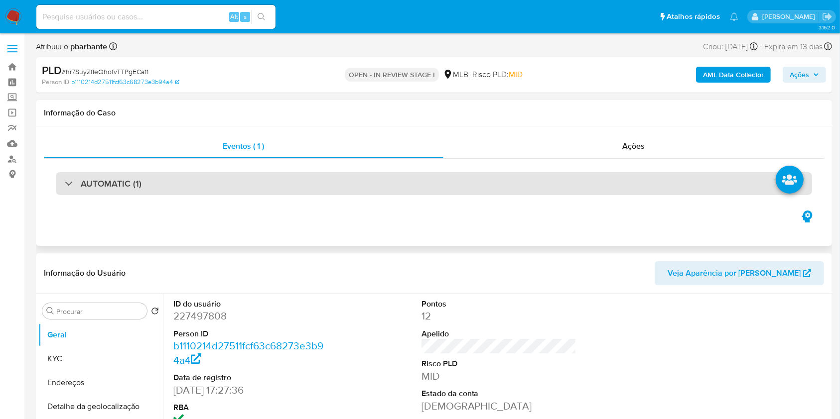
click at [406, 186] on div "AUTOMATIC (1)" at bounding box center [434, 183] width 756 height 23
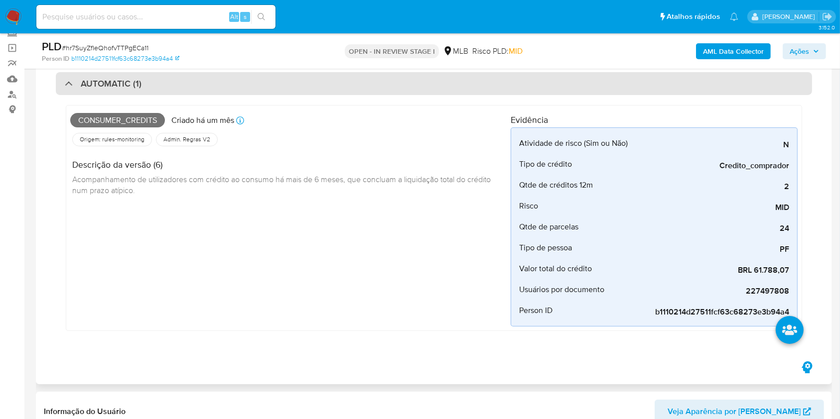
scroll to position [66, 0]
click at [371, 74] on div "AUTOMATIC (1)" at bounding box center [434, 82] width 756 height 23
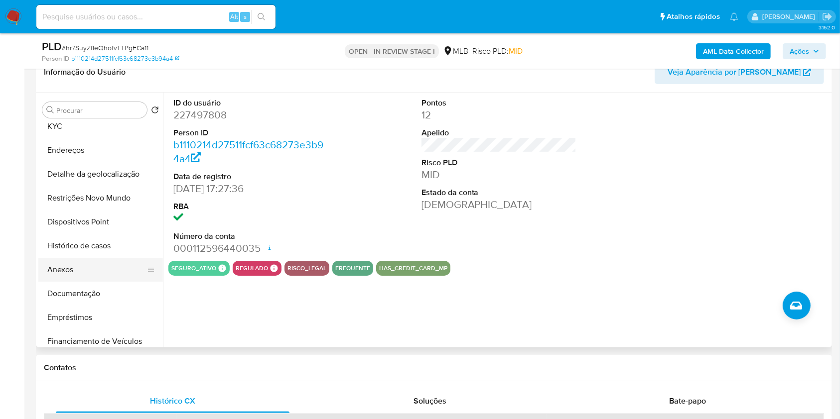
scroll to position [36, 0]
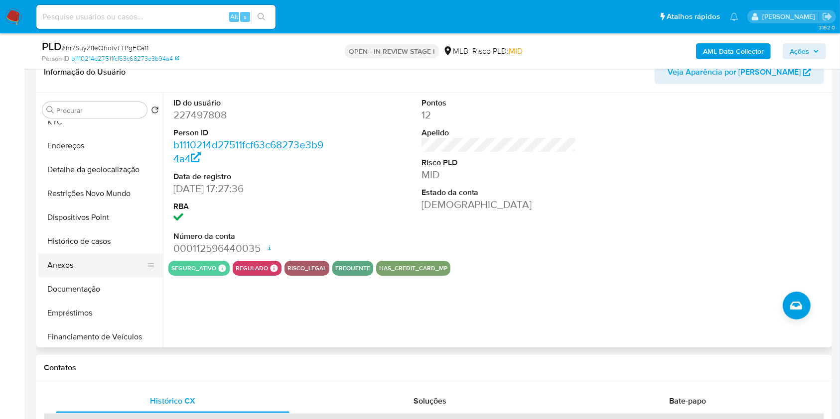
click at [90, 325] on button "Empréstimos" at bounding box center [100, 313] width 125 height 24
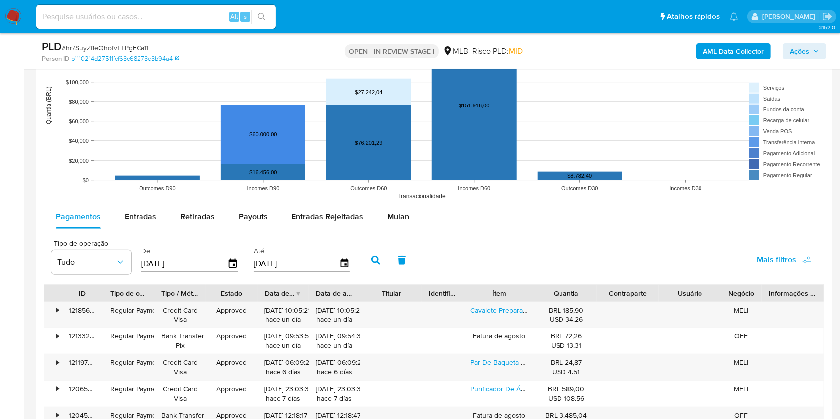
scroll to position [978, 0]
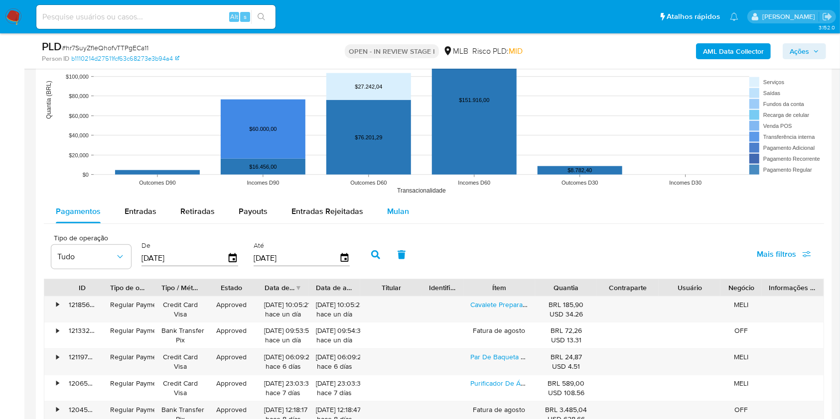
click at [403, 217] on span "Mulan" at bounding box center [398, 211] width 22 height 11
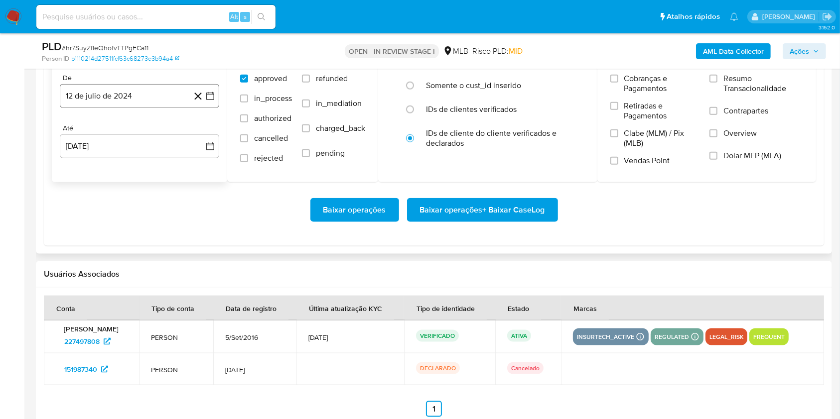
scroll to position [1215, 0]
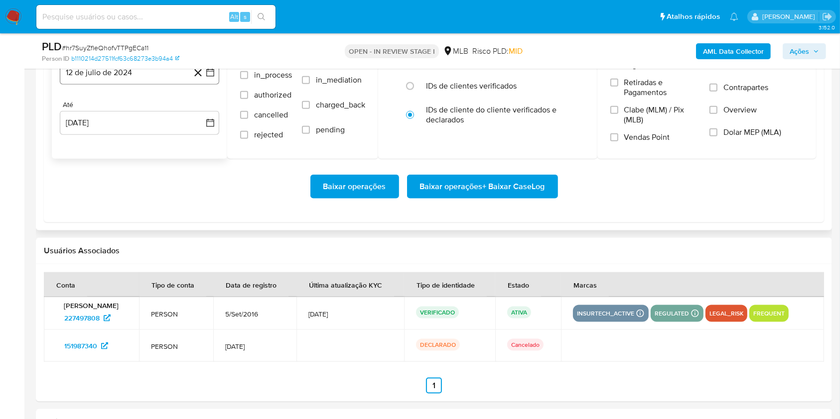
click at [215, 85] on button "12 de julio de 2024" at bounding box center [139, 73] width 159 height 24
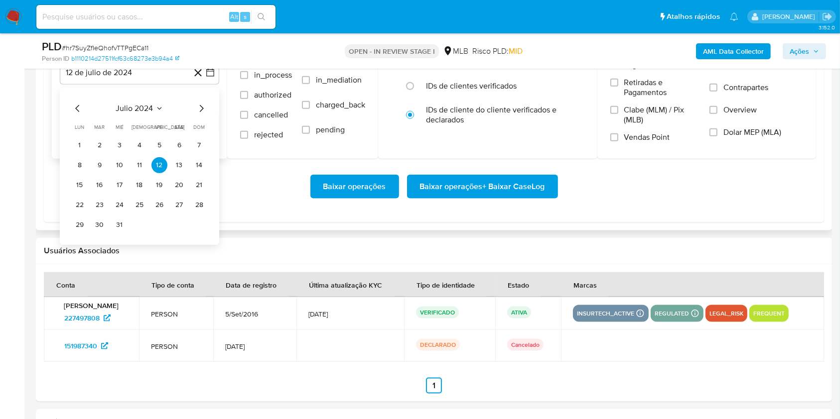
click at [201, 115] on icon "Mes siguiente" at bounding box center [201, 109] width 12 height 12
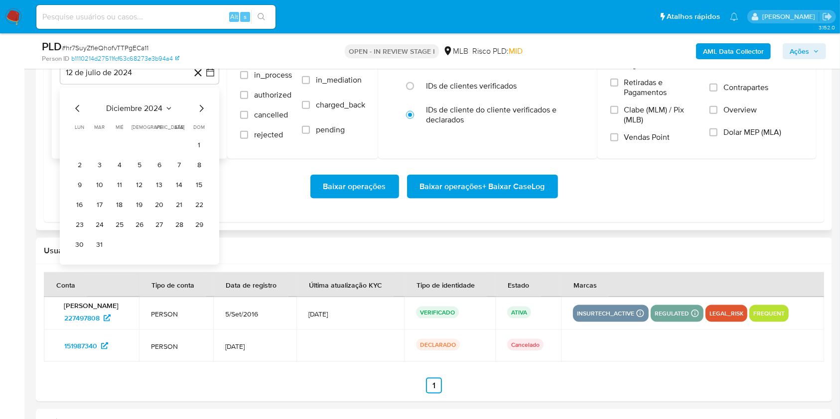
click at [201, 115] on icon "Mes siguiente" at bounding box center [201, 109] width 12 height 12
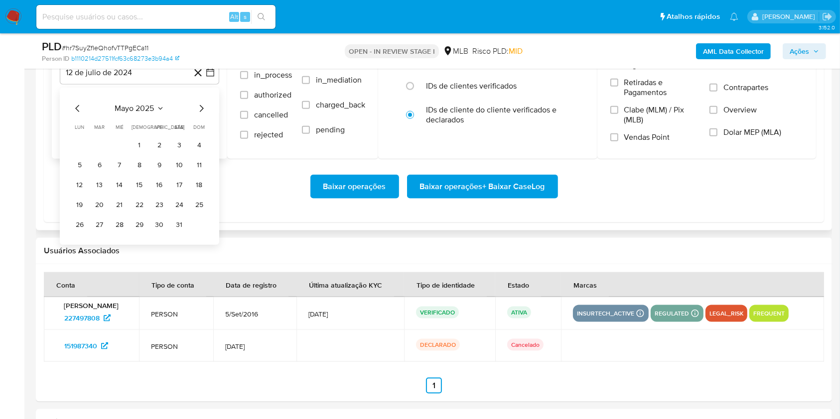
click at [201, 115] on icon "Mes siguiente" at bounding box center [201, 109] width 12 height 12
click at [198, 153] on button "1" at bounding box center [199, 145] width 16 height 16
click at [724, 70] on span "Resumo Transacionalidade" at bounding box center [763, 60] width 80 height 20
click at [717, 59] on input "Resumo Transacionalidade" at bounding box center [713, 55] width 8 height 8
click at [508, 198] on span "Baixar operações + Baixar CaseLog" at bounding box center [482, 187] width 125 height 22
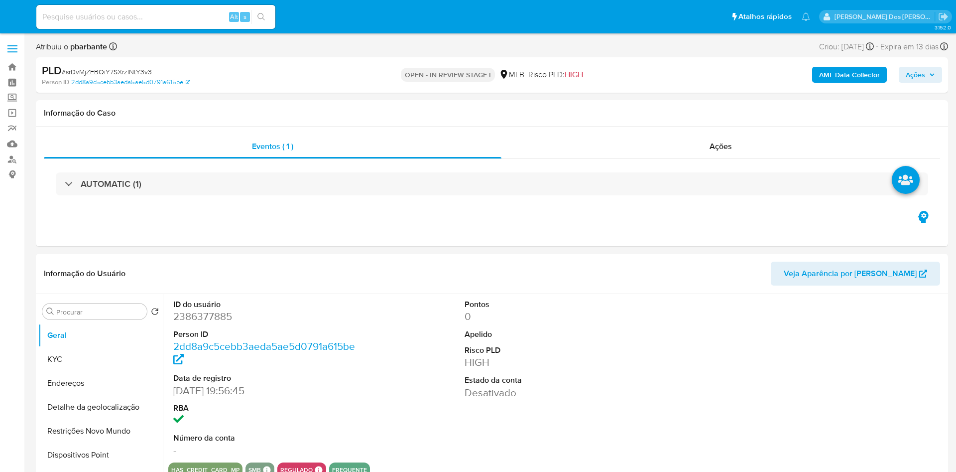
select select "10"
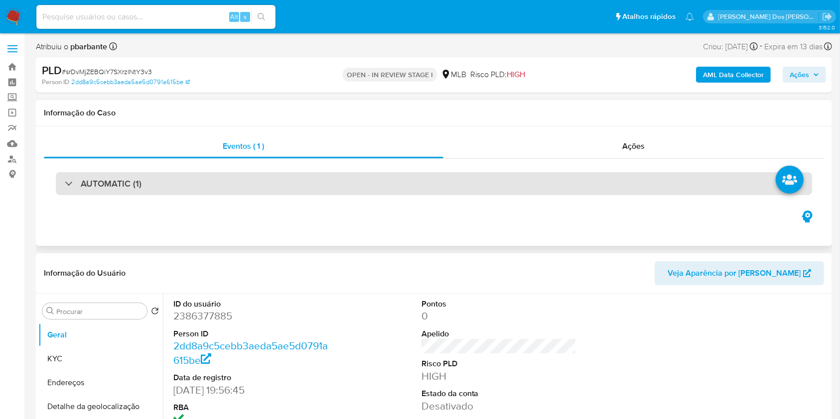
click at [368, 189] on div "AUTOMATIC (1)" at bounding box center [434, 183] width 756 height 23
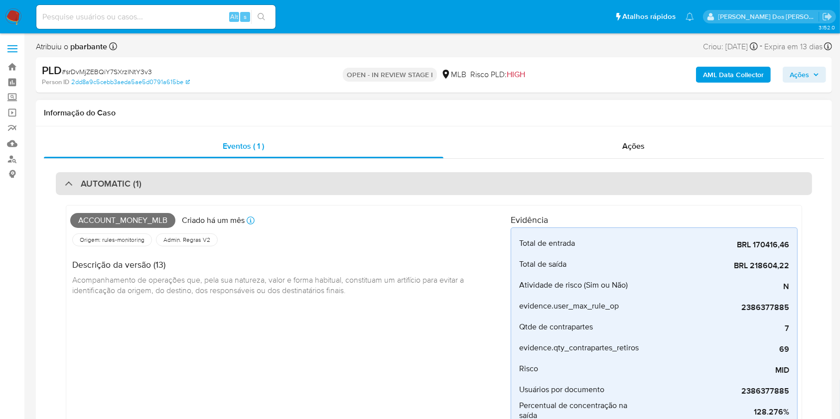
click at [368, 189] on div "AUTOMATIC (1)" at bounding box center [434, 183] width 756 height 23
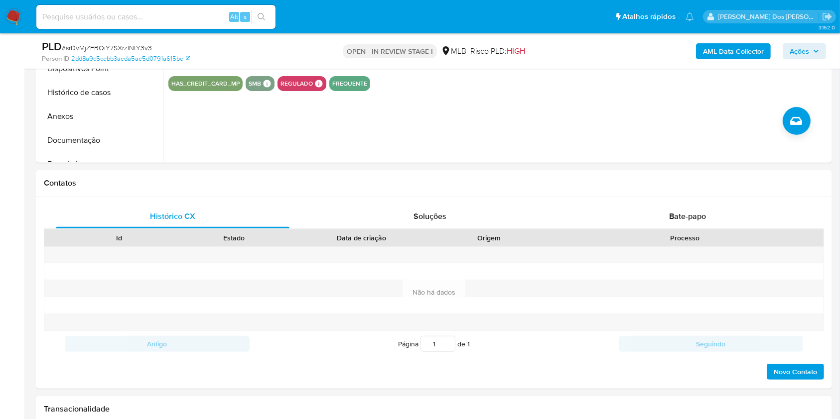
scroll to position [352, 0]
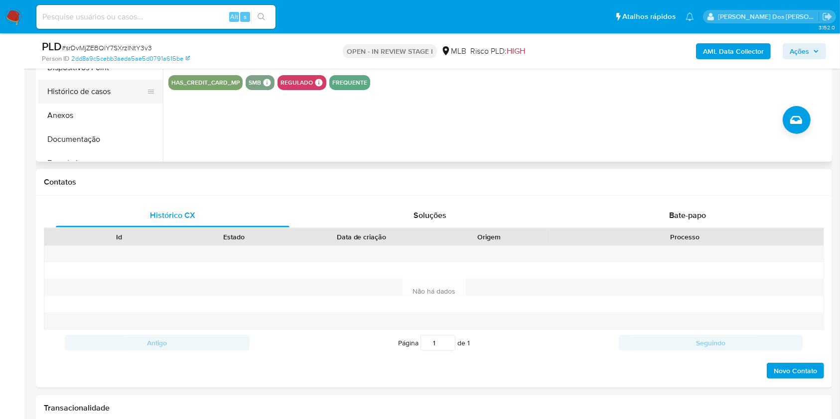
click at [128, 98] on button "Histórico de casos" at bounding box center [96, 92] width 117 height 24
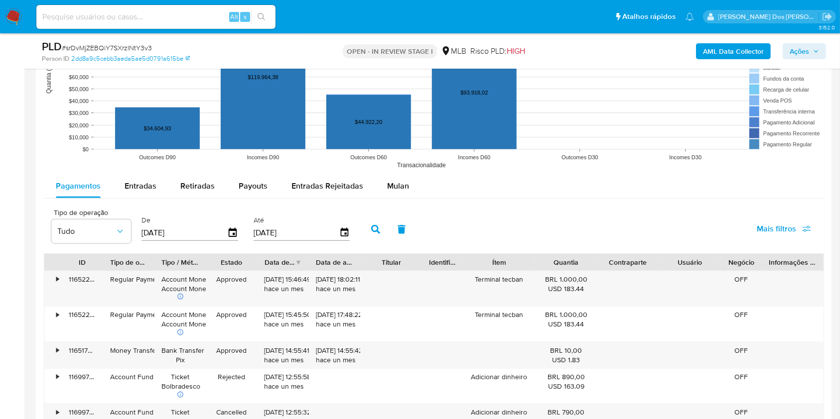
scroll to position [1011, 0]
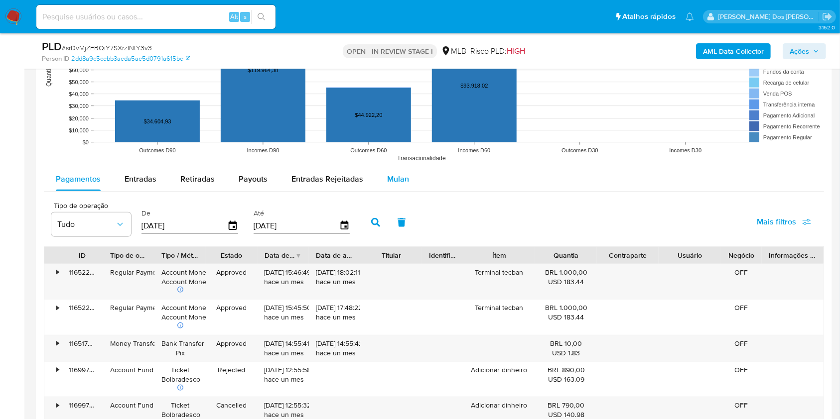
click at [392, 185] on span "Mulan" at bounding box center [398, 178] width 22 height 11
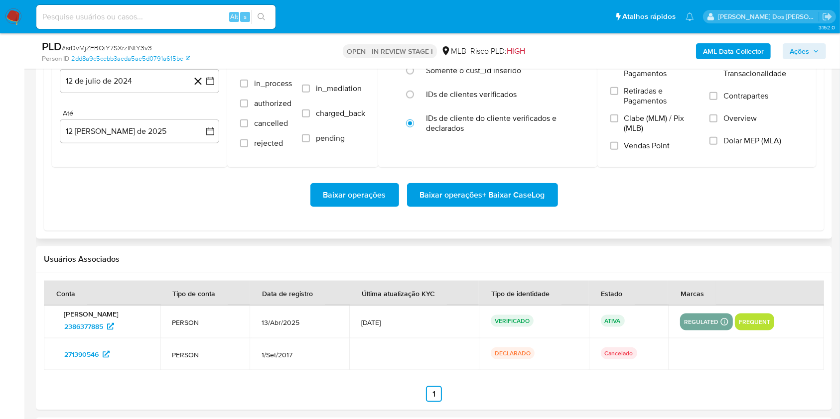
scroll to position [1196, 0]
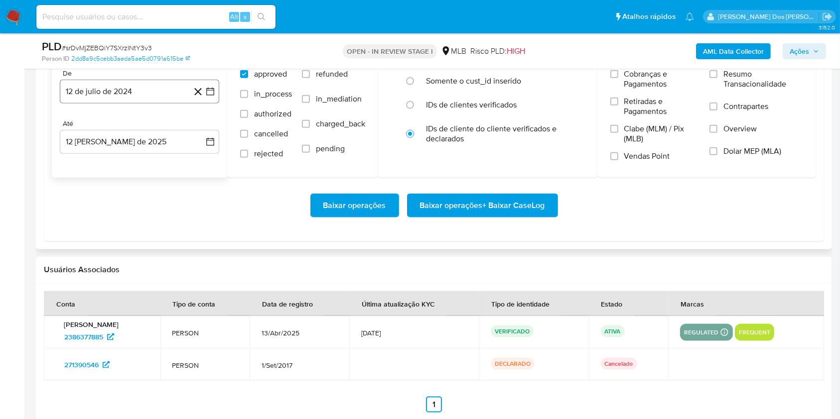
click at [211, 97] on icon "button" at bounding box center [210, 92] width 10 height 10
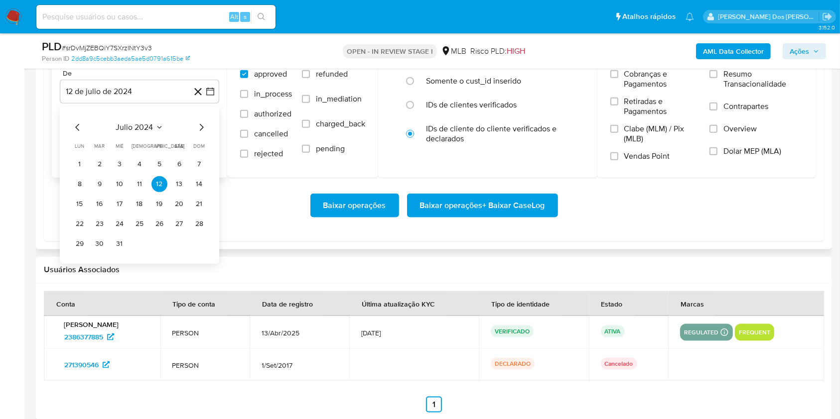
click at [202, 133] on icon "Mes siguiente" at bounding box center [201, 128] width 12 height 12
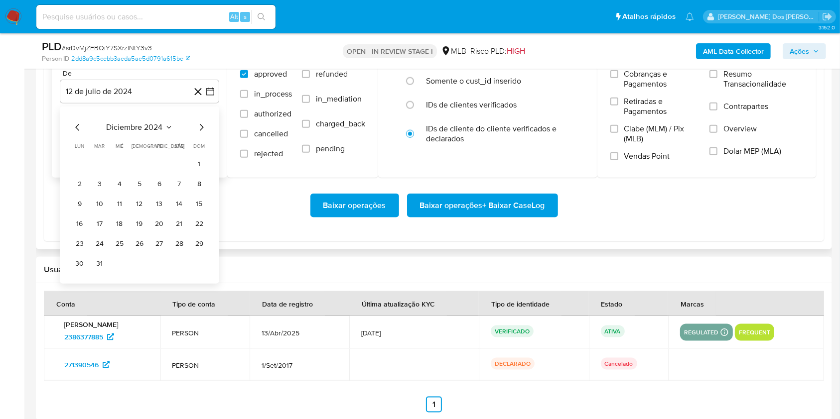
click at [202, 133] on icon "Mes siguiente" at bounding box center [201, 128] width 12 height 12
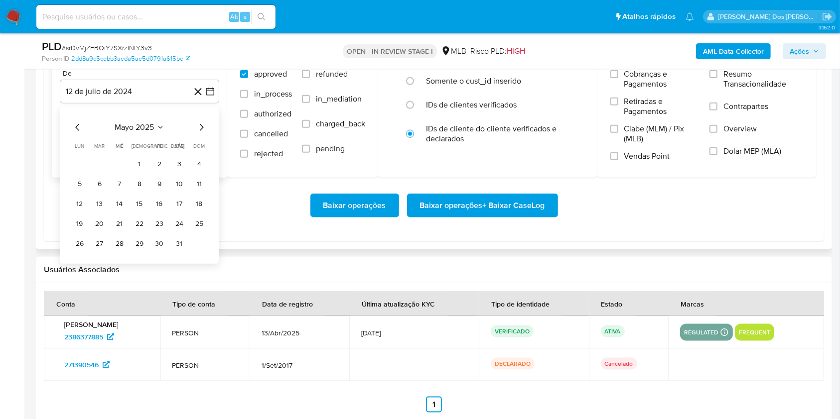
click at [202, 133] on icon "Mes siguiente" at bounding box center [201, 128] width 12 height 12
click at [199, 172] on button "1" at bounding box center [199, 164] width 16 height 16
click at [724, 89] on span "Resumo Transacionalidade" at bounding box center [763, 79] width 80 height 20
click at [717, 78] on input "Resumo Transacionalidade" at bounding box center [713, 74] width 8 height 8
click at [498, 217] on span "Baixar operações + Baixar CaseLog" at bounding box center [482, 206] width 125 height 22
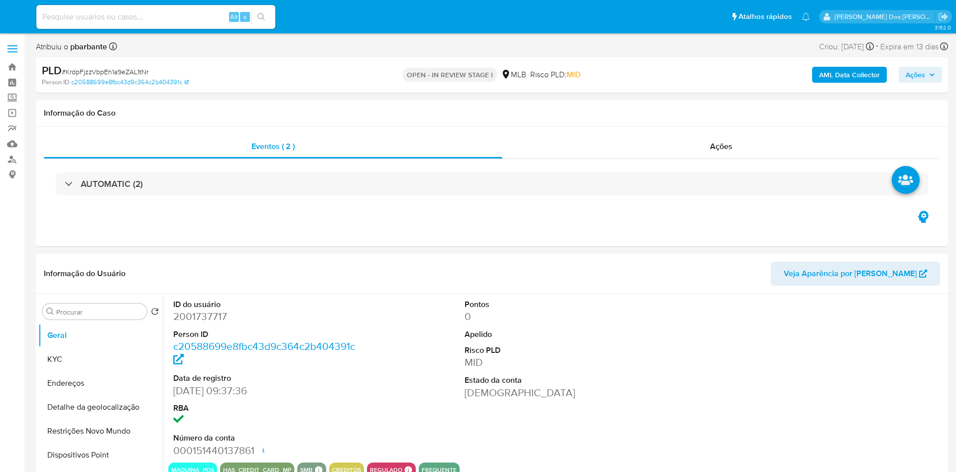
select select "10"
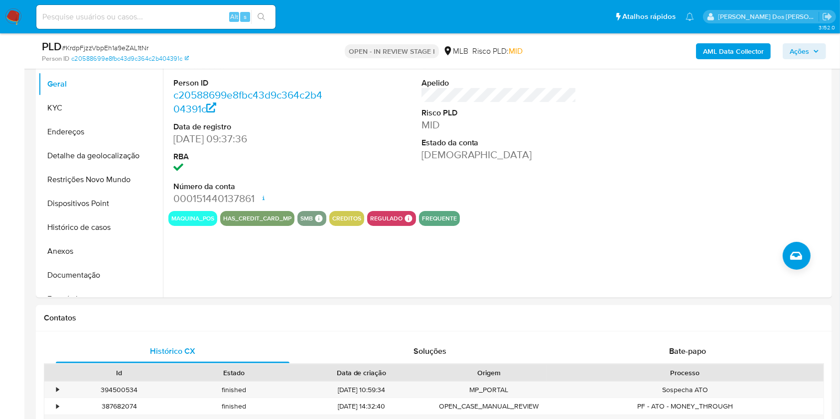
scroll to position [216, 0]
click at [92, 239] on button "Histórico de casos" at bounding box center [96, 227] width 117 height 24
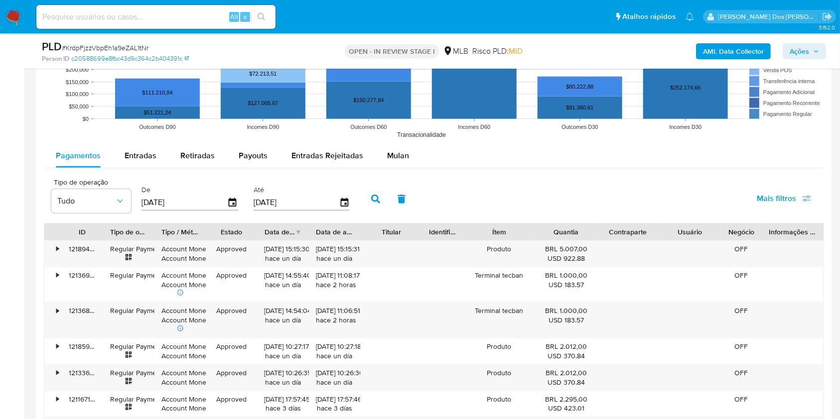
scroll to position [1002, 0]
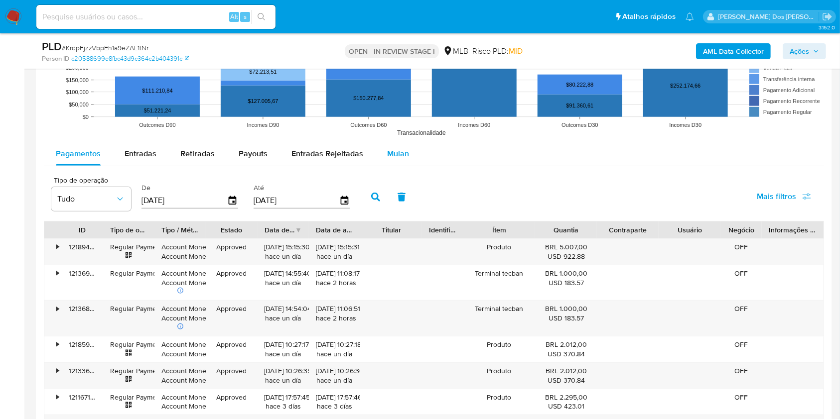
click at [394, 159] on span "Mulan" at bounding box center [398, 153] width 22 height 11
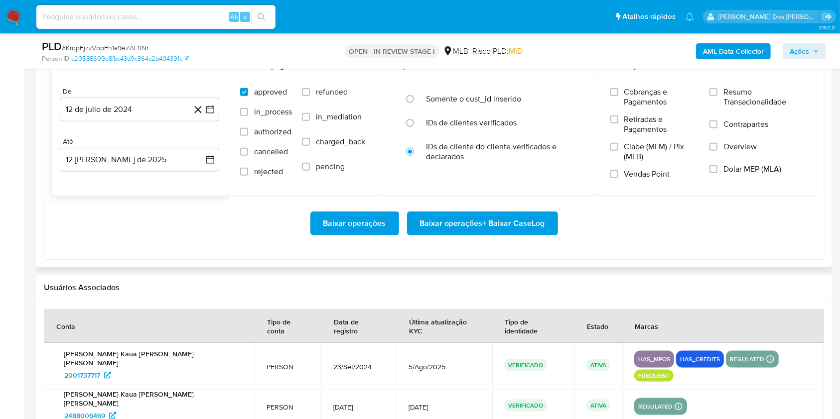
scroll to position [1155, 0]
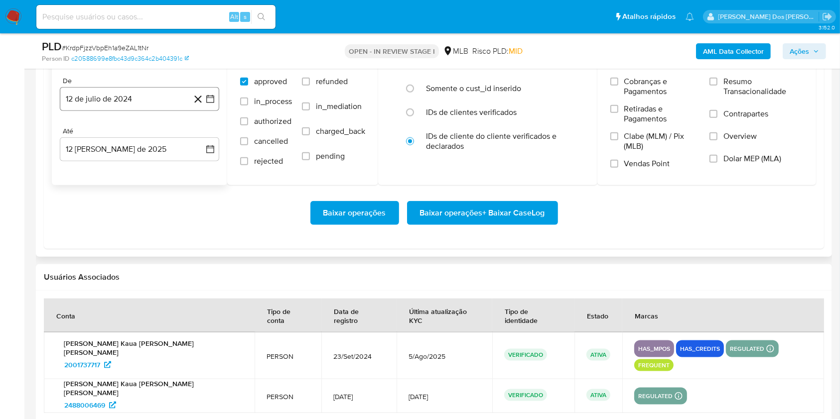
click at [211, 104] on icon "button" at bounding box center [210, 99] width 10 height 10
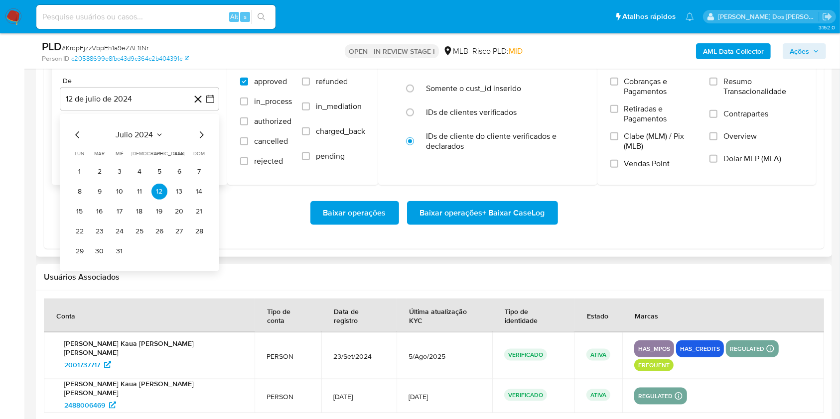
click at [203, 141] on icon "Mes siguiente" at bounding box center [201, 135] width 12 height 12
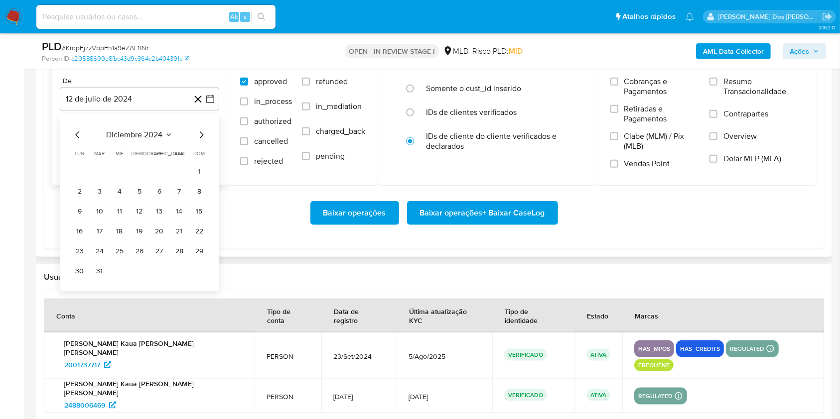
click at [203, 141] on icon "Mes siguiente" at bounding box center [201, 135] width 12 height 12
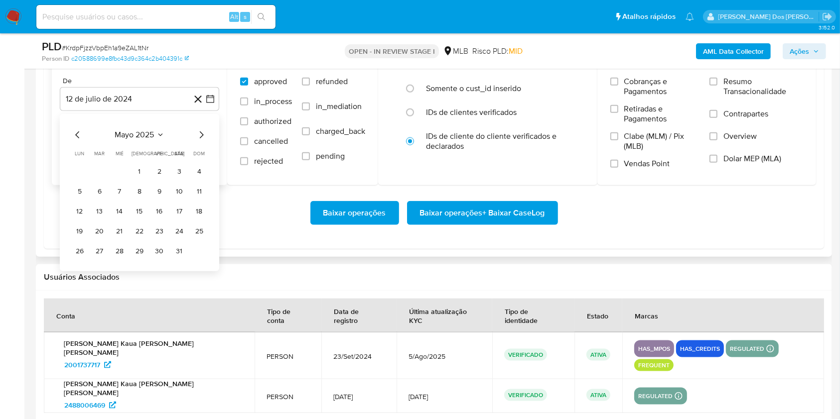
click at [203, 141] on icon "Mes siguiente" at bounding box center [201, 135] width 12 height 12
click at [193, 180] on button "1" at bounding box center [199, 172] width 16 height 16
click at [749, 97] on span "Resumo Transacionalidade" at bounding box center [763, 87] width 80 height 20
click at [717, 86] on input "Resumo Transacionalidade" at bounding box center [713, 82] width 8 height 8
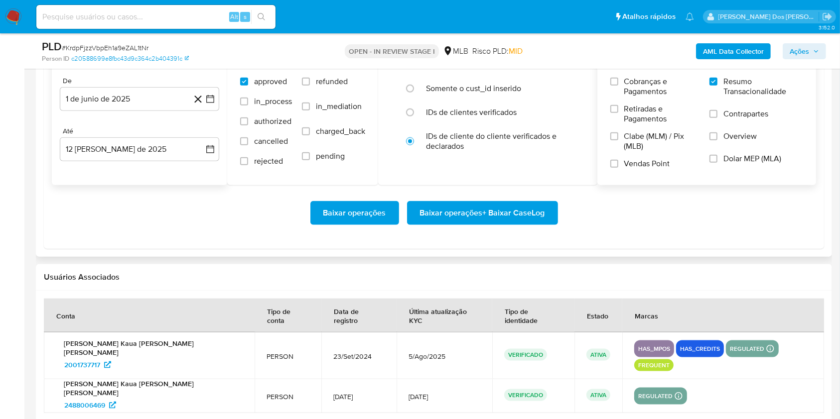
click at [530, 224] on span "Baixar operações + Baixar CaseLog" at bounding box center [482, 213] width 125 height 22
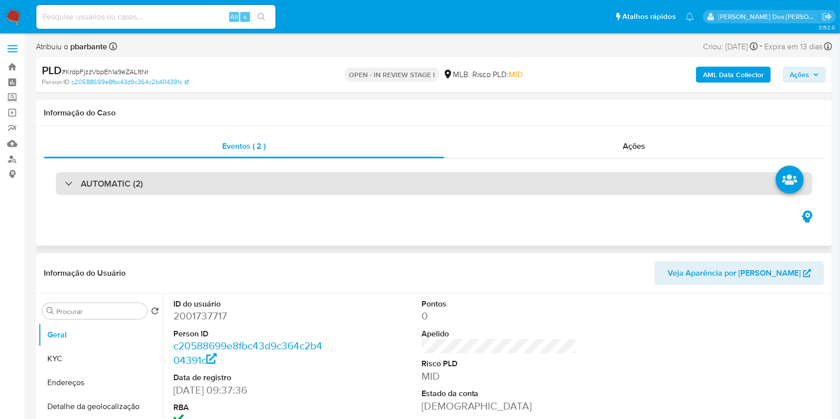
select select "10"
